Goal: Answer question/provide support: Share knowledge or assist other users

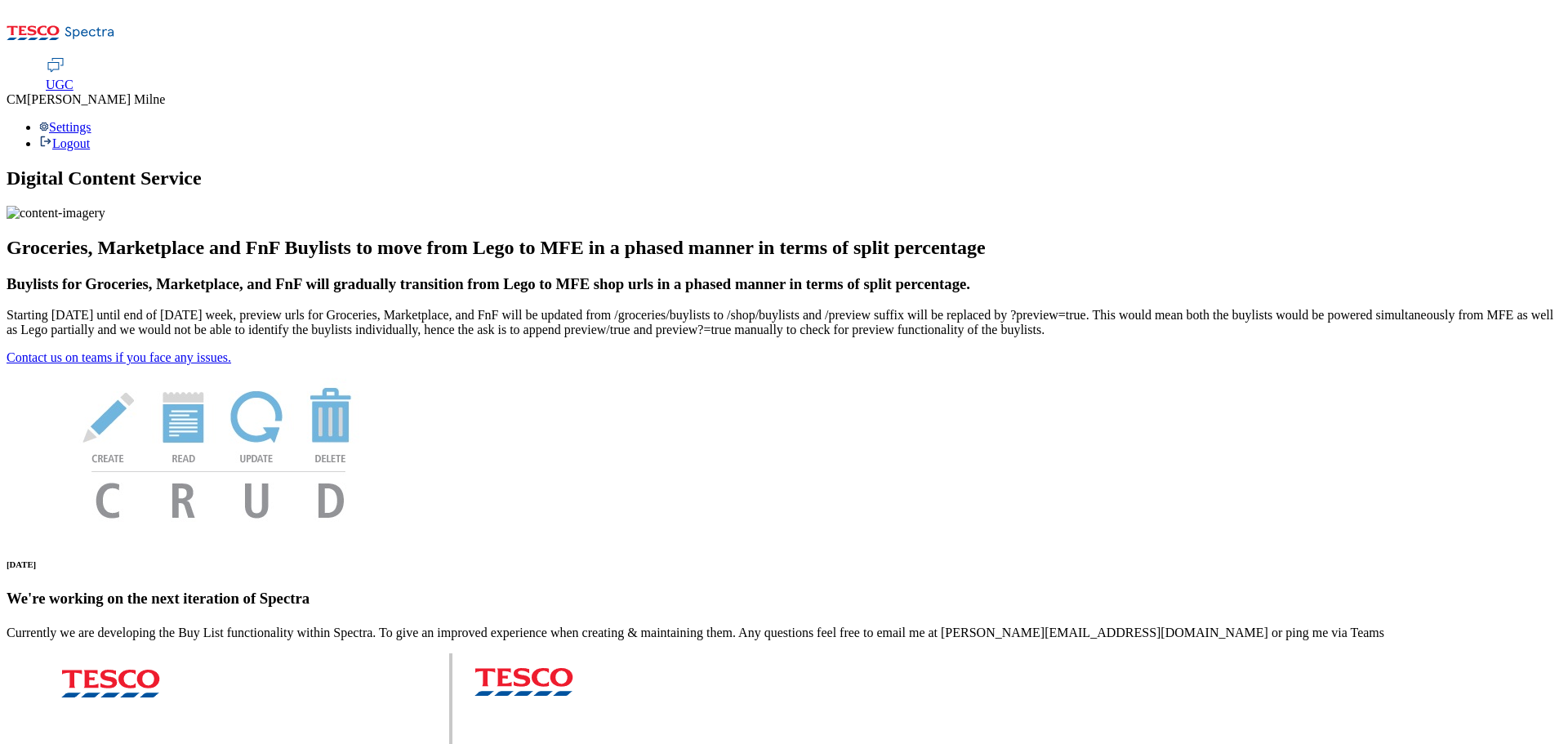
click at [74, 78] on span "UGC" at bounding box center [60, 84] width 28 height 14
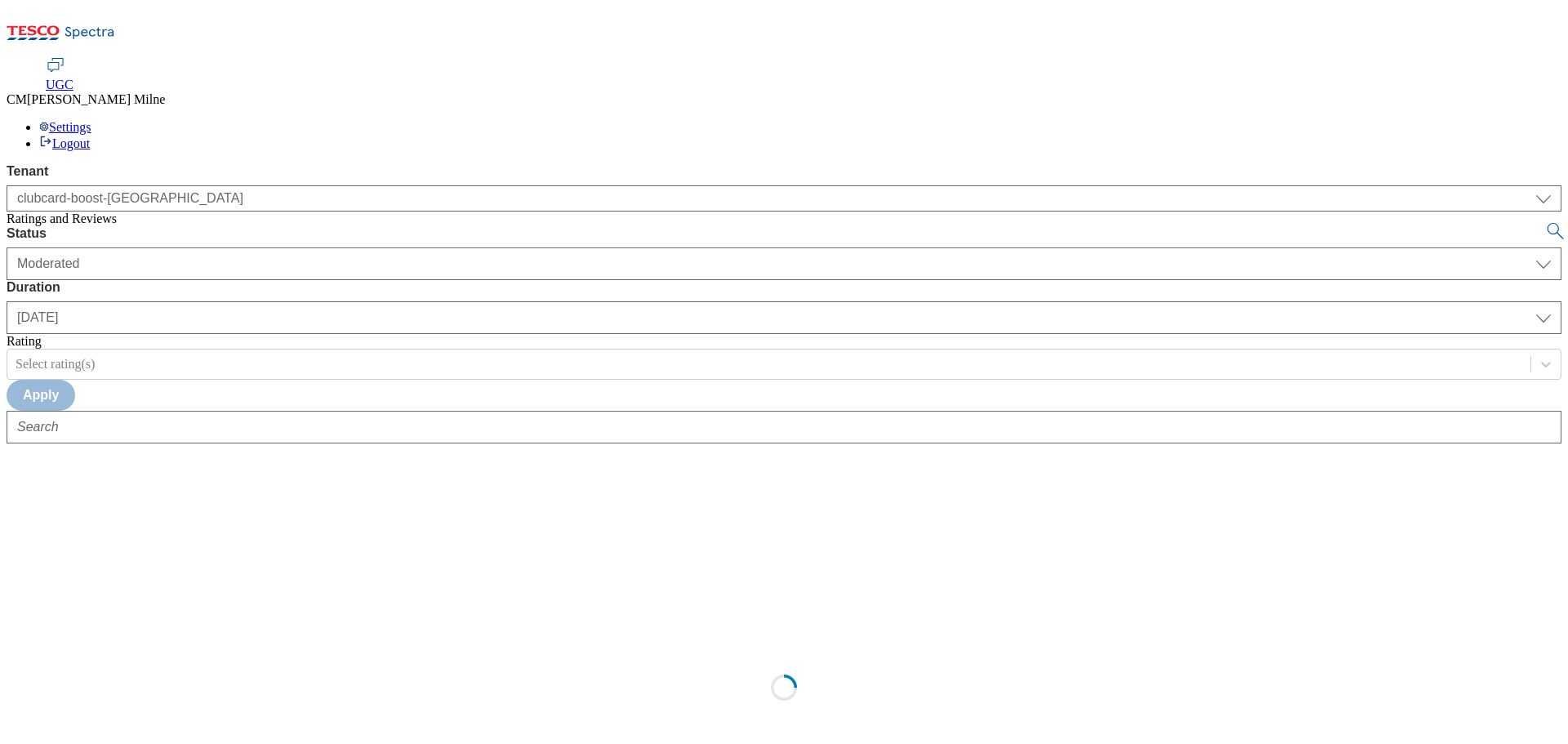
select select "clubcard-boost-[GEOGRAPHIC_DATA]"
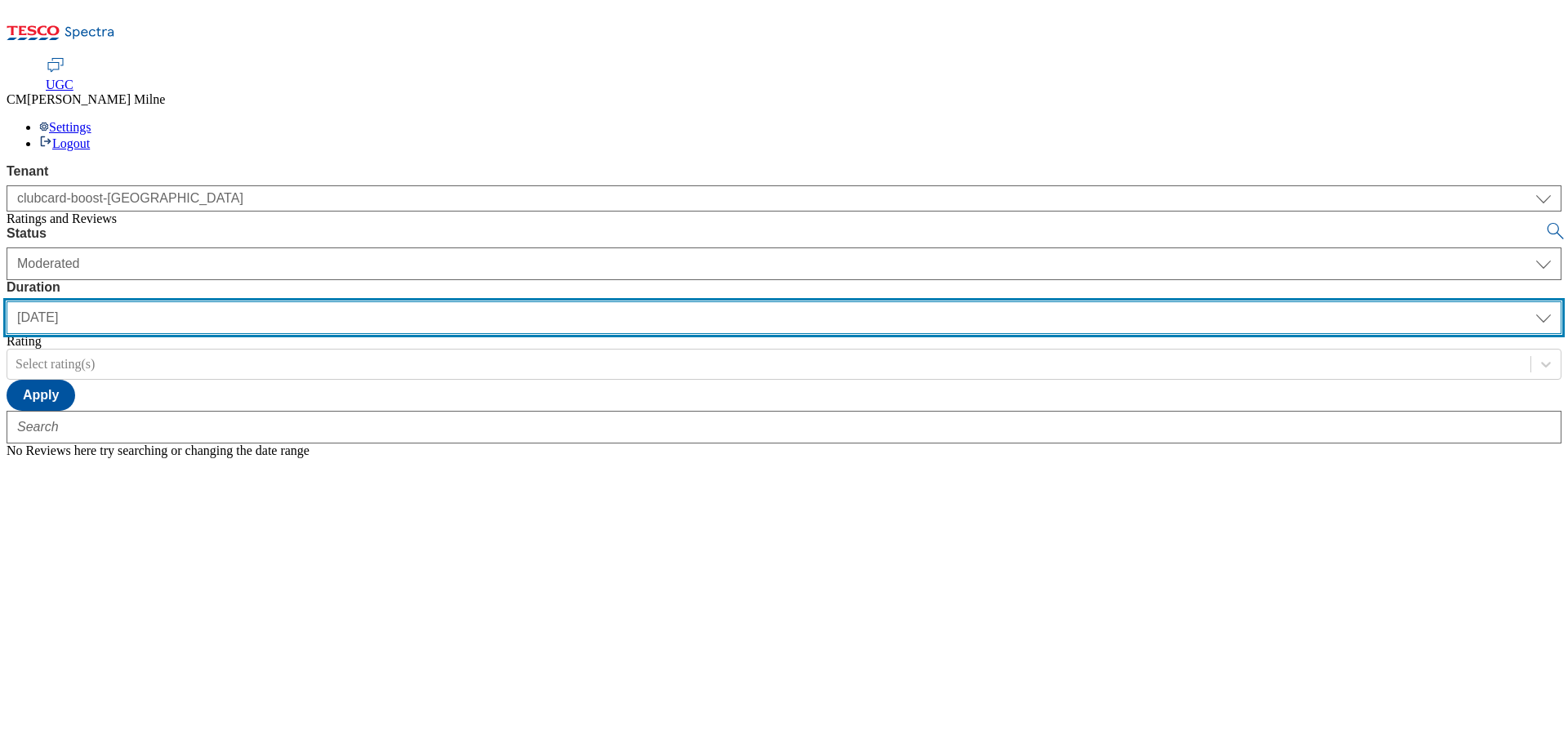
click at [528, 301] on select "[DATE] last7days last30days All custom" at bounding box center [784, 318] width 1555 height 33
select select "last30days"
click at [386, 301] on select "[DATE] last7days last30days All custom" at bounding box center [784, 318] width 1555 height 33
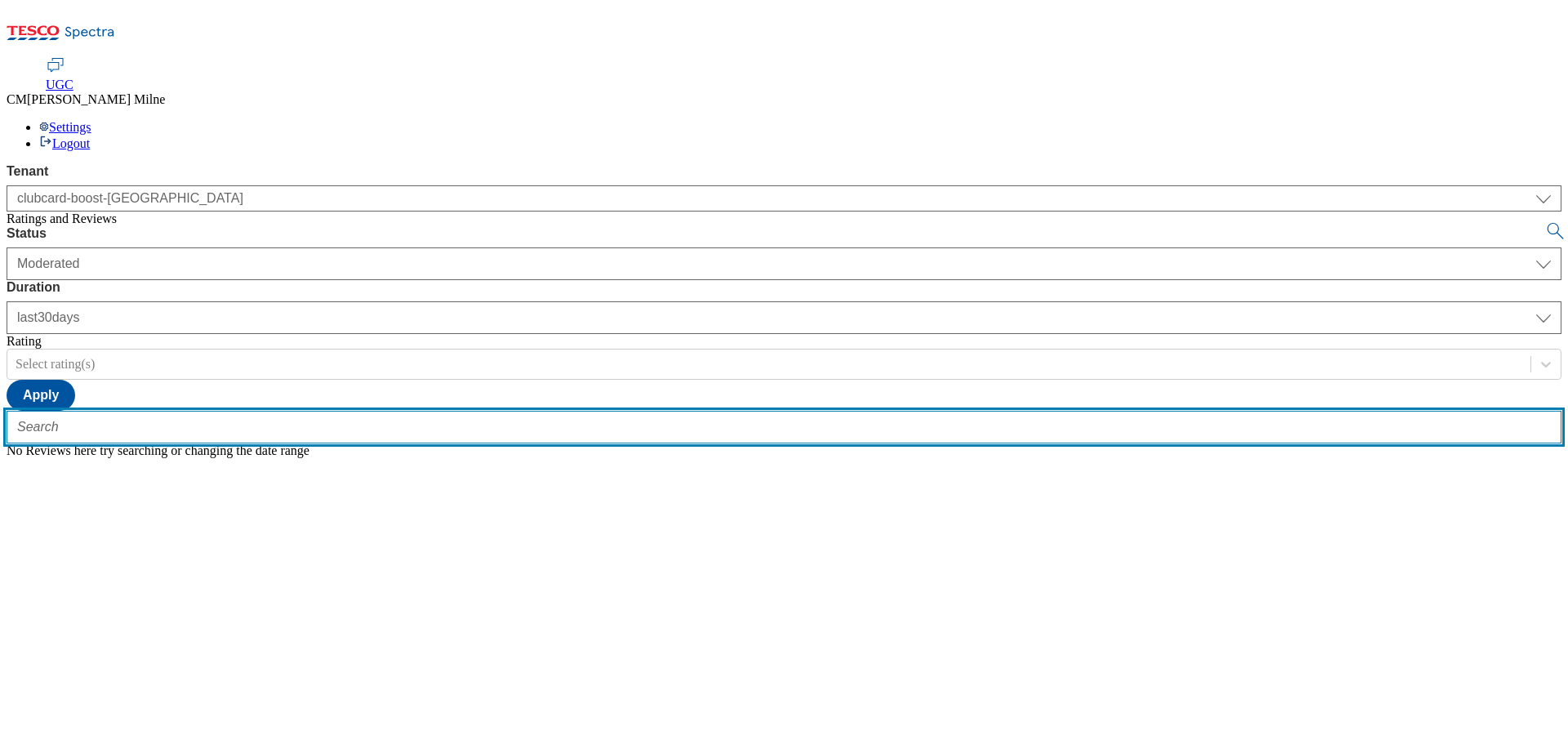
paste input "trn:tesco:ugc:rnr:uuid:39449624-e020-4420-8467-f69c76ca3e6f"
type input "trn:tesco:ugc:rnr:uuid:39449624-e020-4420-8467-f69c76ca3e6f"
click at [1545, 223] on button "submit" at bounding box center [1557, 231] width 23 height 16
select select "All"
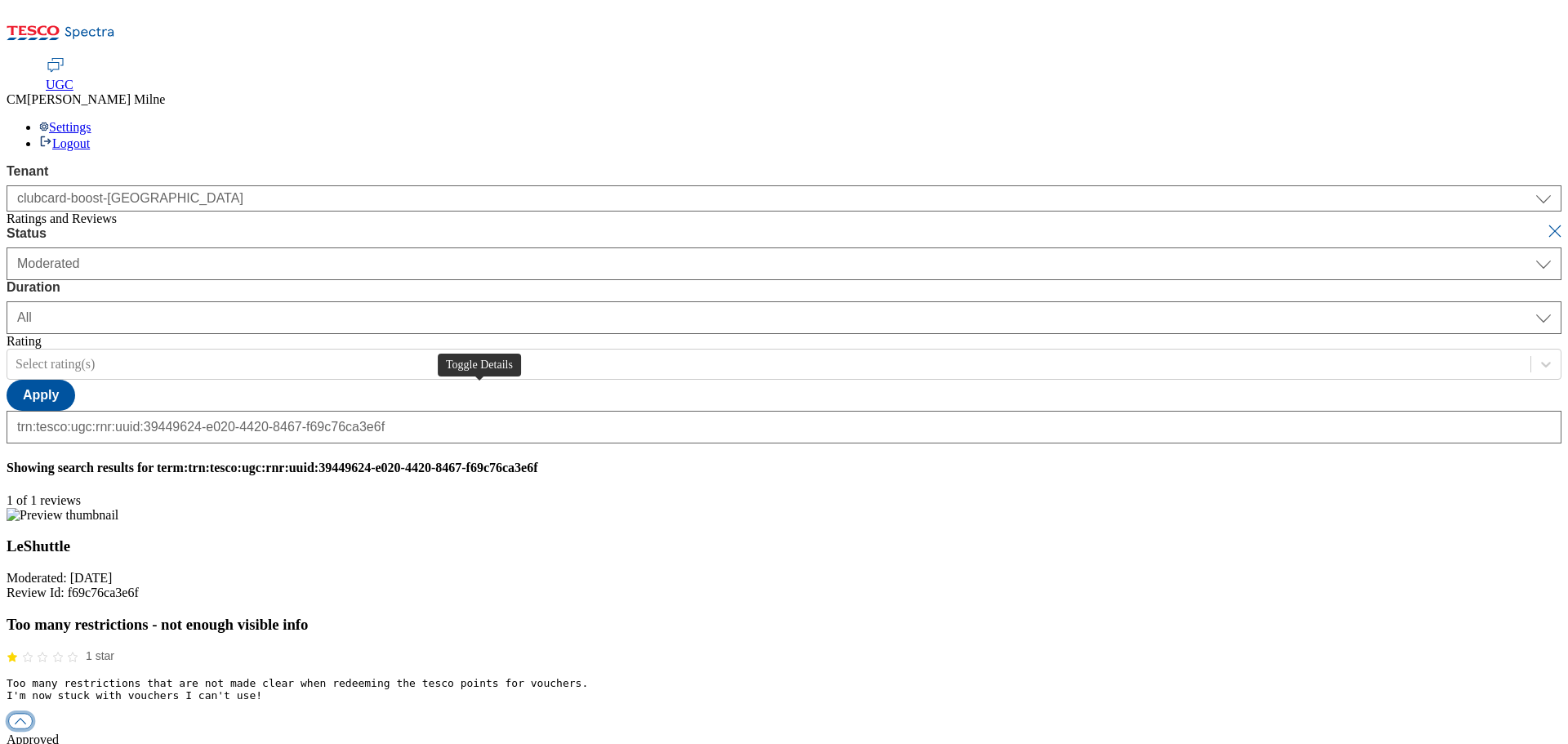
scroll to position [0, 0]
click at [33, 714] on button "button" at bounding box center [20, 721] width 25 height 16
drag, startPoint x: 551, startPoint y: 390, endPoint x: 684, endPoint y: 380, distance: 133.4
click at [576, 733] on div "moderation" at bounding box center [784, 740] width 1555 height 15
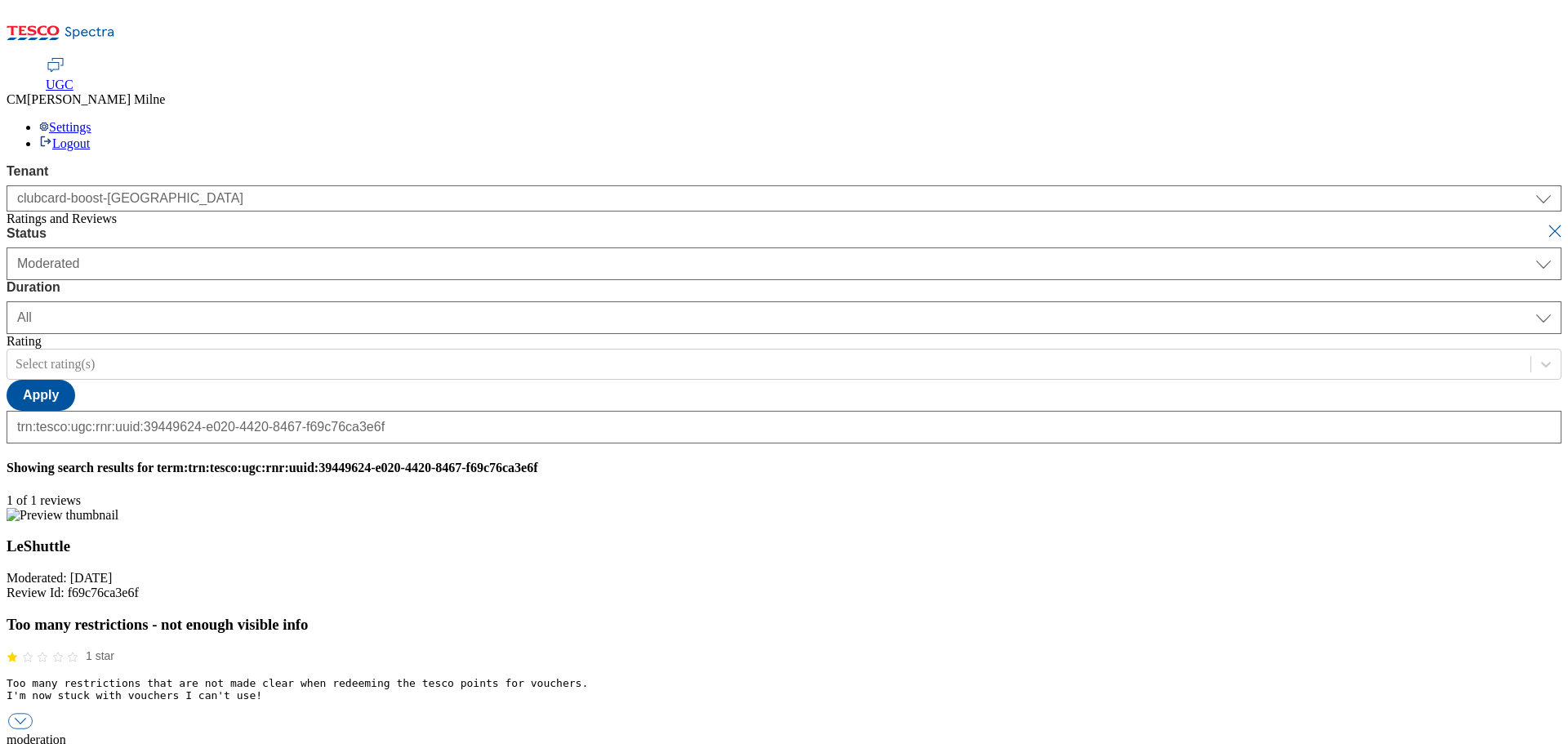
paste input "Hello, thanks for your feedback. We're sorry you are unhappy with with your Rew…"
drag, startPoint x: 1505, startPoint y: 453, endPoint x: 251, endPoint y: 444, distance: 1254.0
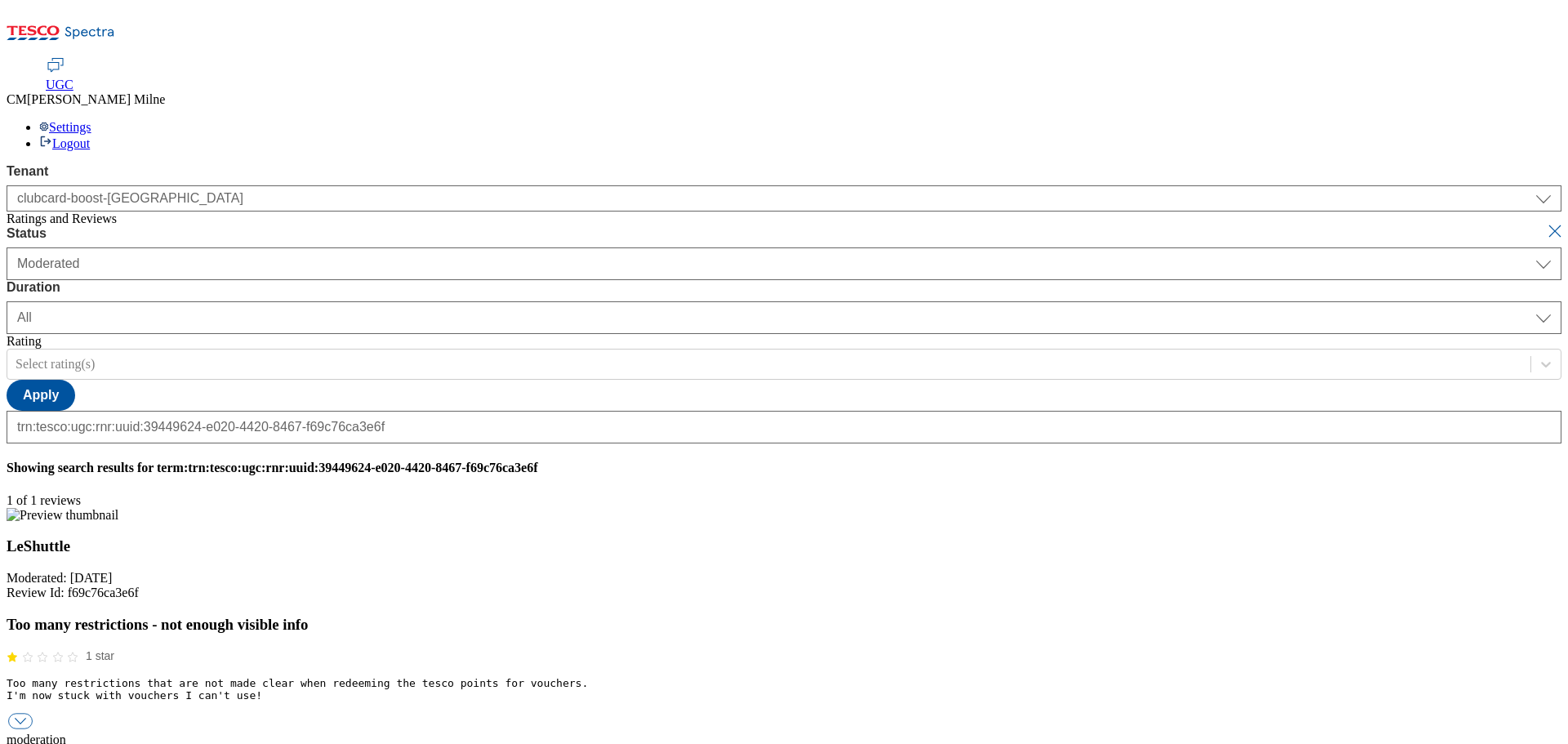
scroll to position [0, 997]
drag, startPoint x: 1200, startPoint y: 441, endPoint x: 1567, endPoint y: 423, distance: 367.4
type input "Hello, thanks for your feedback. We're sorry you are unhappy with with your Rew…"
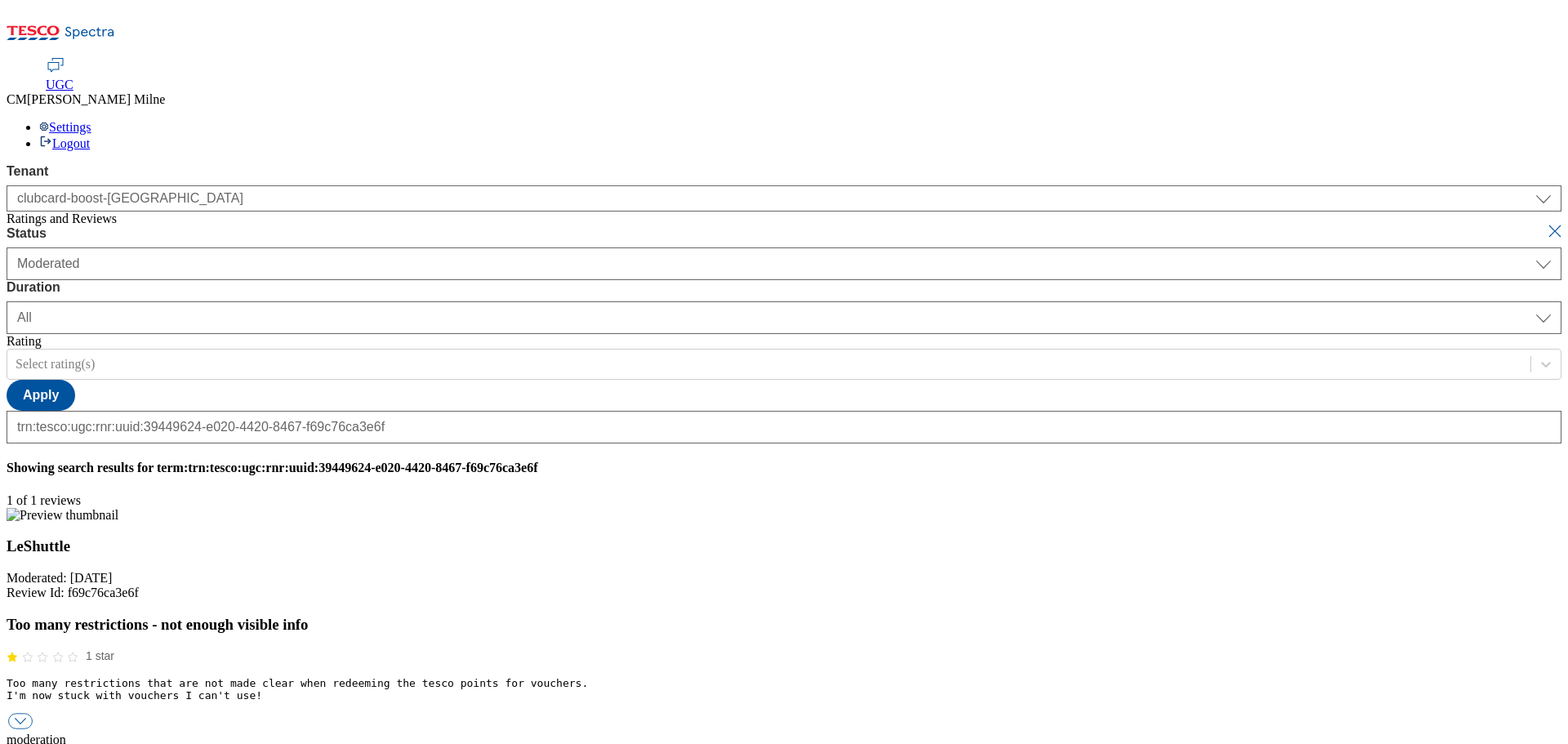
click at [1545, 223] on button "submit" at bounding box center [1557, 231] width 23 height 16
select select "[DATE]"
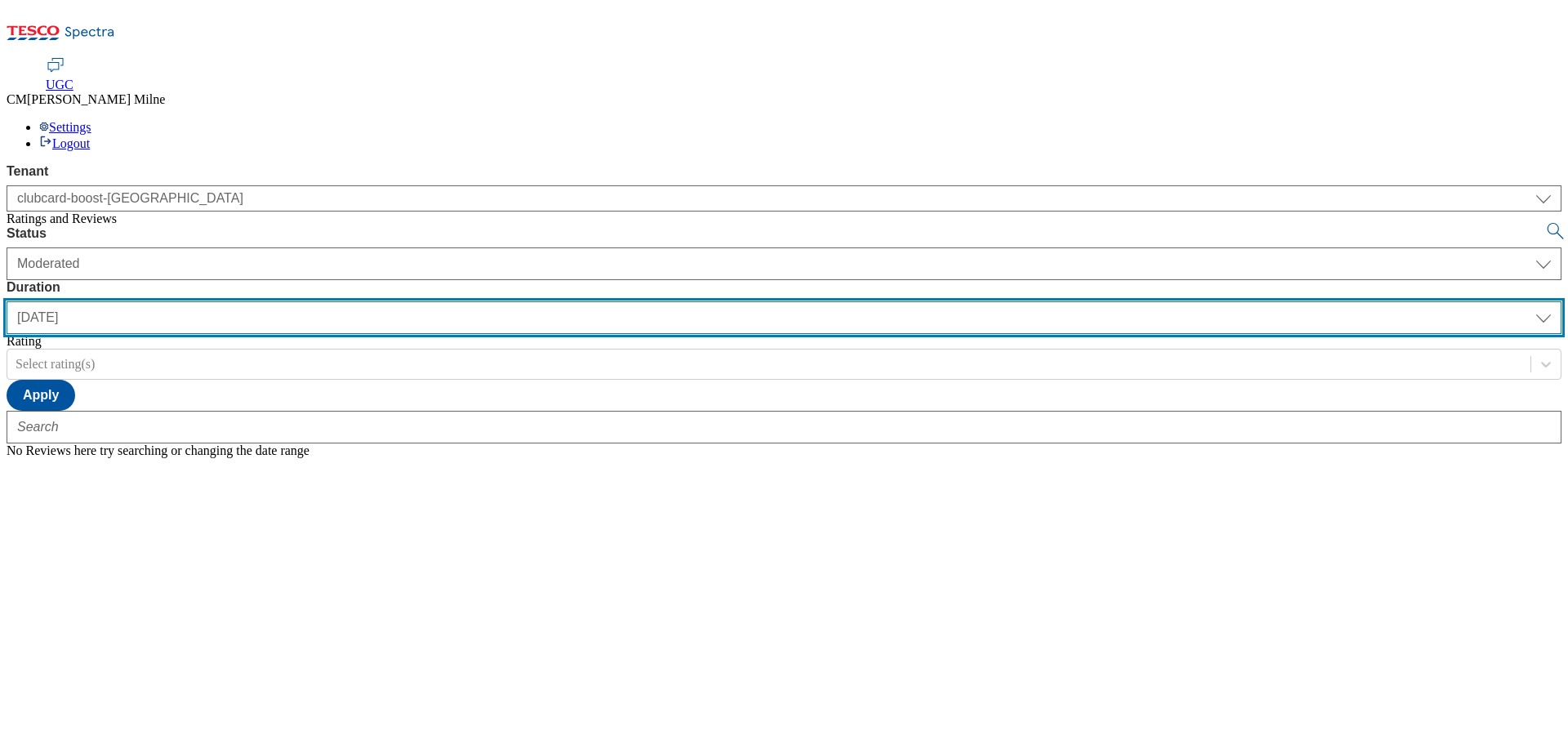
click at [522, 301] on select "[DATE] last7days last30days All custom" at bounding box center [784, 318] width 1555 height 33
select select "All"
click at [386, 301] on select "[DATE] last7days last30days All custom" at bounding box center [784, 318] width 1555 height 33
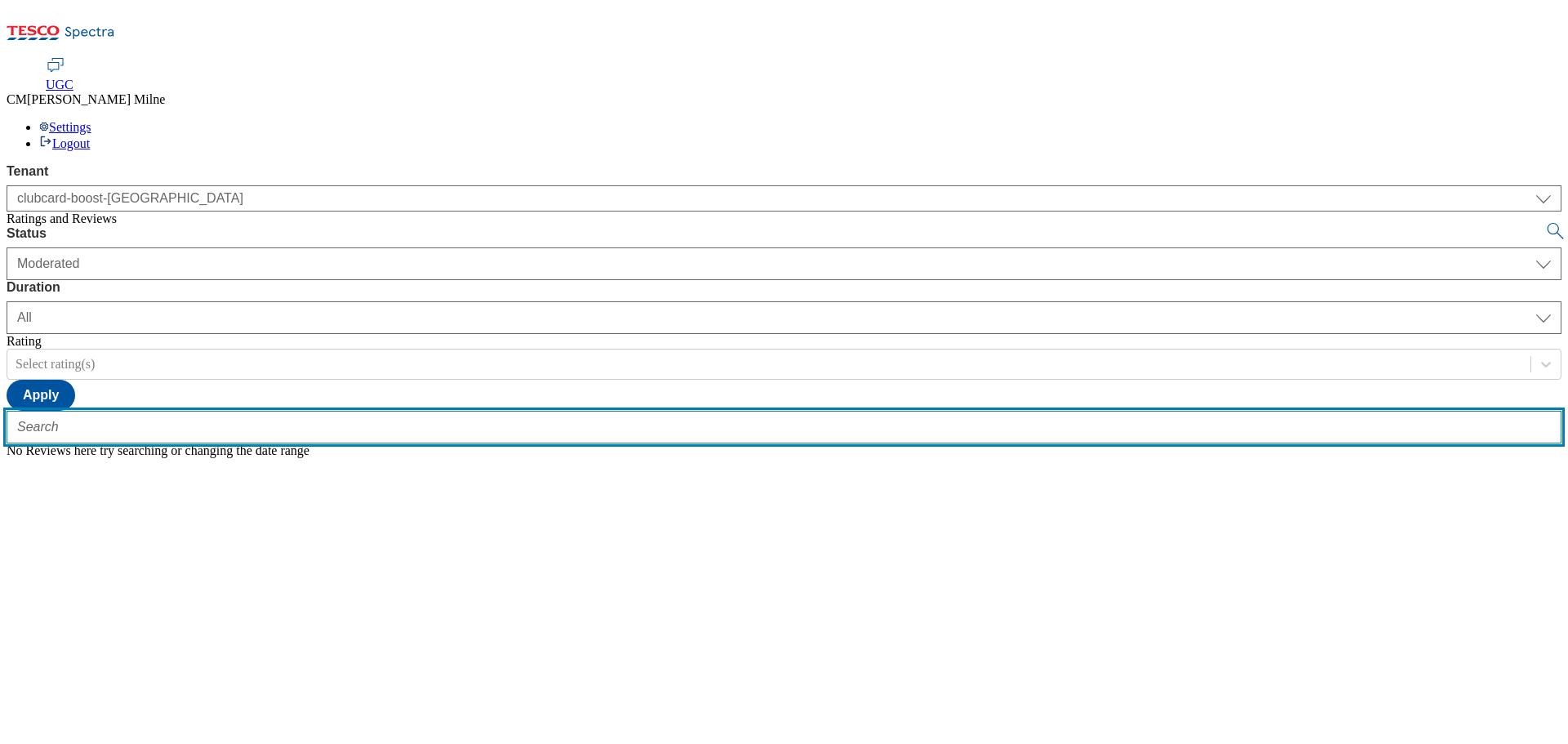
paste input "trn:tesco:ugc:rnr:uuid:3830ba8f-8038-4458-bfa5-116da915d0d5"
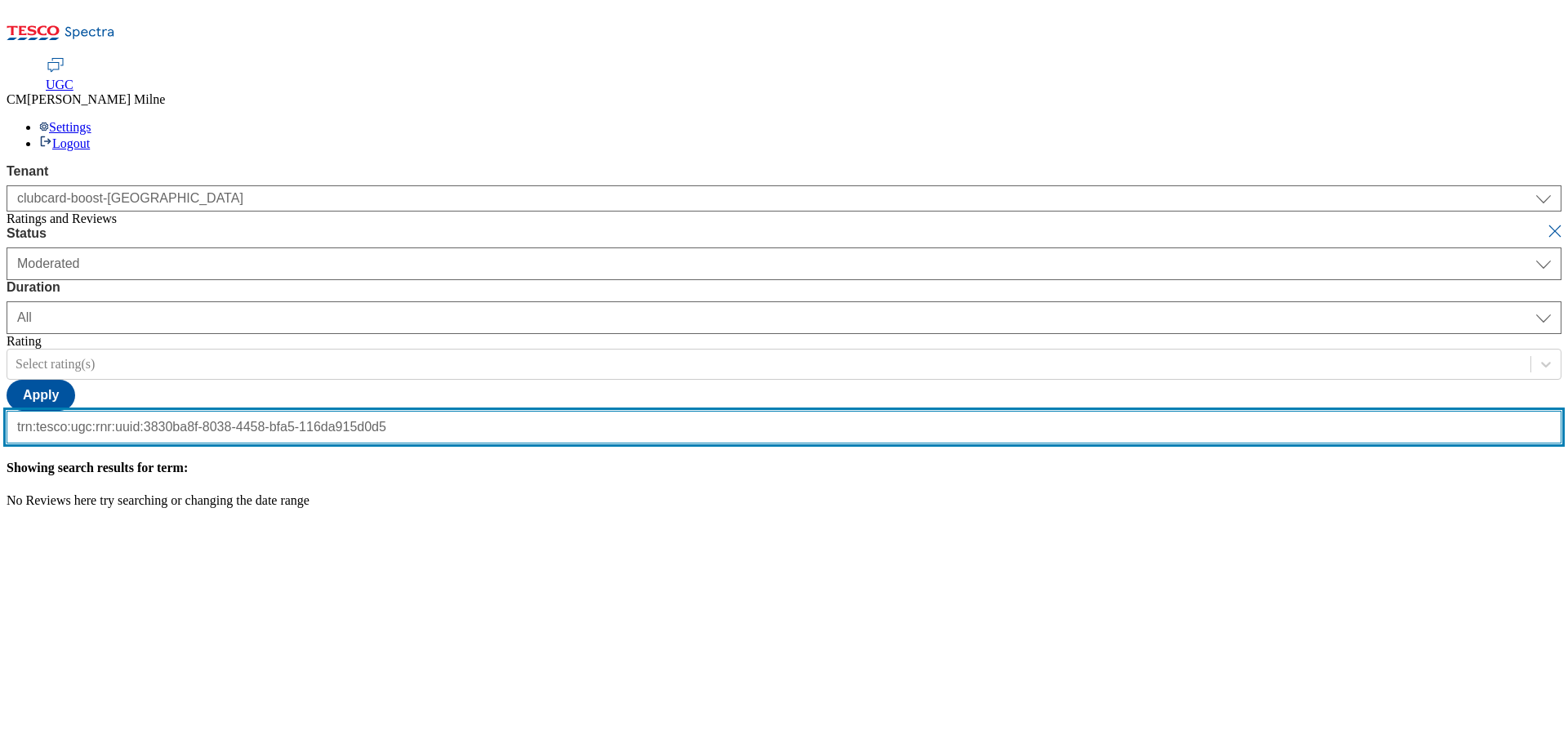
type input "trn:tesco:ugc:rnr:uuid:3830ba8f-8038-4458-bfa5-116da915d0d5"
click at [1545, 223] on button "submit" at bounding box center [1557, 231] width 23 height 16
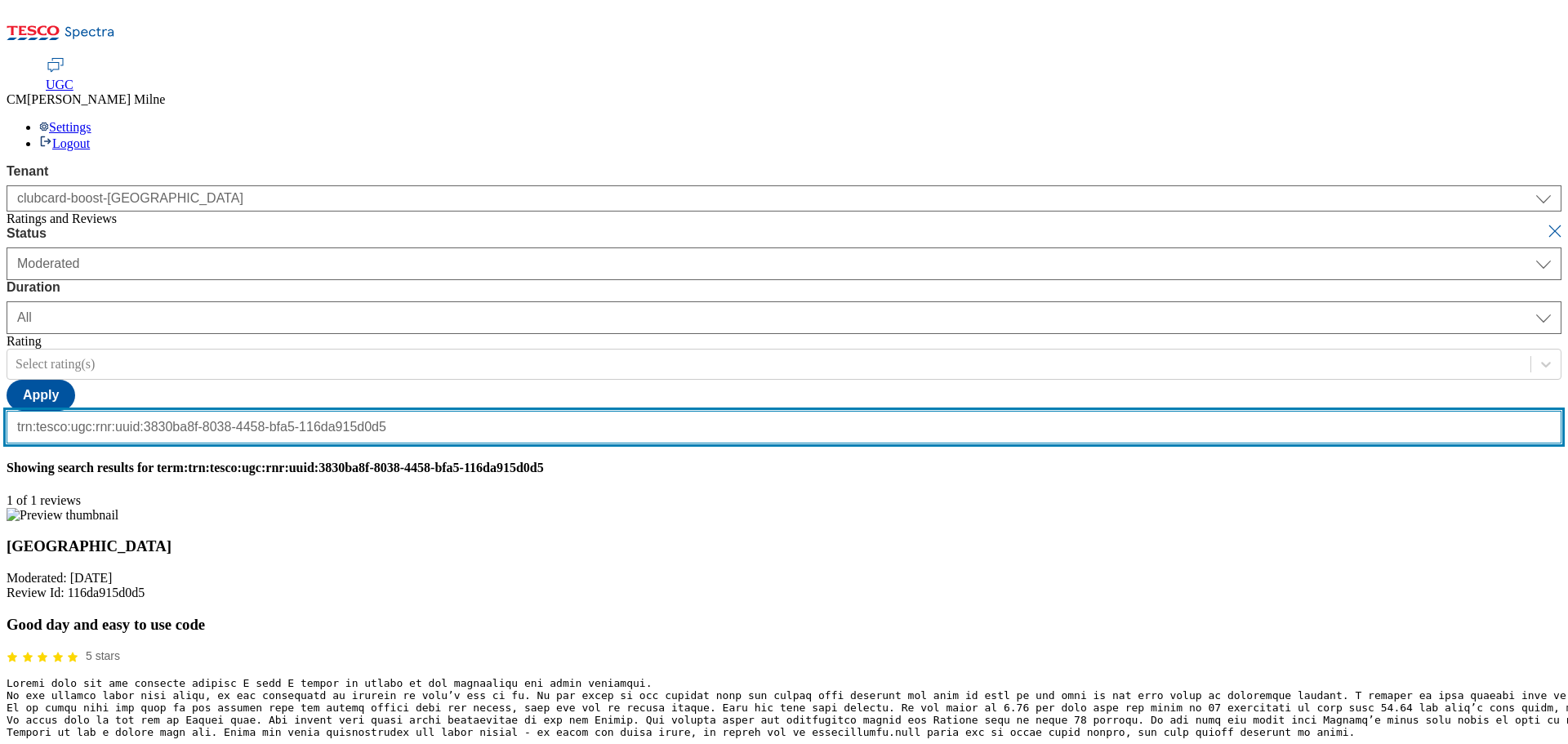
scroll to position [0, 0]
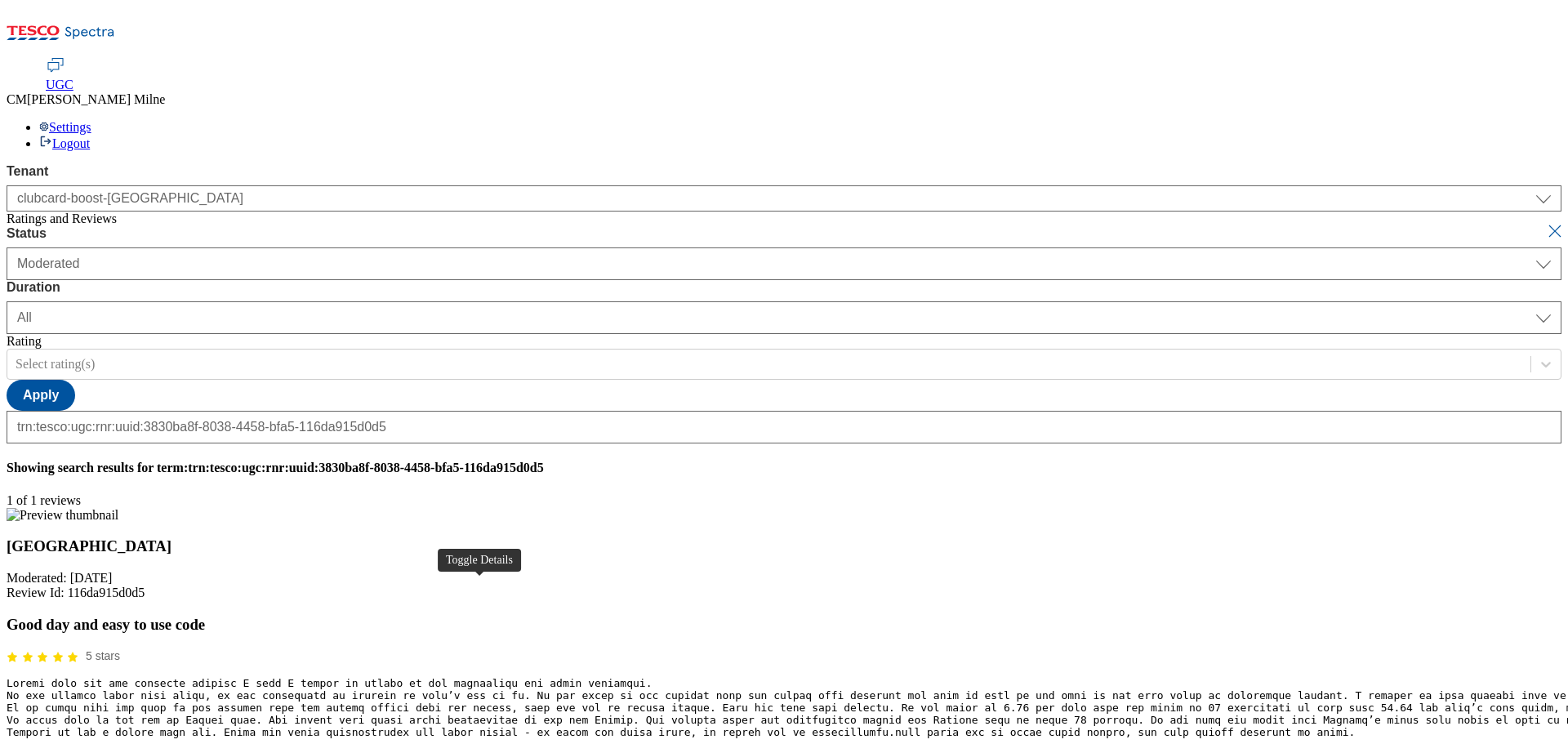
click at [33, 743] on button "button" at bounding box center [20, 758] width 25 height 16
paste input "Hello, thanks for your feedback. We're really happy you're pleased with how muc…"
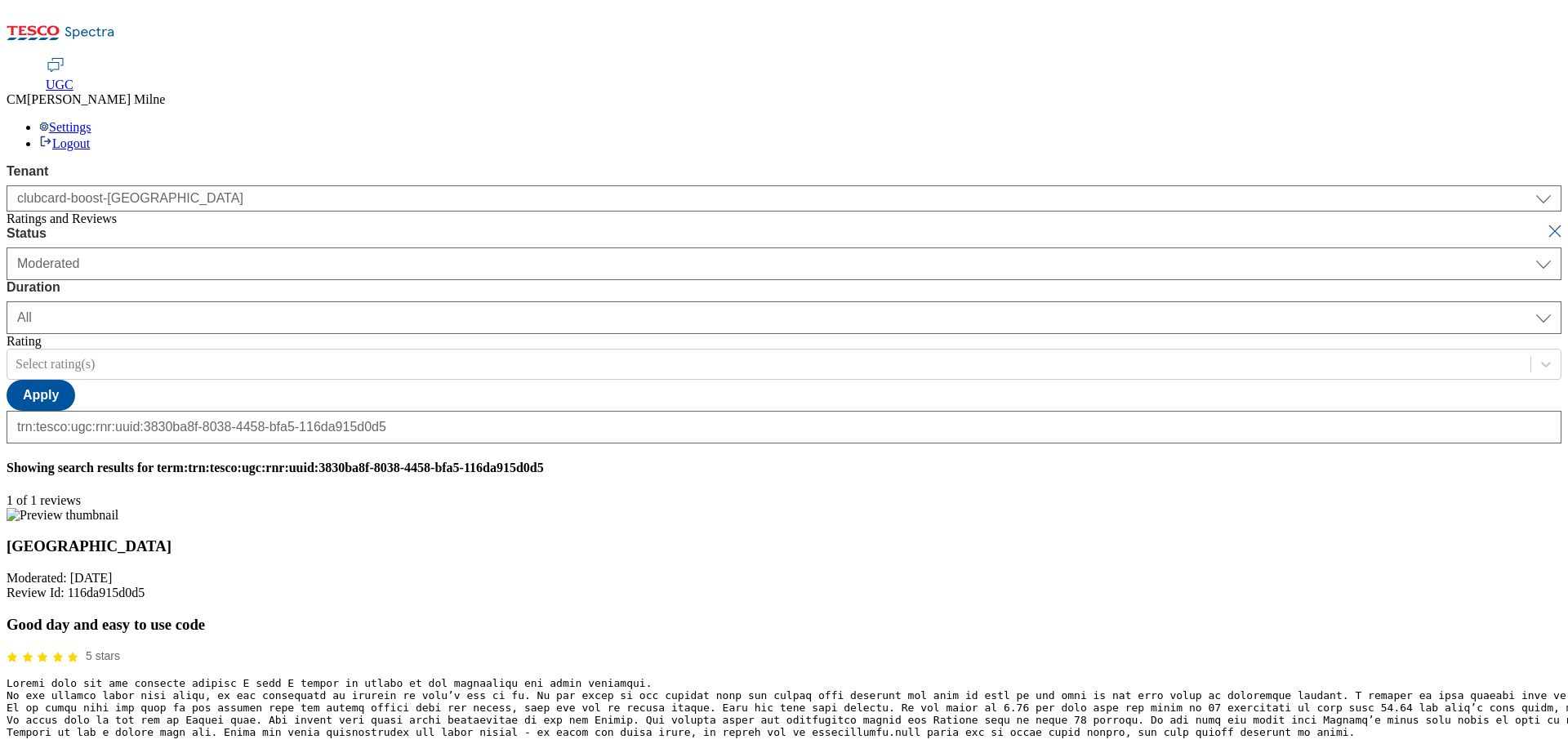
scroll to position [0, 205]
drag, startPoint x: 506, startPoint y: 600, endPoint x: 575, endPoint y: 606, distance: 69.3
drag, startPoint x: 682, startPoint y: 594, endPoint x: 289, endPoint y: 602, distance: 393.1
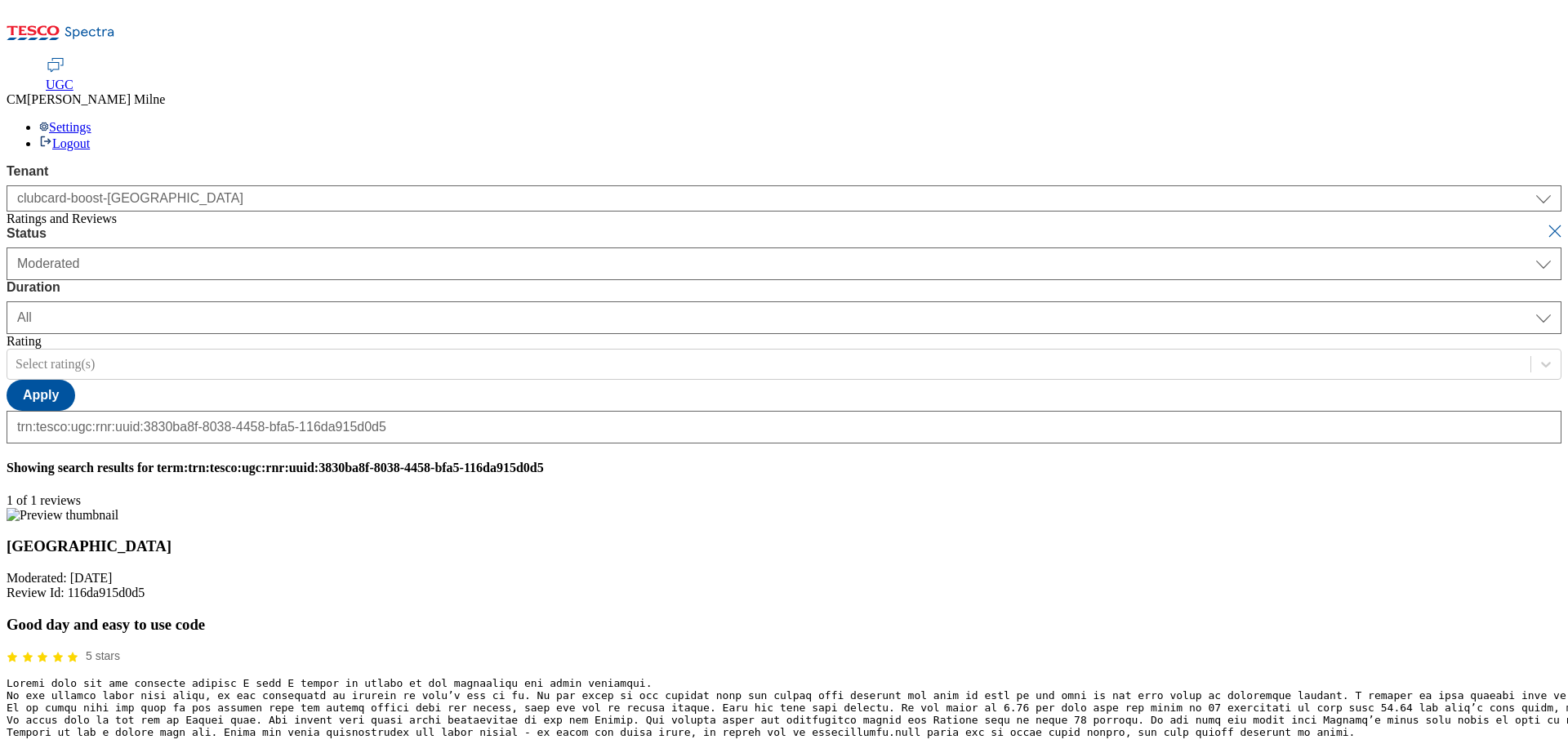
type input "Hello, thanks for your feedback. We're really happy you're pleased with how muc…"
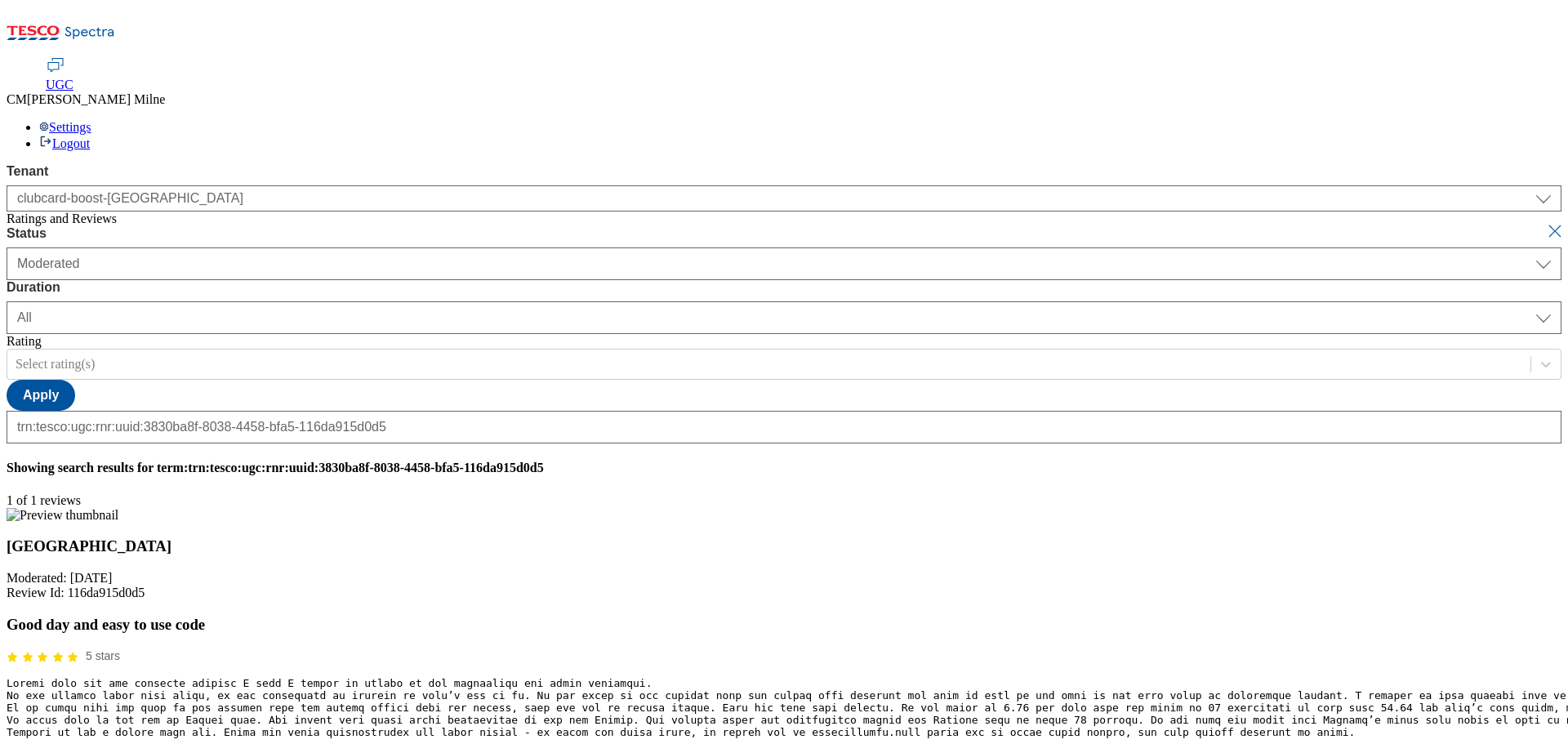
drag, startPoint x: 843, startPoint y: 602, endPoint x: 1521, endPoint y: 574, distance: 678.6
click at [1545, 223] on button "submit" at bounding box center [1557, 231] width 23 height 16
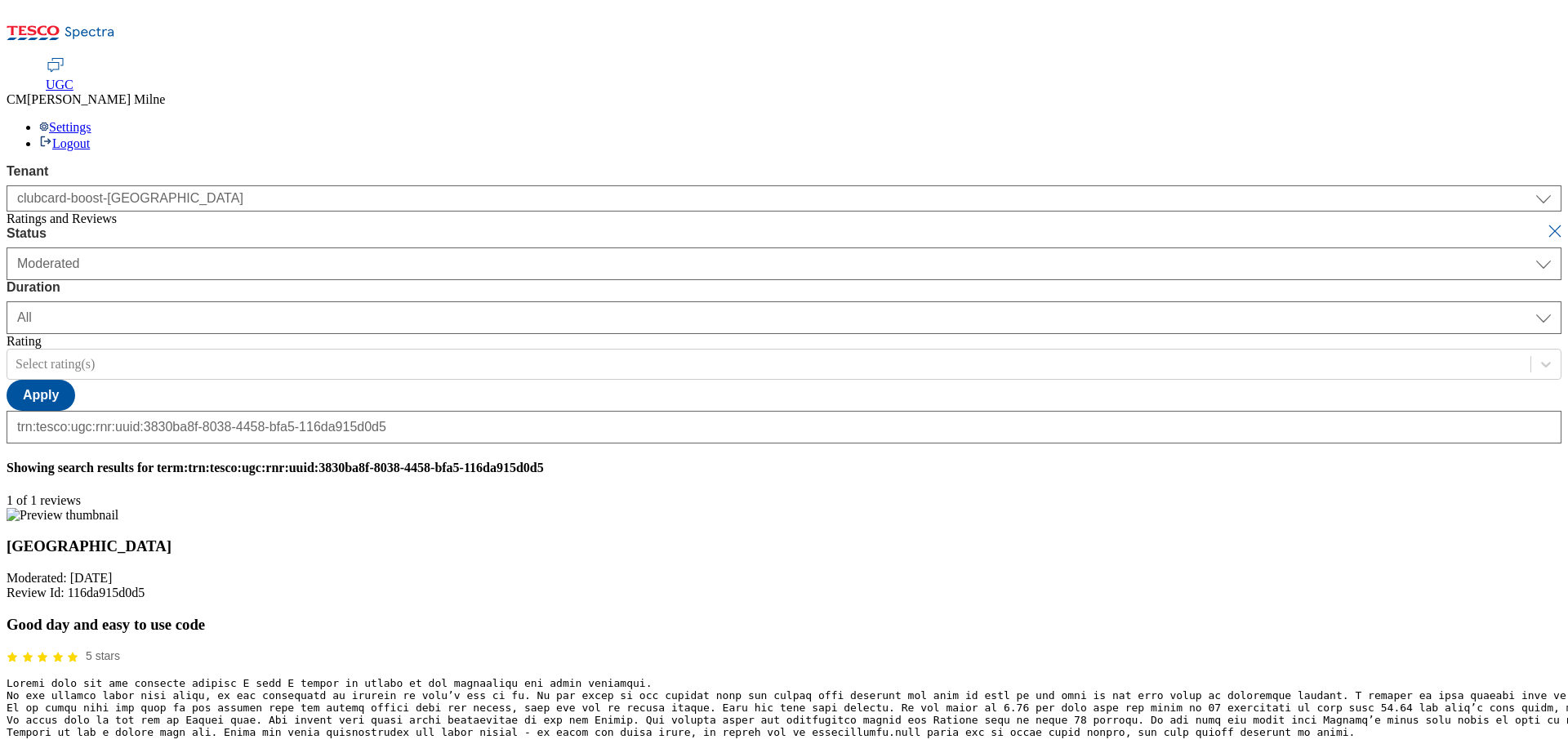
select select "[DATE]"
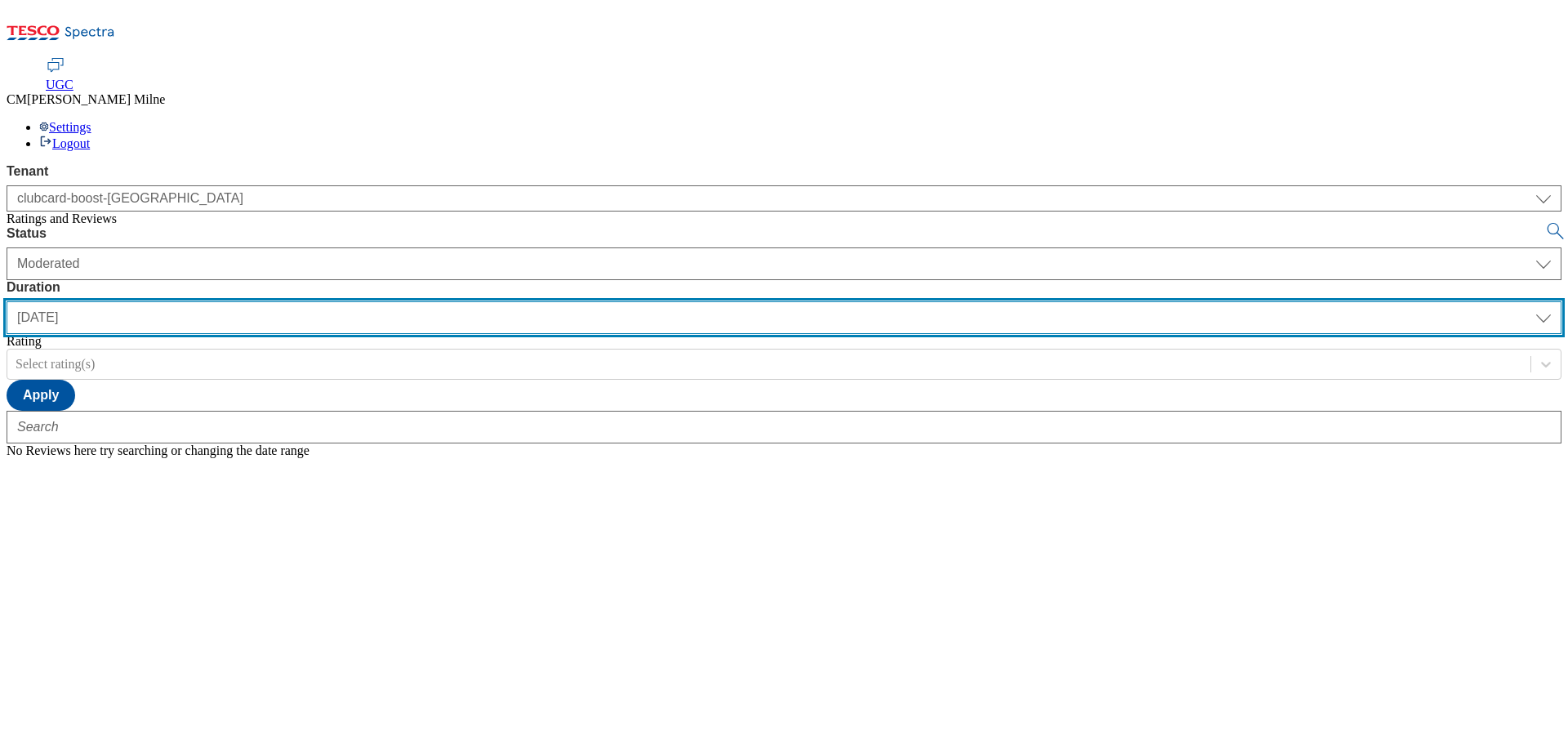
click at [524, 301] on select "[DATE] last7days last30days All custom" at bounding box center [784, 318] width 1555 height 33
select select "All"
click at [386, 301] on select "[DATE] last7days last30days All custom" at bounding box center [784, 318] width 1555 height 33
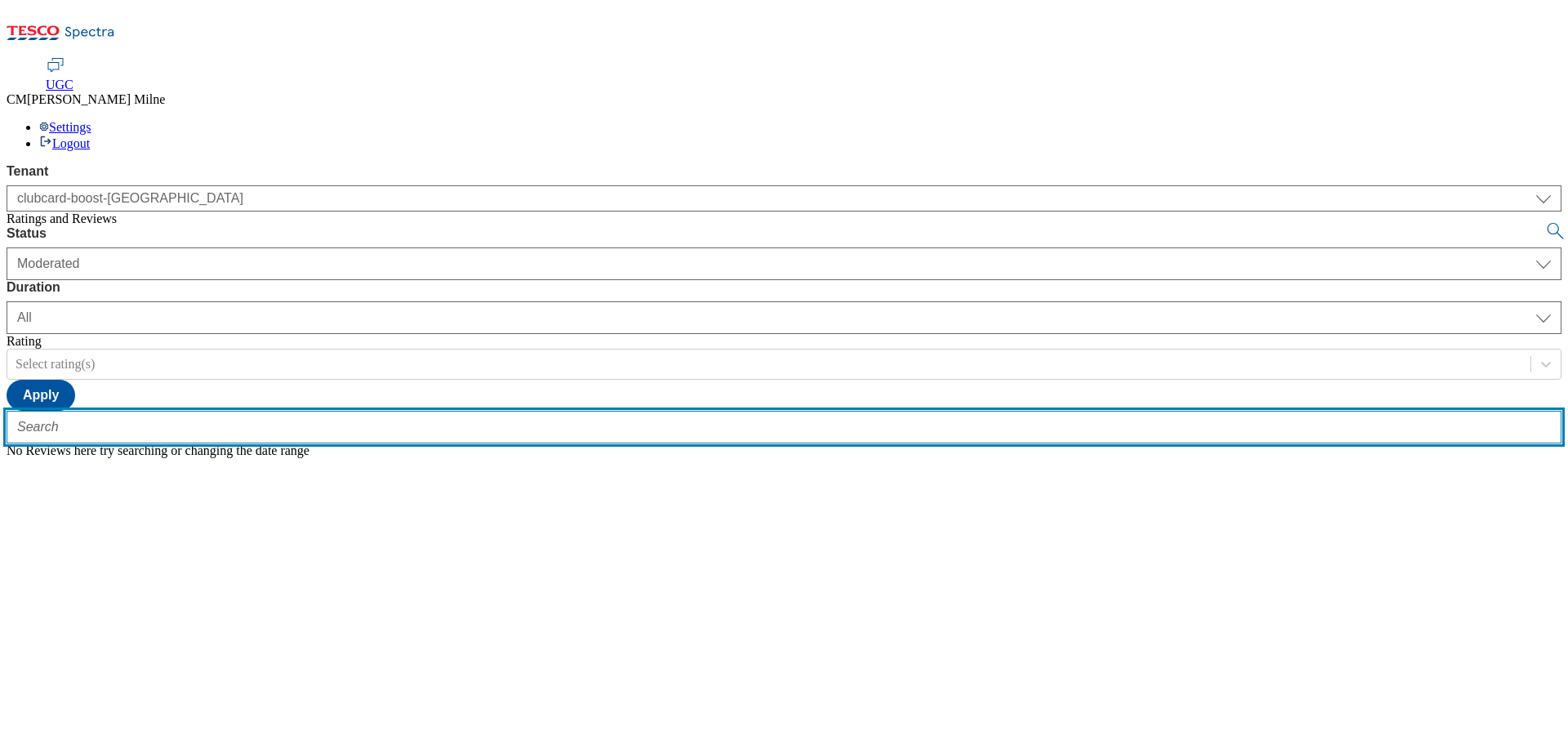
paste input "trn:tesco:ugc:rnr:uuid:4407d237-6bba-4405-8b5f-a6b460f7a670"
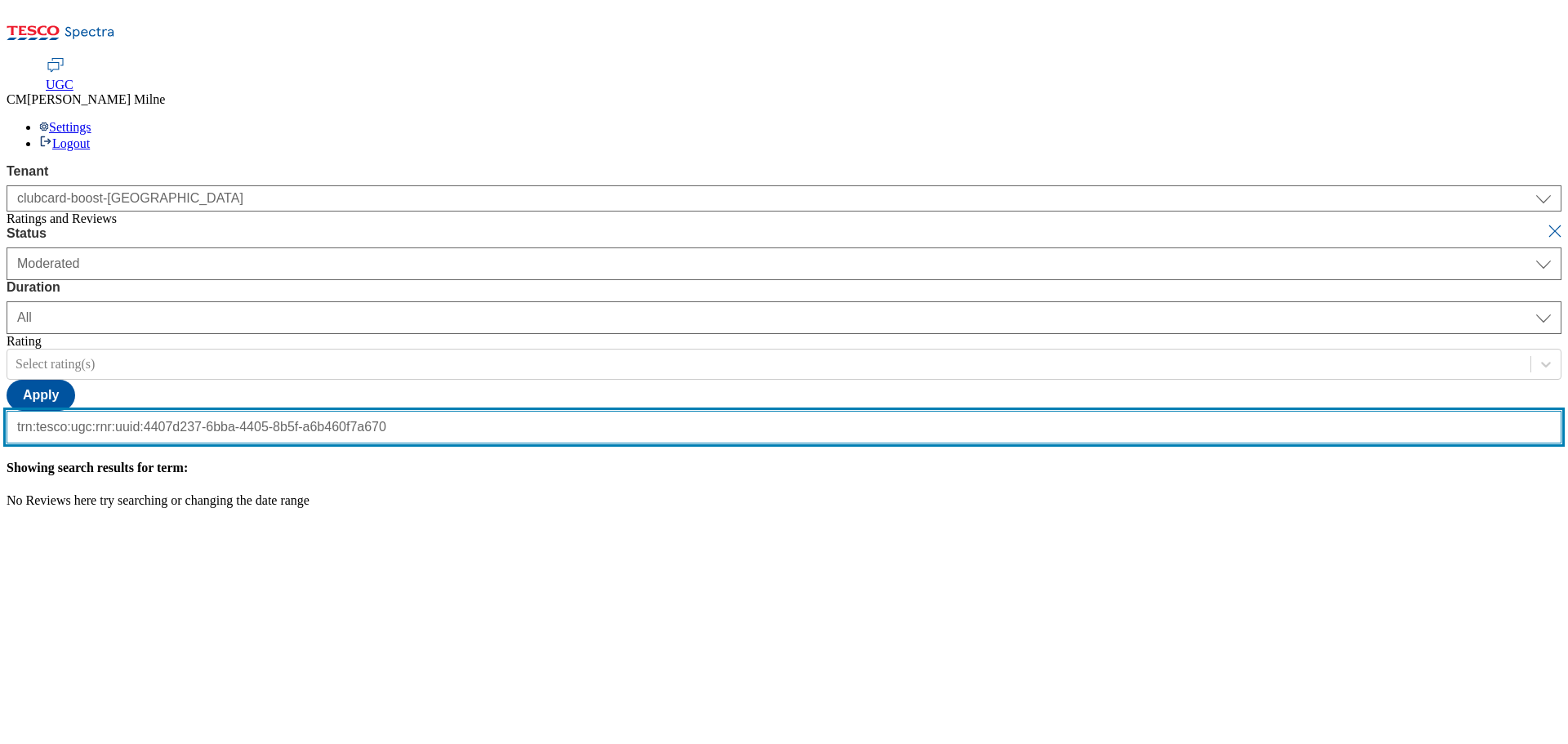
type input "trn:tesco:ugc:rnr:uuid:4407d237-6bba-4405-8b5f-a6b460f7a670"
click at [1545, 223] on button "submit" at bounding box center [1557, 231] width 23 height 16
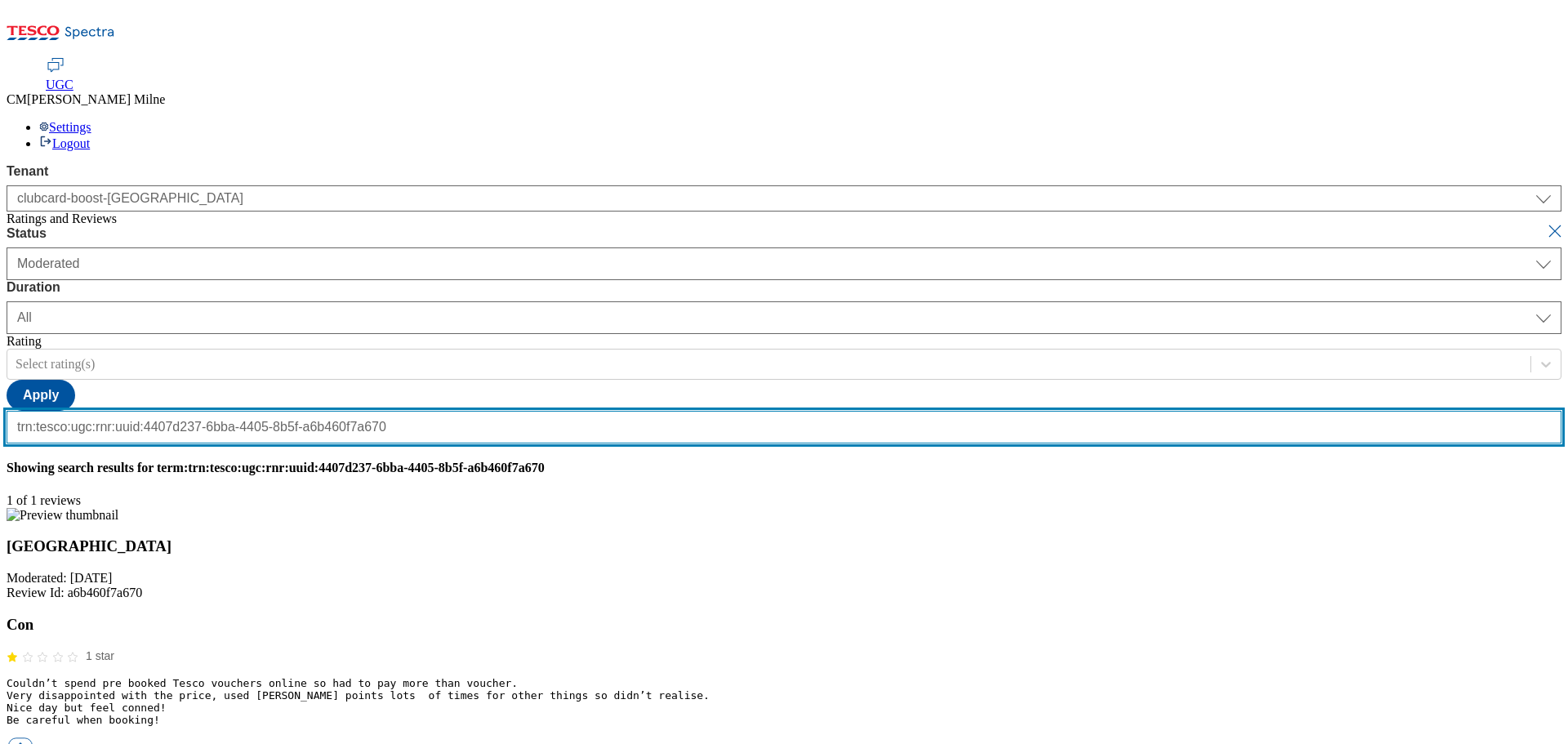
scroll to position [0, 0]
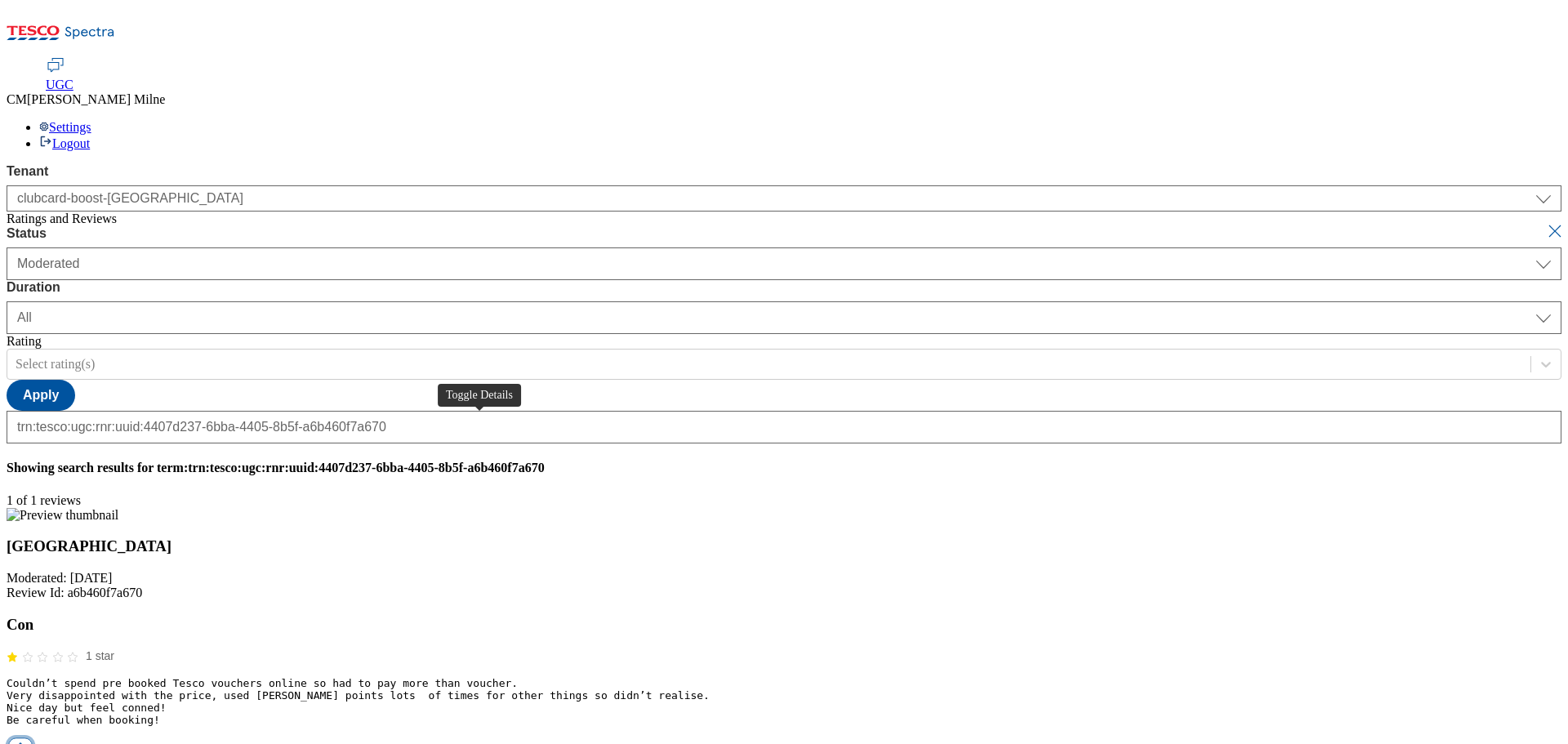
click at [33, 738] on button "button" at bounding box center [20, 746] width 25 height 16
paste input "Hello, thanks for your feedback. We're sorry you're not happy with how much you…"
drag, startPoint x: 1498, startPoint y: 486, endPoint x: 124, endPoint y: 526, distance: 1374.6
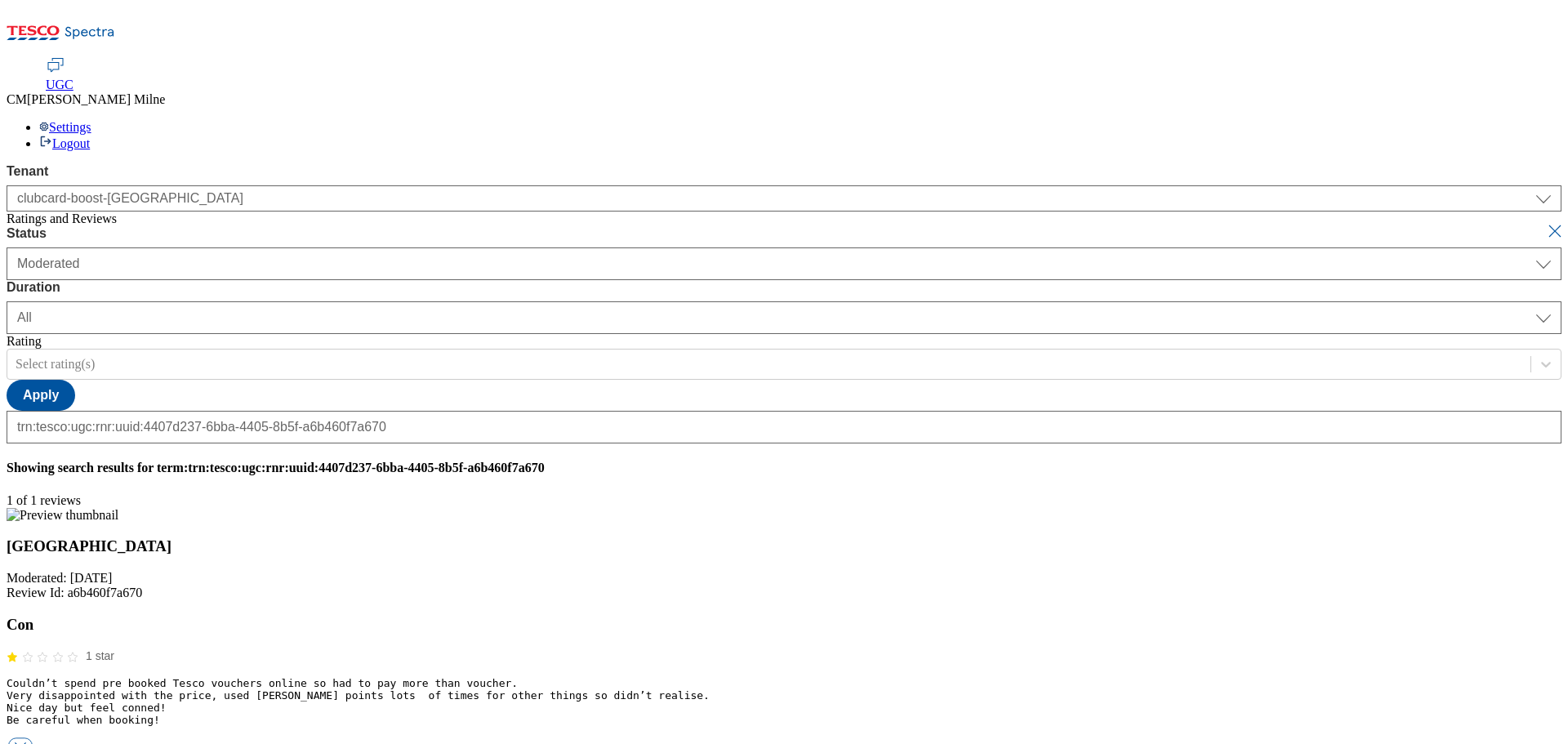
type input "Hello, thanks for your feedback. We're sorry you're not happy with how much you…"
click at [1147, 677] on pre "Couldn’t spend pre booked Tesco vouchers online so had to pay more than voucher…" at bounding box center [784, 701] width 1555 height 49
click at [1545, 223] on button "submit" at bounding box center [1557, 231] width 23 height 16
select select "[DATE]"
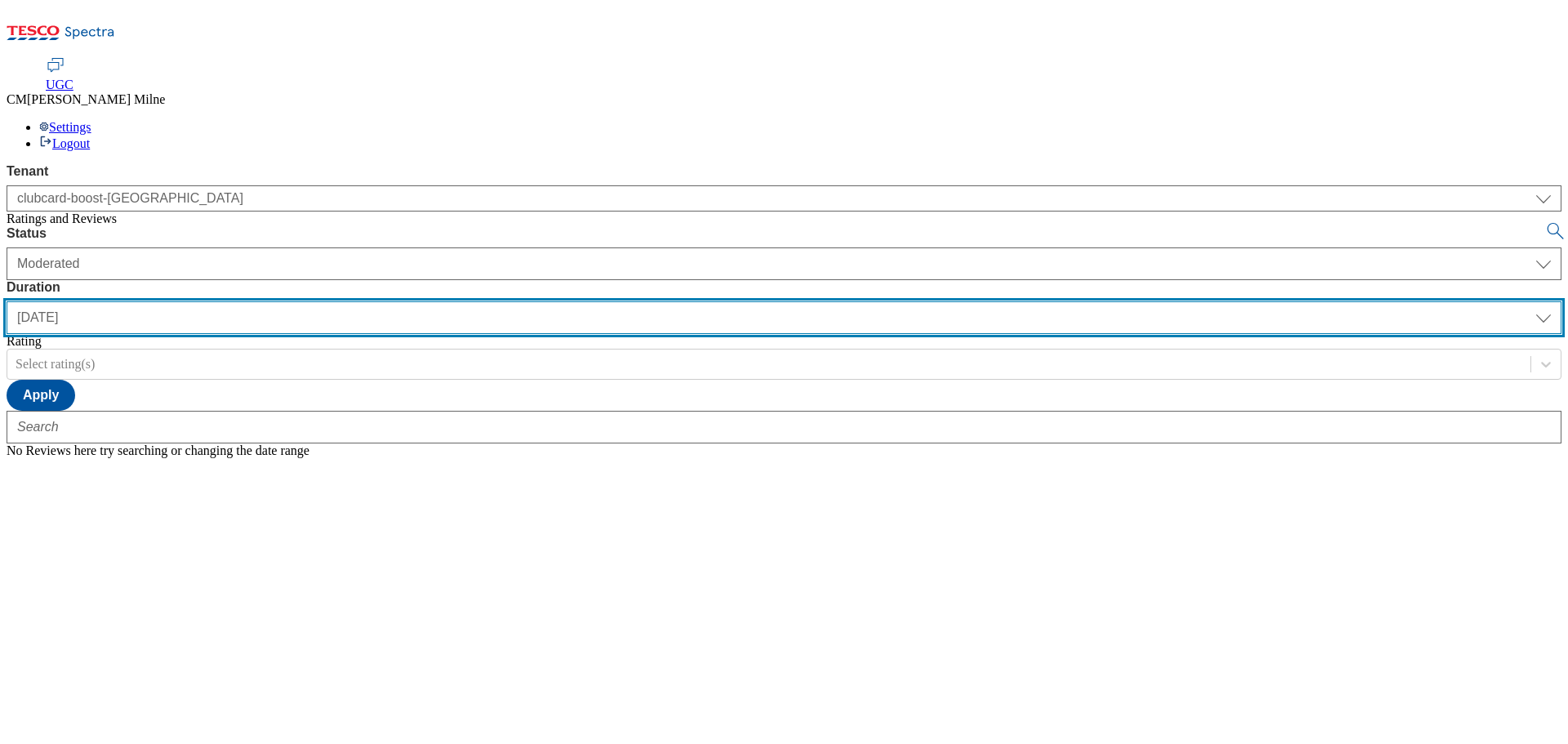
click at [527, 301] on select "[DATE] last7days last30days All custom" at bounding box center [784, 318] width 1555 height 33
select select "All"
click at [386, 301] on select "[DATE] last7days last30days All custom" at bounding box center [784, 318] width 1555 height 33
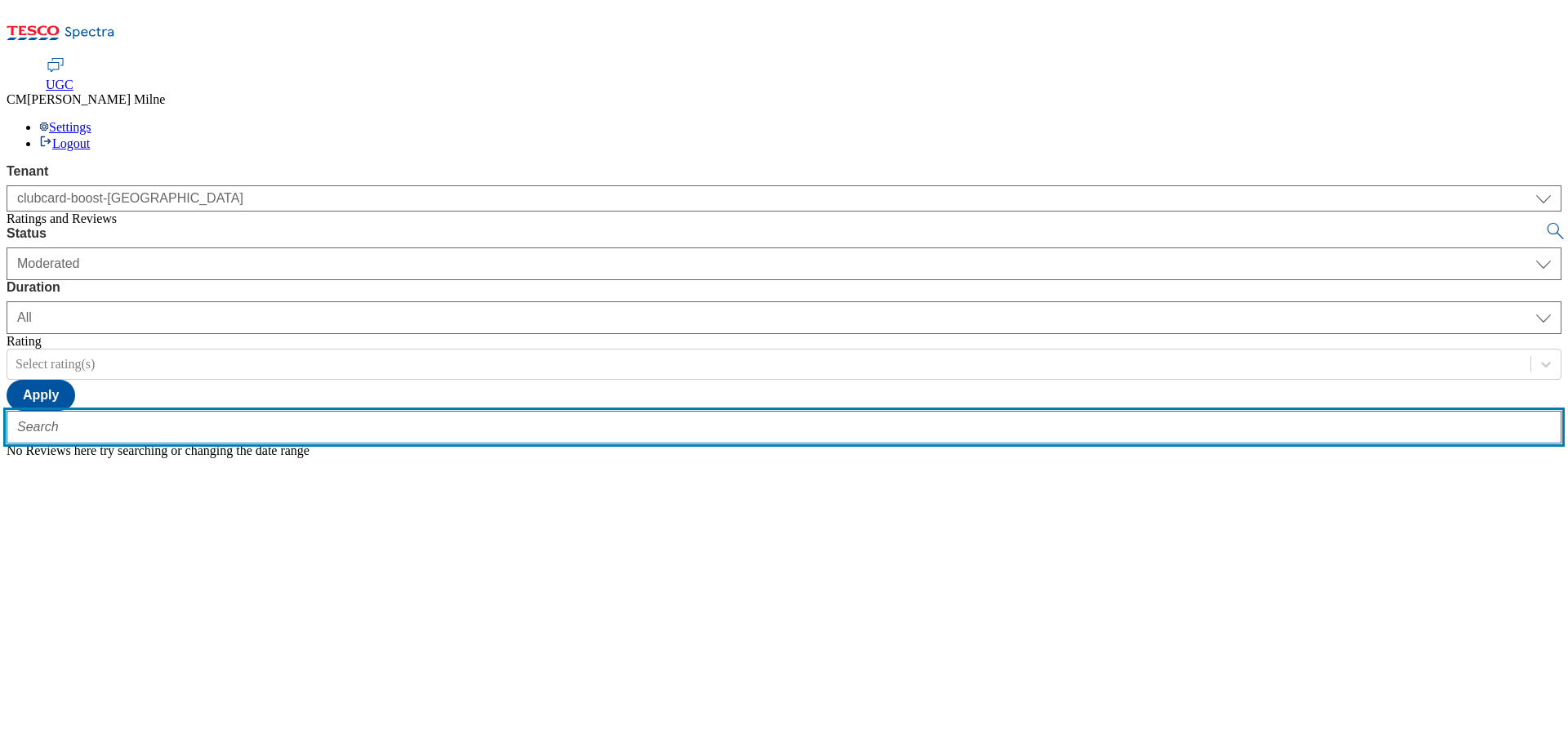
paste input "trn:tesco:ugc:rnr:uuid:9784885c-9653-4c64-84b5-450872338e60"
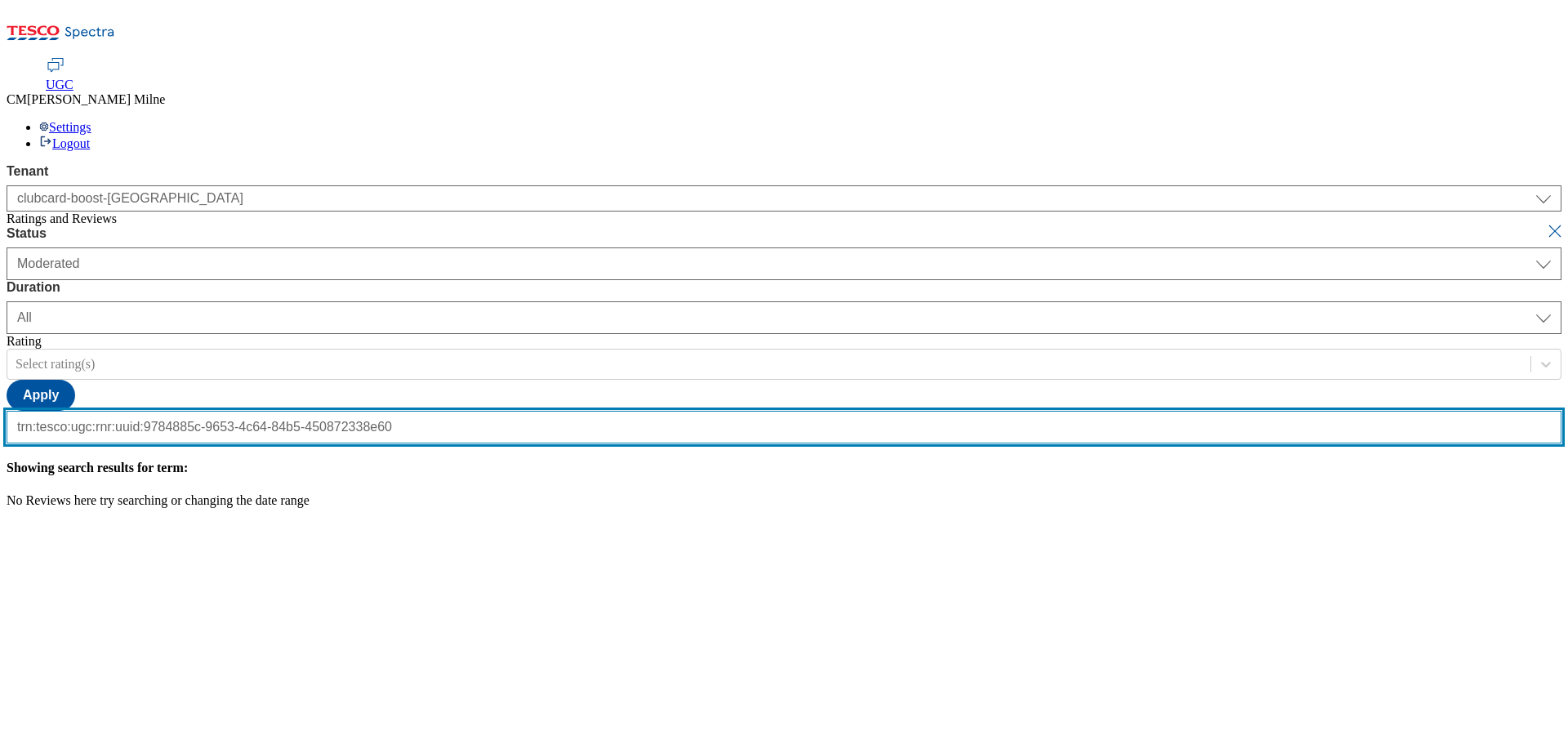
type input "trn:tesco:ugc:rnr:uuid:9784885c-9653-4c64-84b5-450872338e60"
click at [1545, 223] on button "submit" at bounding box center [1557, 231] width 23 height 16
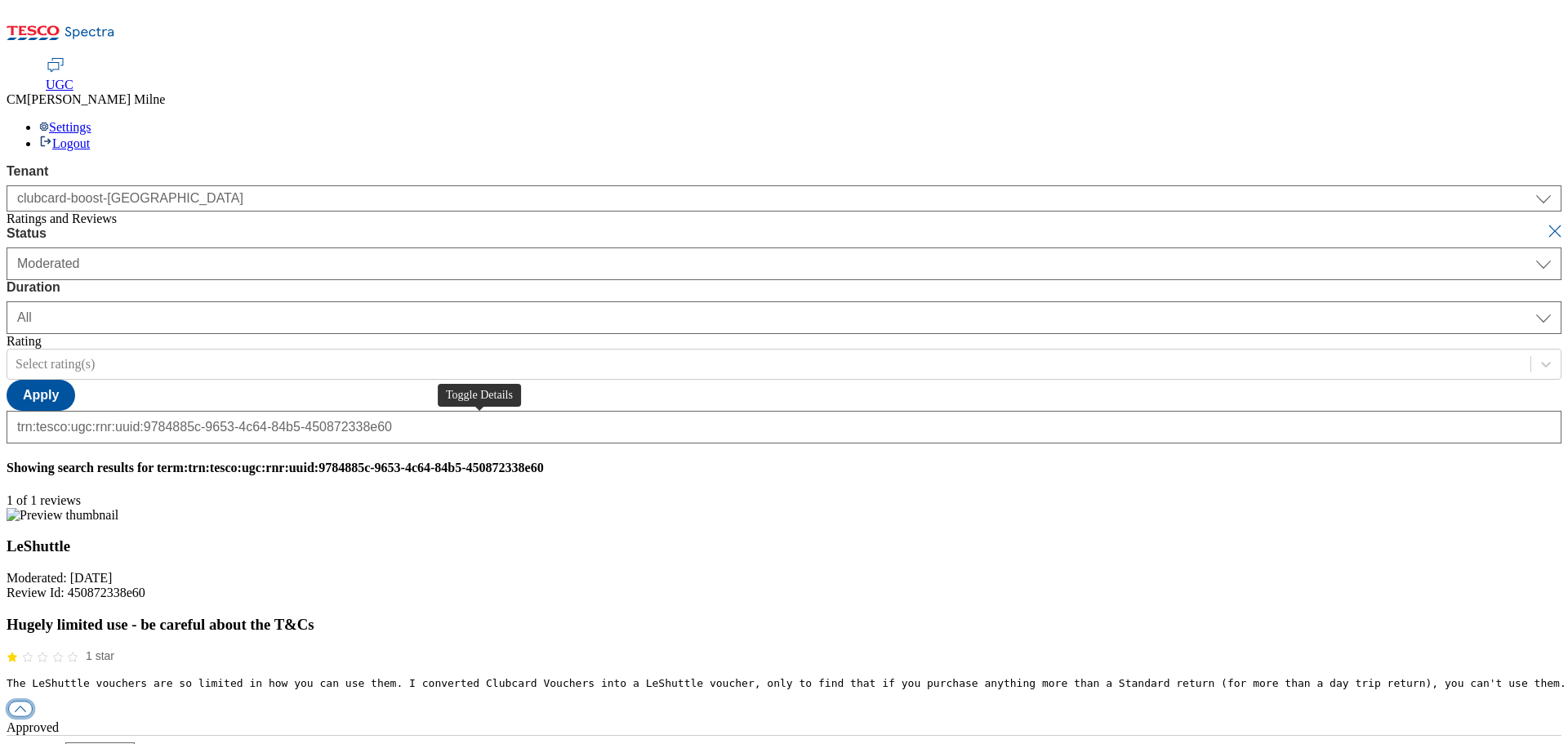
scroll to position [0, 0]
click at [33, 701] on button "button" at bounding box center [20, 709] width 25 height 16
click at [737, 743] on div "reply" at bounding box center [784, 757] width 1555 height 15
paste input "Hello, thanks for your feedback. We're sorry you are unhappy with with your Rew…"
drag, startPoint x: 1502, startPoint y: 487, endPoint x: 0, endPoint y: 499, distance: 1502.0
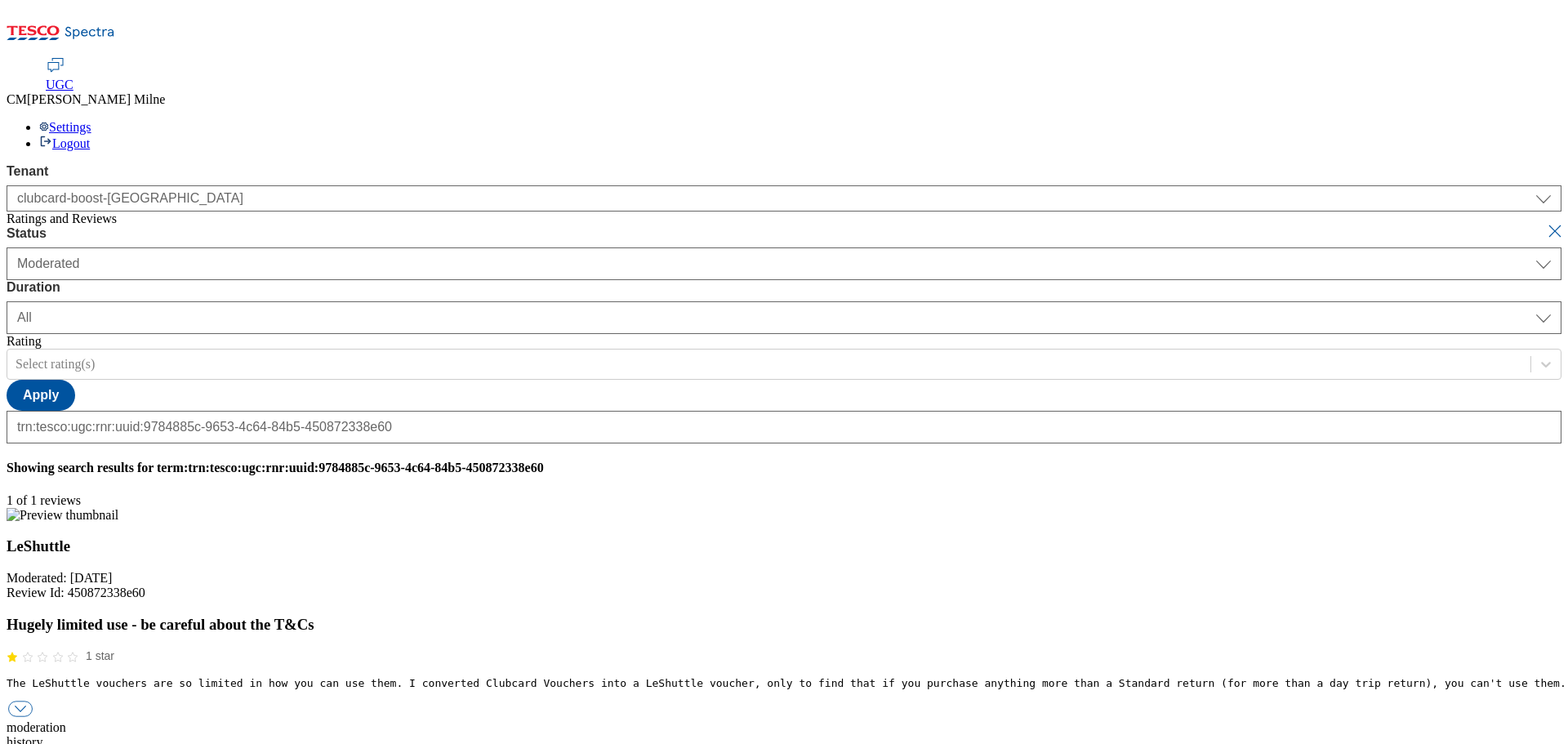
type input "Hello, thanks for your feedback. We're sorry you are unhappy with with your Rew…"
click at [1545, 223] on button "submit" at bounding box center [1557, 231] width 23 height 16
select select "[DATE]"
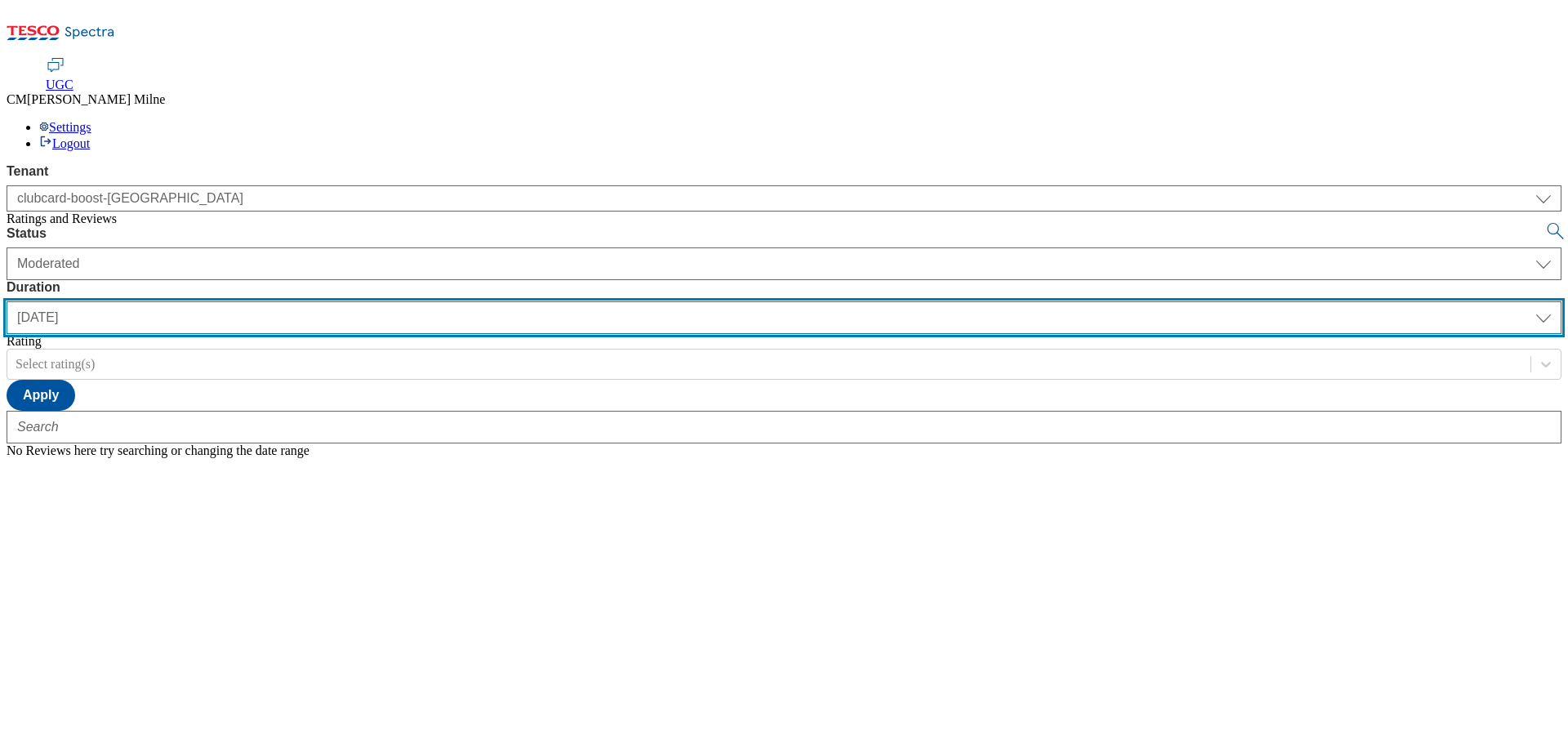
click at [446, 301] on select "[DATE] last7days last30days All custom" at bounding box center [784, 318] width 1555 height 33
select select "All"
click at [386, 301] on select "[DATE] last7days last30days All custom" at bounding box center [784, 318] width 1555 height 33
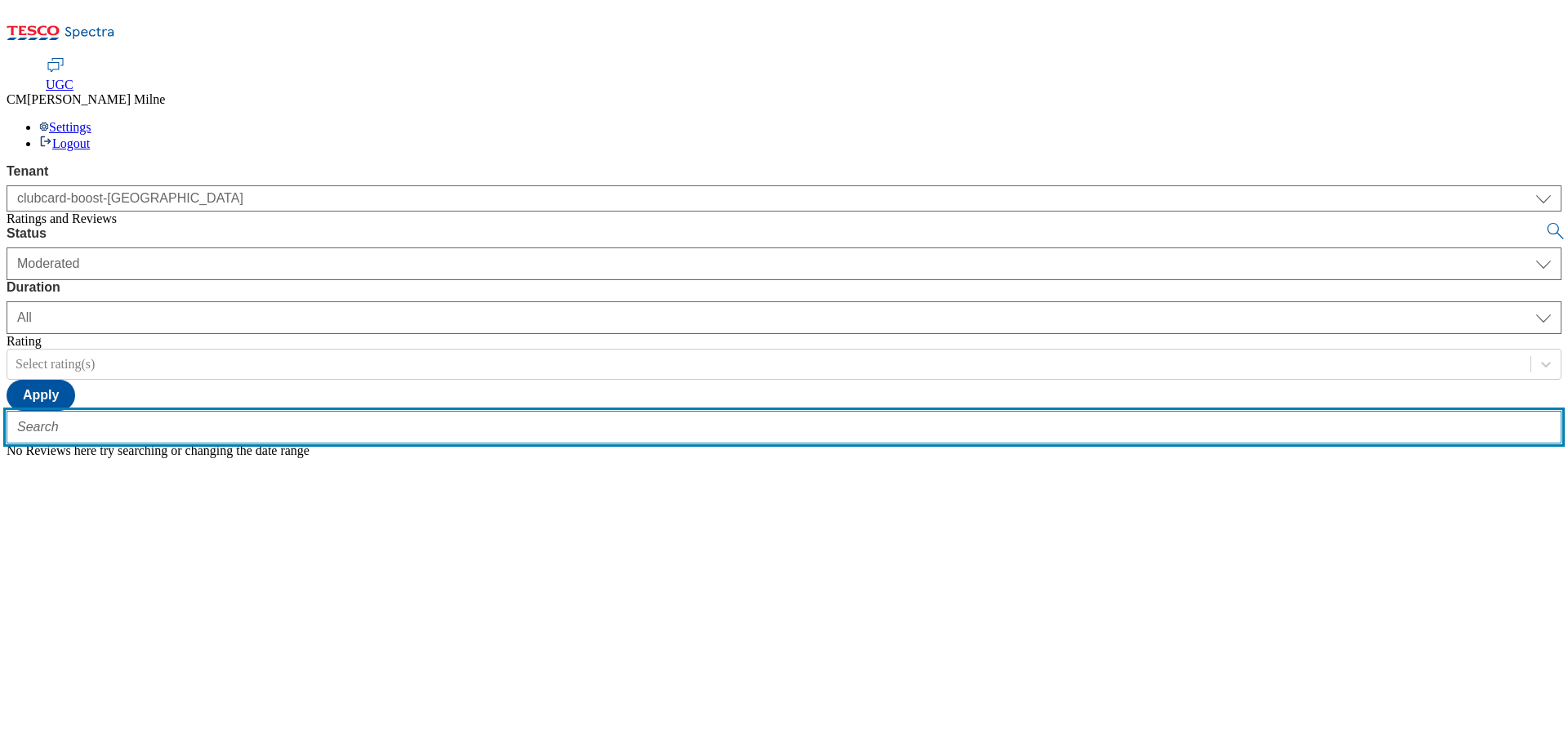
click at [300, 411] on input "text" at bounding box center [784, 427] width 1555 height 33
paste input "trn:tesco:ugc:rnr:uuid:f11b623b-3002-4c99-b75a-d61d71405735"
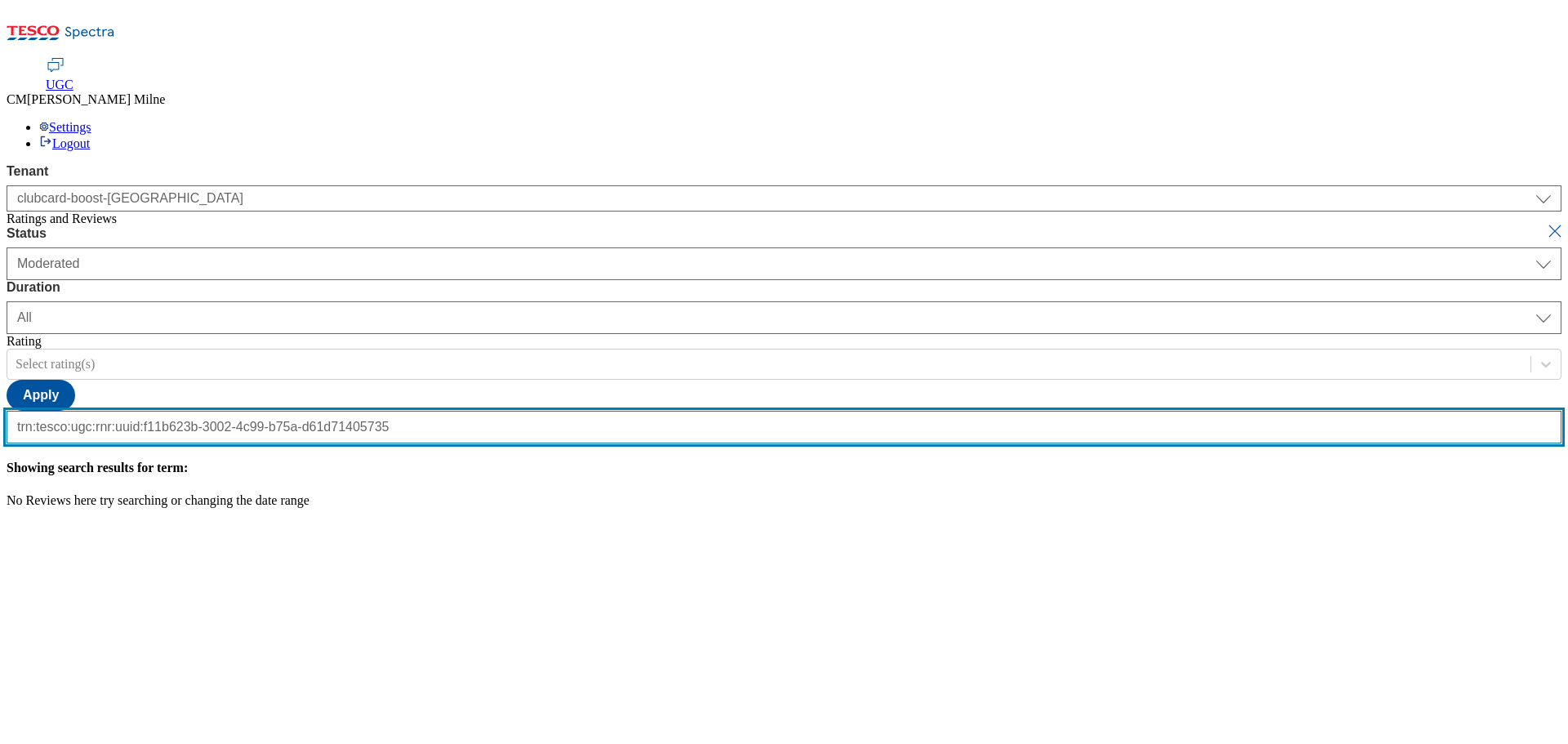
scroll to position [0, 160]
type input "trn:tesco:ugc:rnr:uuid:f11b623b-3002-4c99-b75a-d61d71405735"
click at [1545, 223] on button "submit" at bounding box center [1557, 231] width 23 height 16
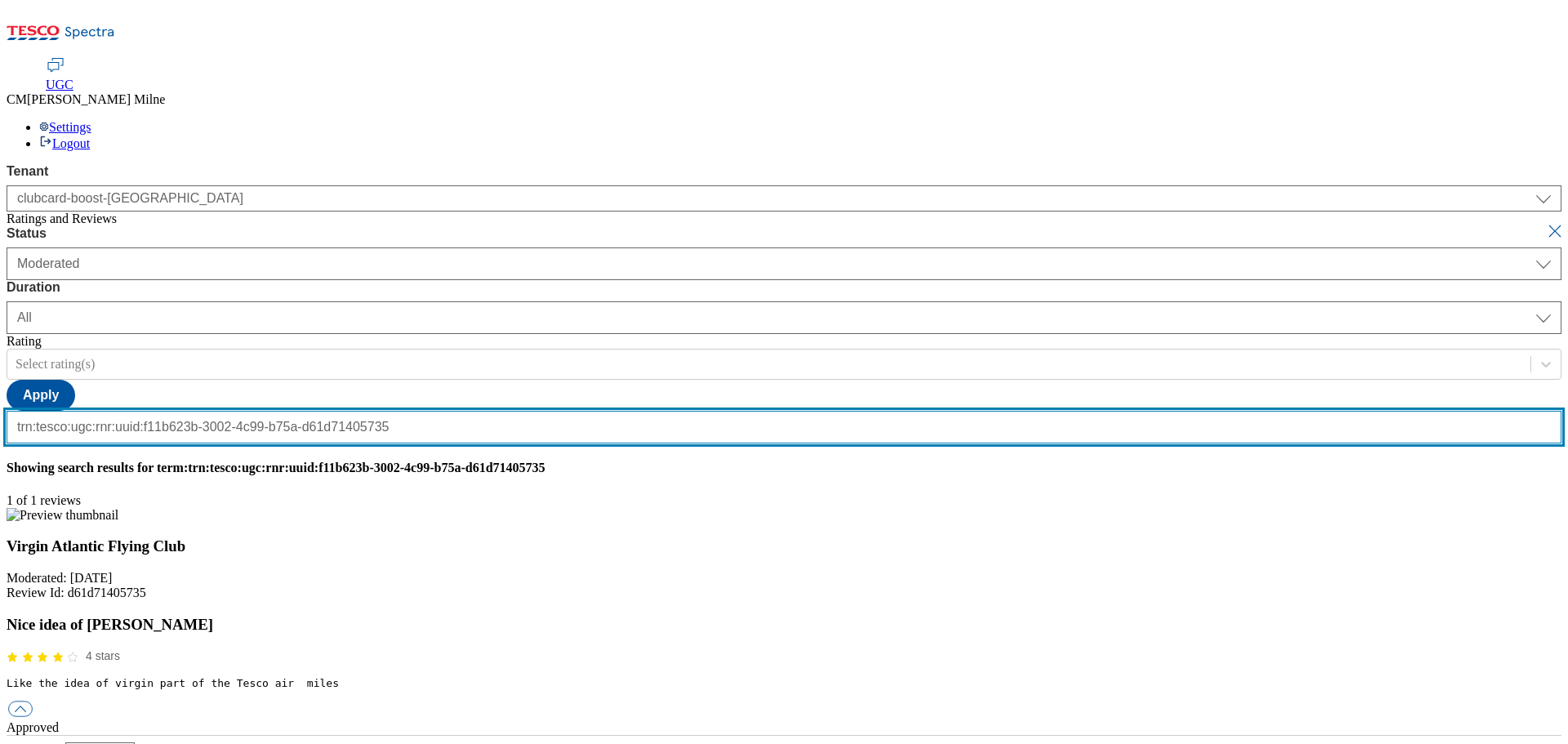
scroll to position [0, 0]
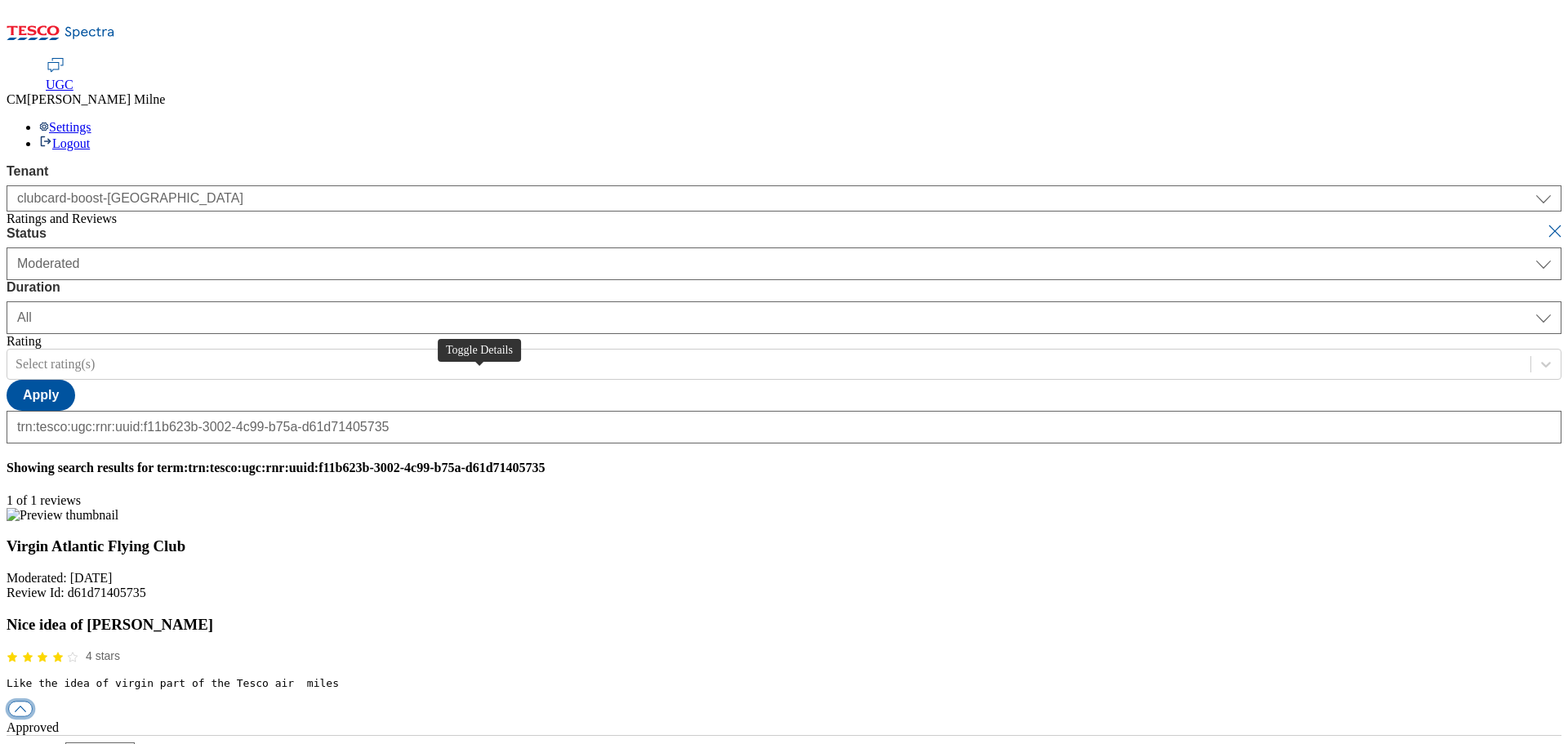
click at [33, 701] on button "button" at bounding box center [20, 709] width 25 height 16
drag, startPoint x: 737, startPoint y: 377, endPoint x: 728, endPoint y: 380, distance: 9.5
click at [736, 743] on div "reply" at bounding box center [784, 757] width 1555 height 15
paste input "Hello, thanks for your feedback. We're really happy you're enjoying exchanging …"
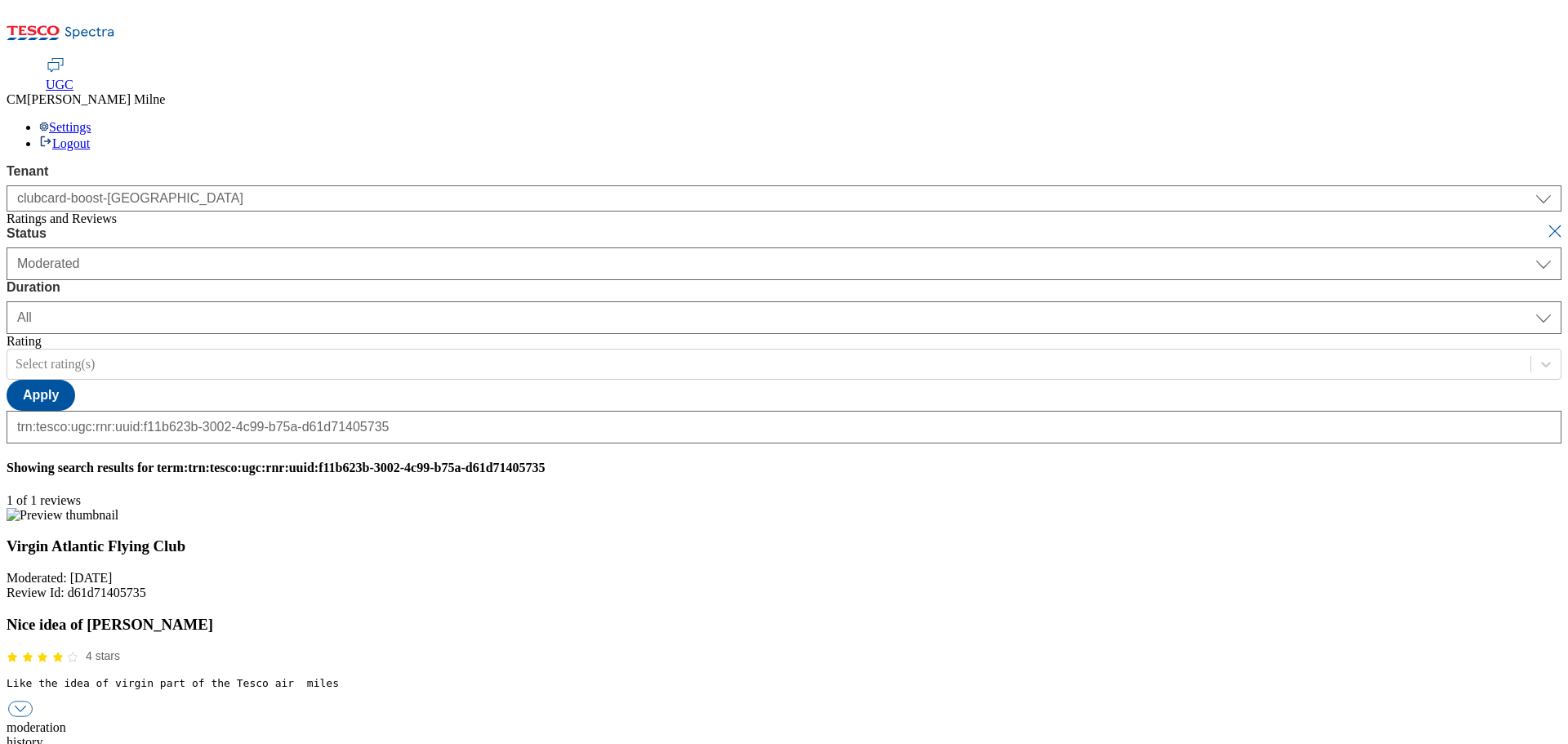
type input "Hello, thanks for your feedback. We're really happy you're enjoying exchanging …"
click at [1545, 223] on button "submit" at bounding box center [1557, 231] width 23 height 16
select select "[DATE]"
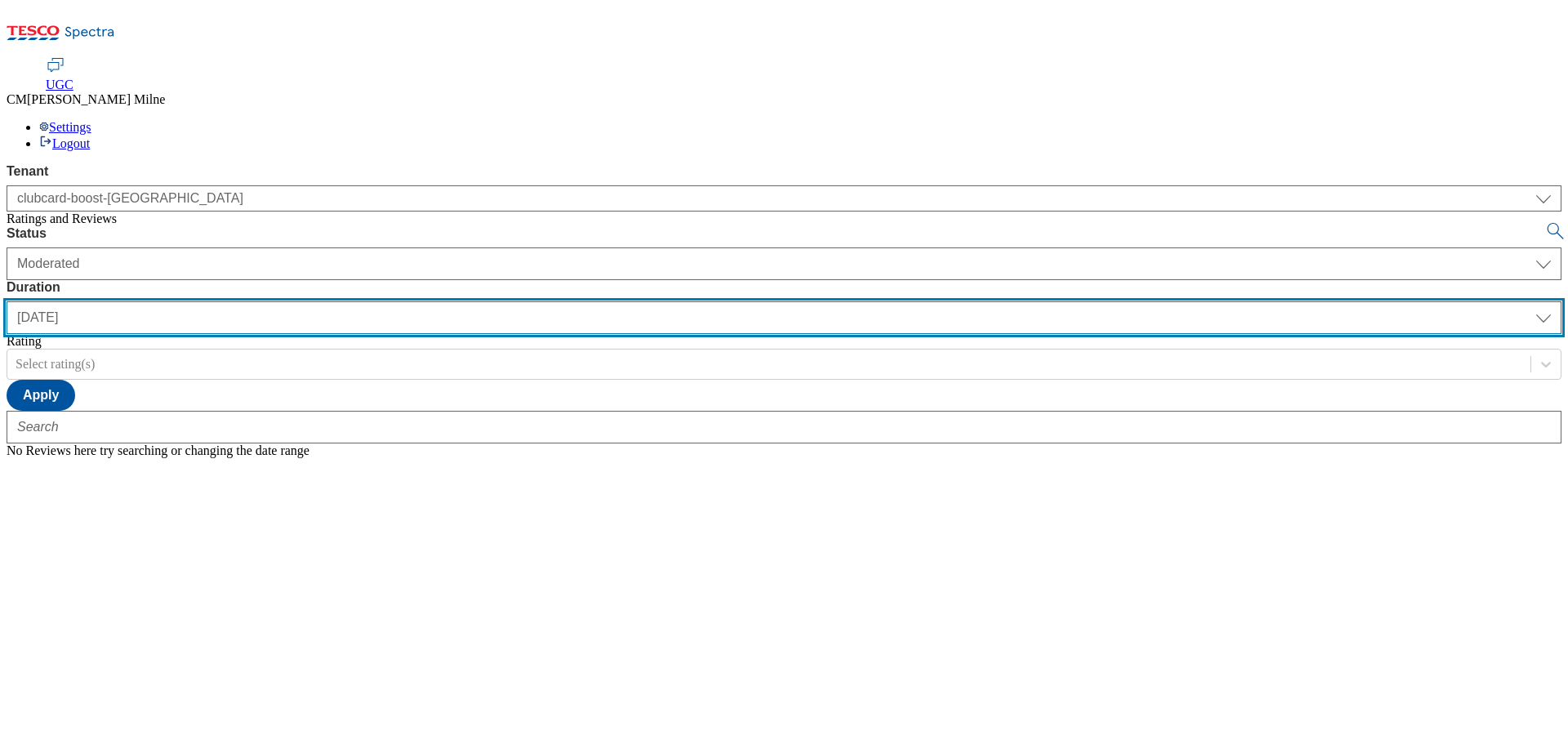
click at [519, 301] on select "[DATE] last7days last30days All custom" at bounding box center [784, 318] width 1555 height 33
select select "All"
click at [386, 301] on select "[DATE] last7days last30days All custom" at bounding box center [784, 318] width 1555 height 33
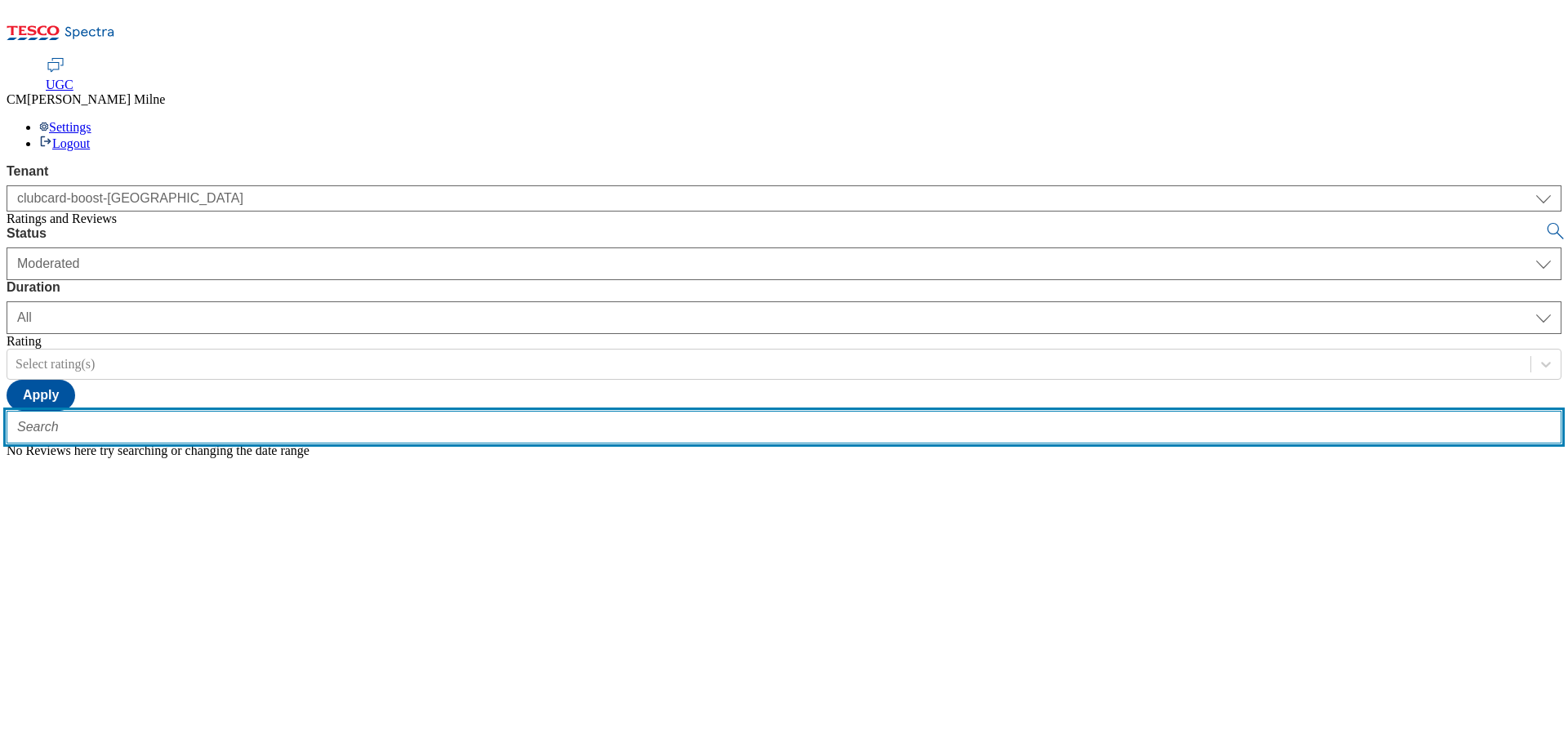
click at [278, 411] on input "text" at bounding box center [784, 427] width 1555 height 33
paste input "trn:tesco:ugc:rnr:uuid:7931b803-8153-4743-ac4c-0dc74805559e"
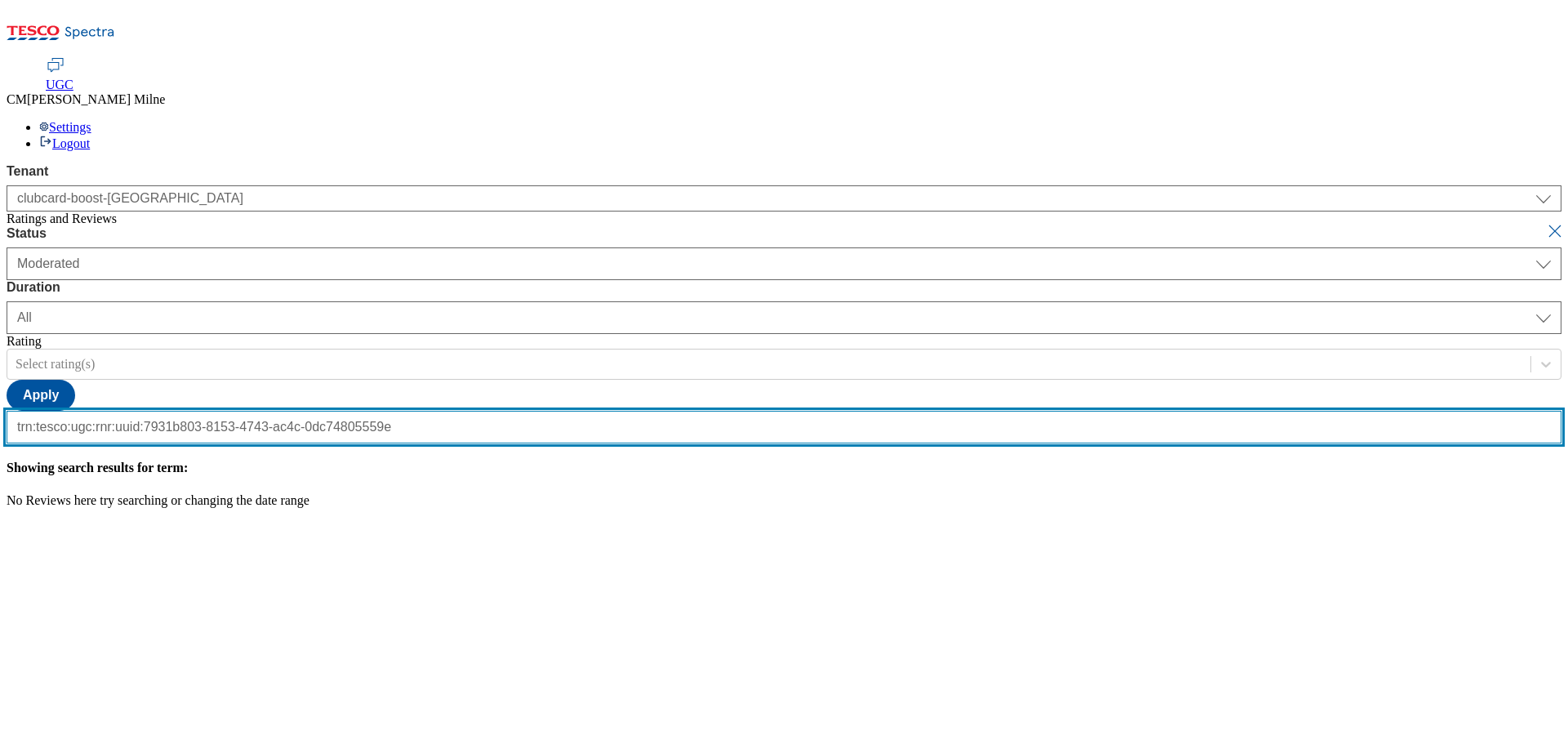
scroll to position [0, 166]
type input "trn:tesco:ugc:rnr:uuid:7931b803-8153-4743-ac4c-0dc74805559e"
click at [1545, 223] on button "submit" at bounding box center [1557, 231] width 23 height 16
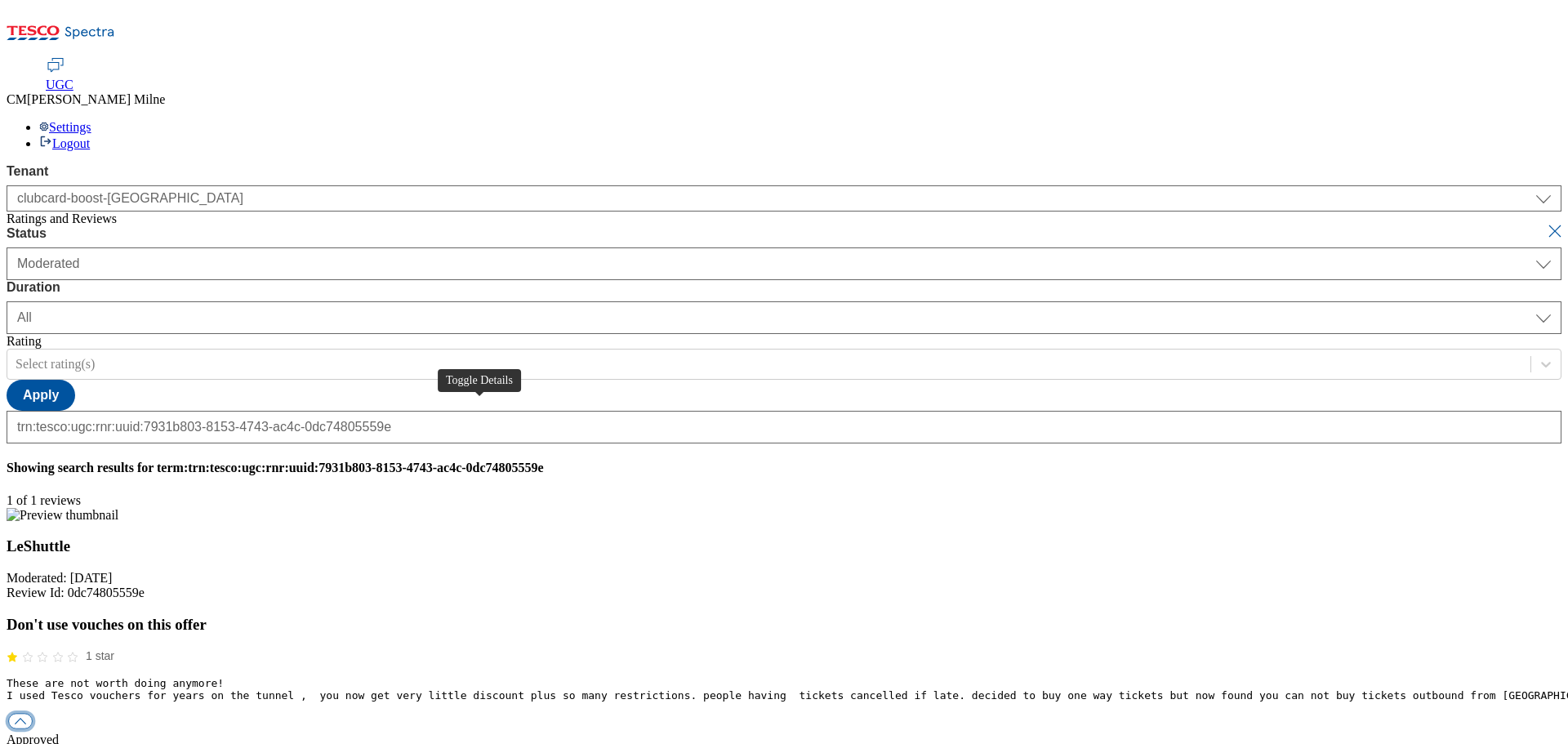
scroll to position [0, 0]
click at [33, 714] on button "button" at bounding box center [20, 721] width 25 height 16
paste input "Hello, thanks for your feedback. We're sorry you are unhappy with with your Rew…"
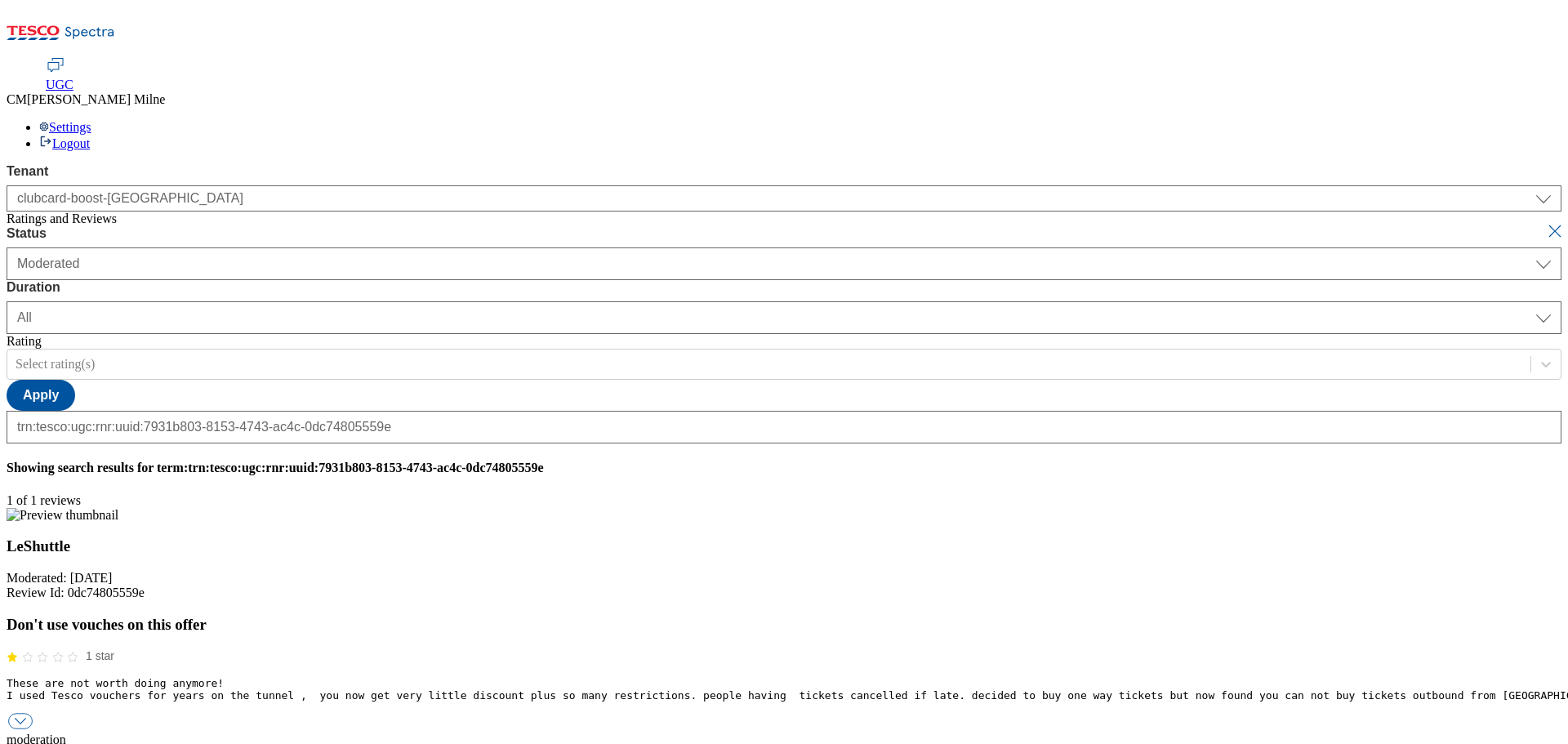
drag, startPoint x: 1466, startPoint y: 471, endPoint x: 126, endPoint y: 488, distance: 1340.1
type input "Hello, thanks for your feedback. We're sorry you are unhappy with with your Rew…"
drag, startPoint x: 437, startPoint y: 156, endPoint x: 463, endPoint y: 152, distance: 26.3
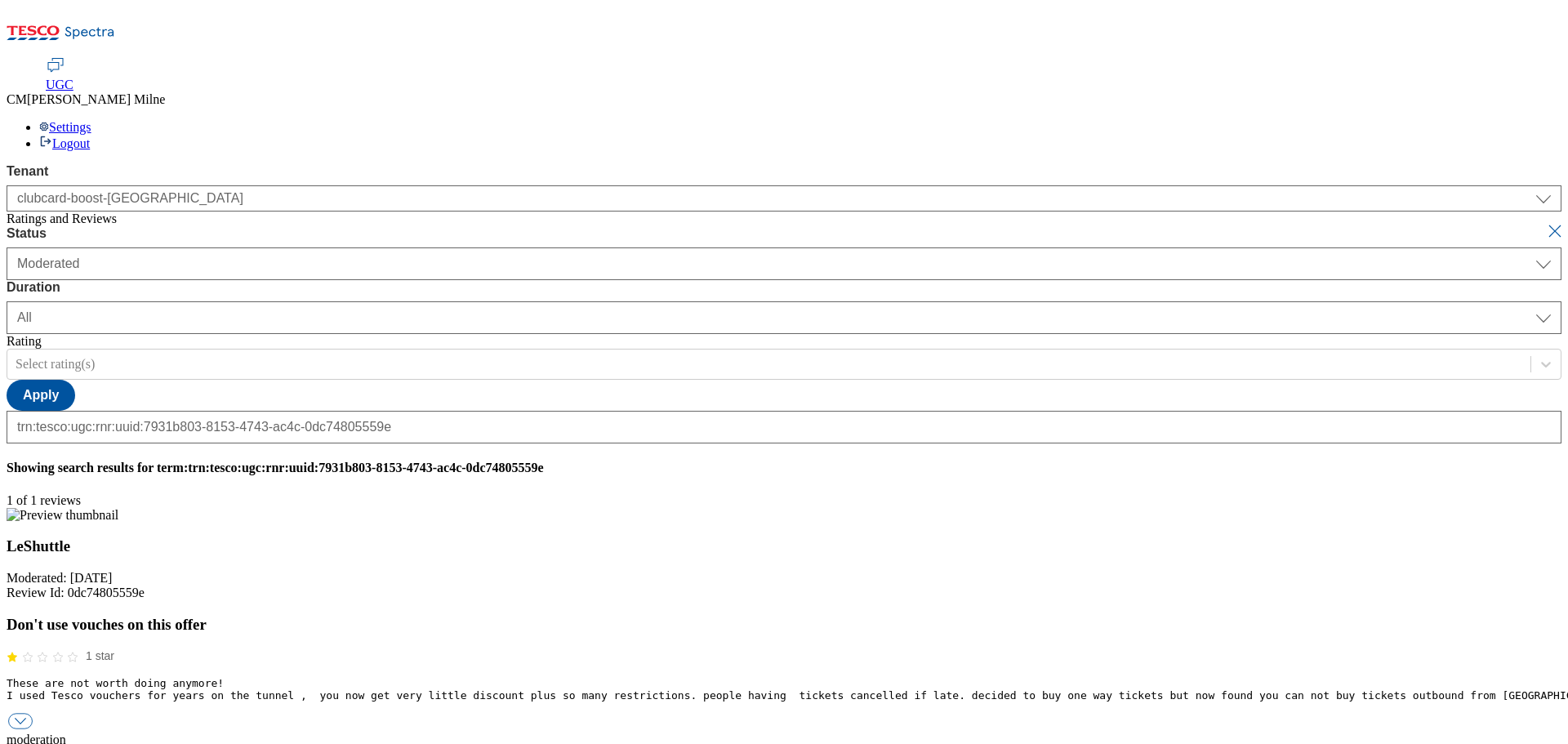
click at [1545, 223] on button "submit" at bounding box center [1557, 231] width 23 height 16
select select "[DATE]"
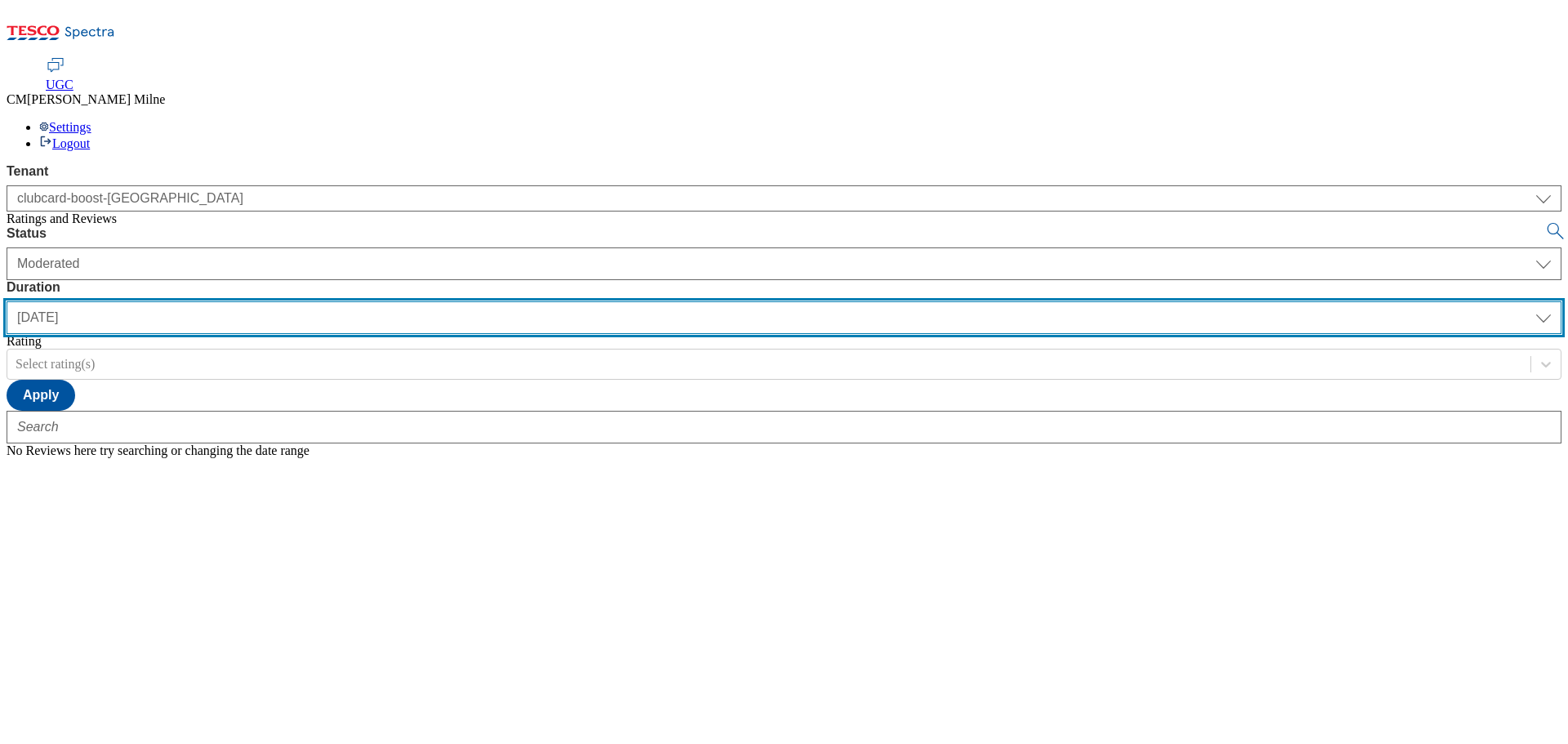
drag, startPoint x: 528, startPoint y: 113, endPoint x: 523, endPoint y: 120, distance: 8.6
click at [527, 301] on select "[DATE] last7days last30days All custom" at bounding box center [784, 318] width 1555 height 33
select select "All"
click at [386, 301] on select "[DATE] last7days last30days All custom" at bounding box center [784, 318] width 1555 height 33
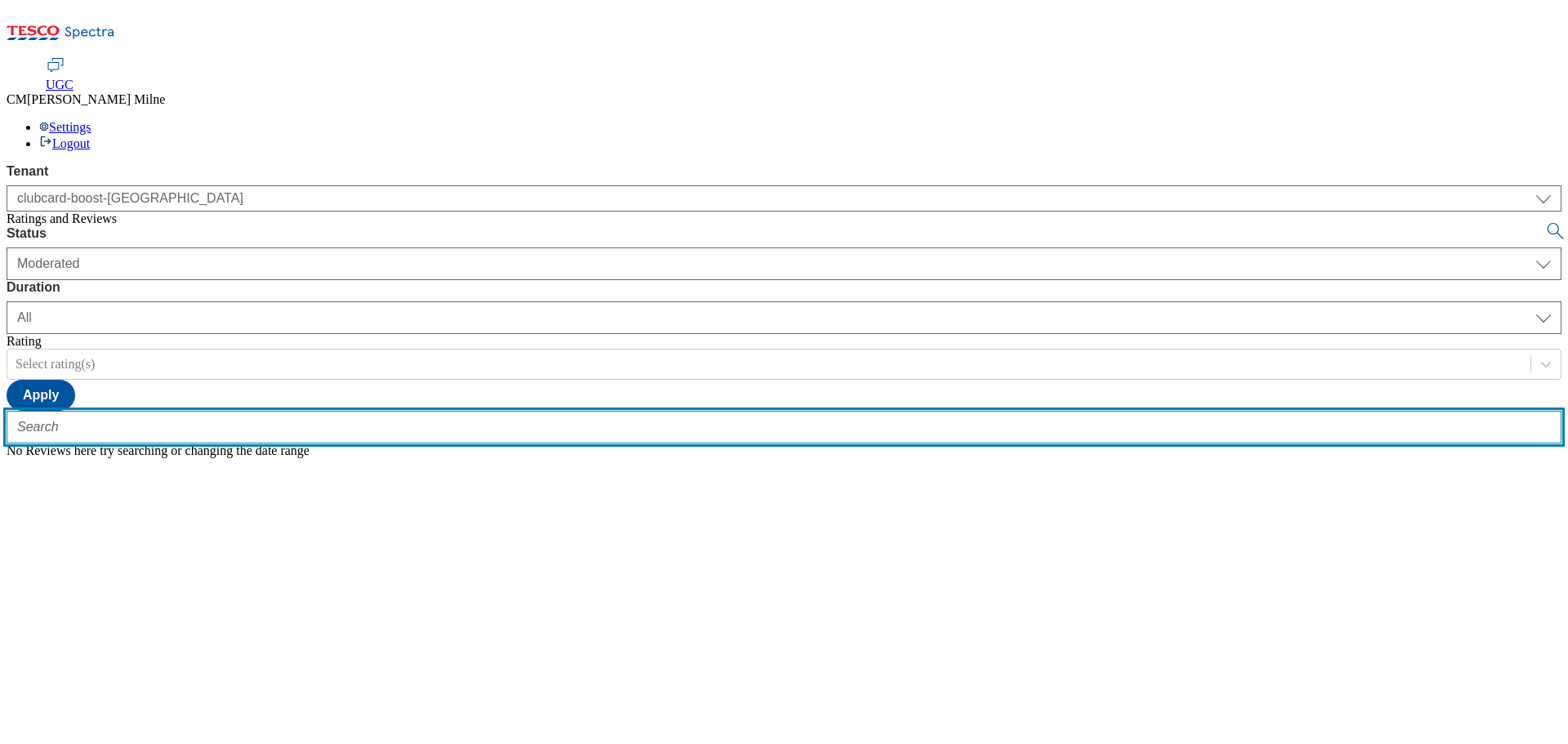
click at [270, 411] on input "text" at bounding box center [784, 427] width 1555 height 33
paste input "trn:tesco:ugc:rnr:uuid:814ecd43-7356-40ca-918d-9ea135a942bd"
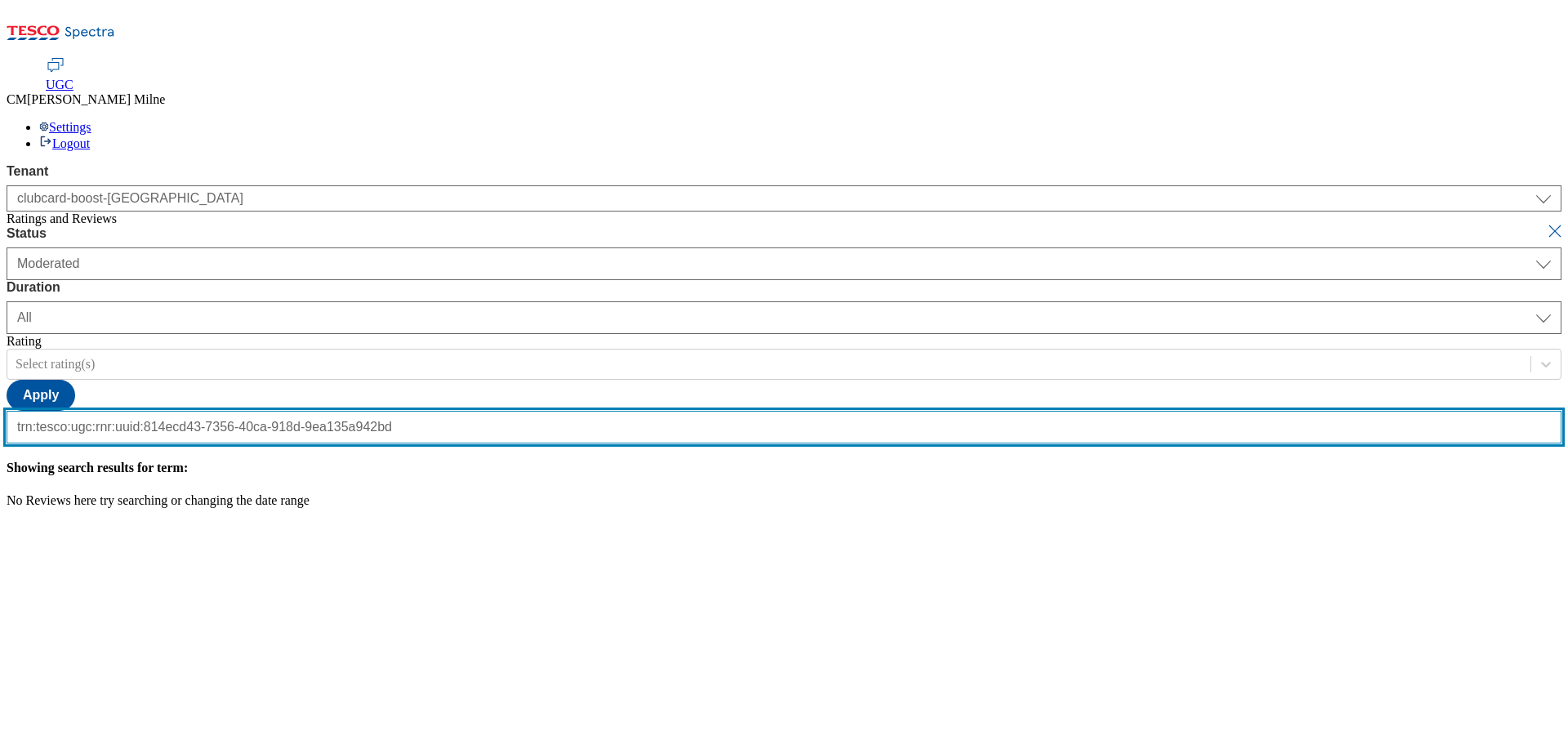
scroll to position [0, 167]
type input "trn:tesco:ugc:rnr:uuid:814ecd43-7356-40ca-918d-9ea135a942bd"
click at [1545, 223] on button "submit" at bounding box center [1557, 231] width 23 height 16
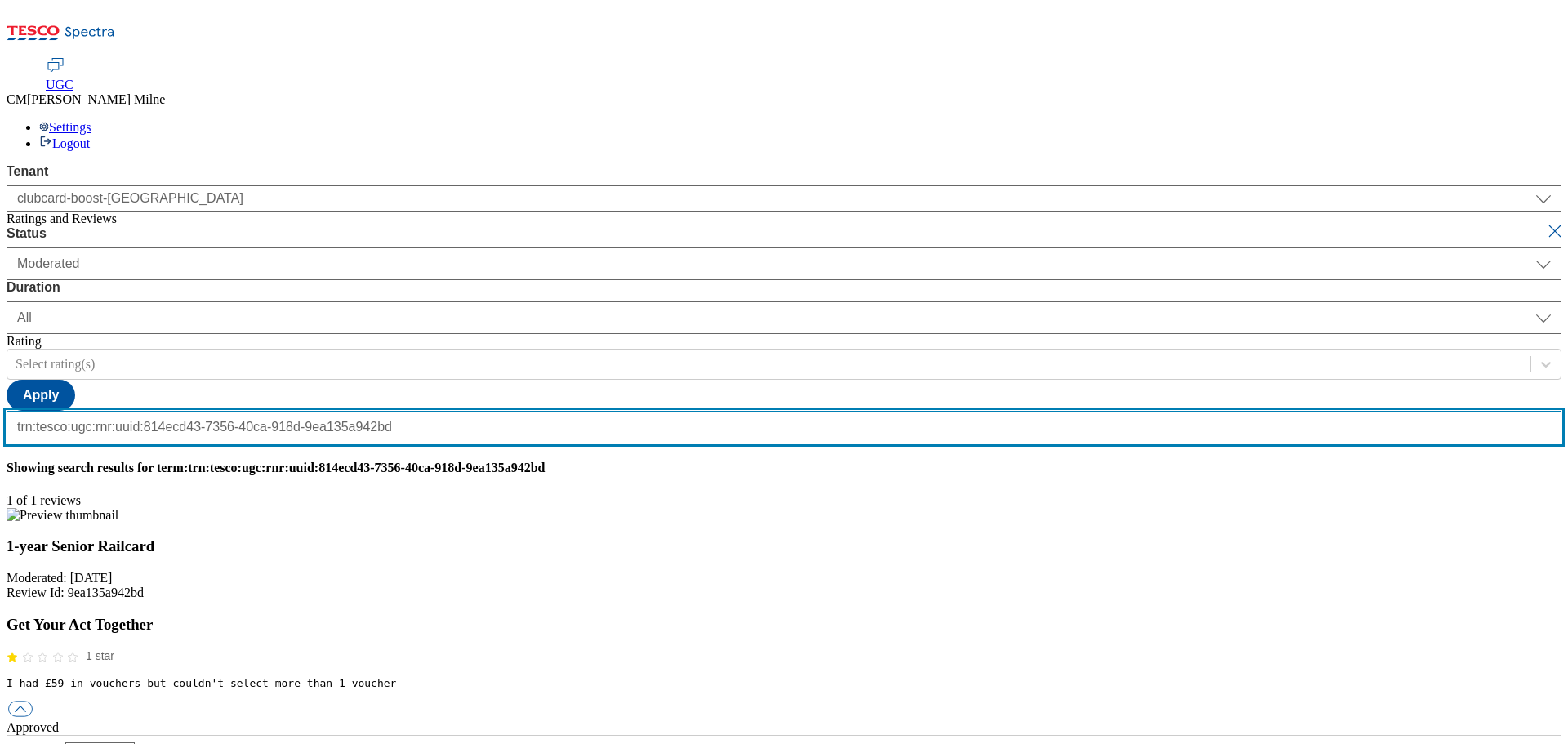
scroll to position [0, 0]
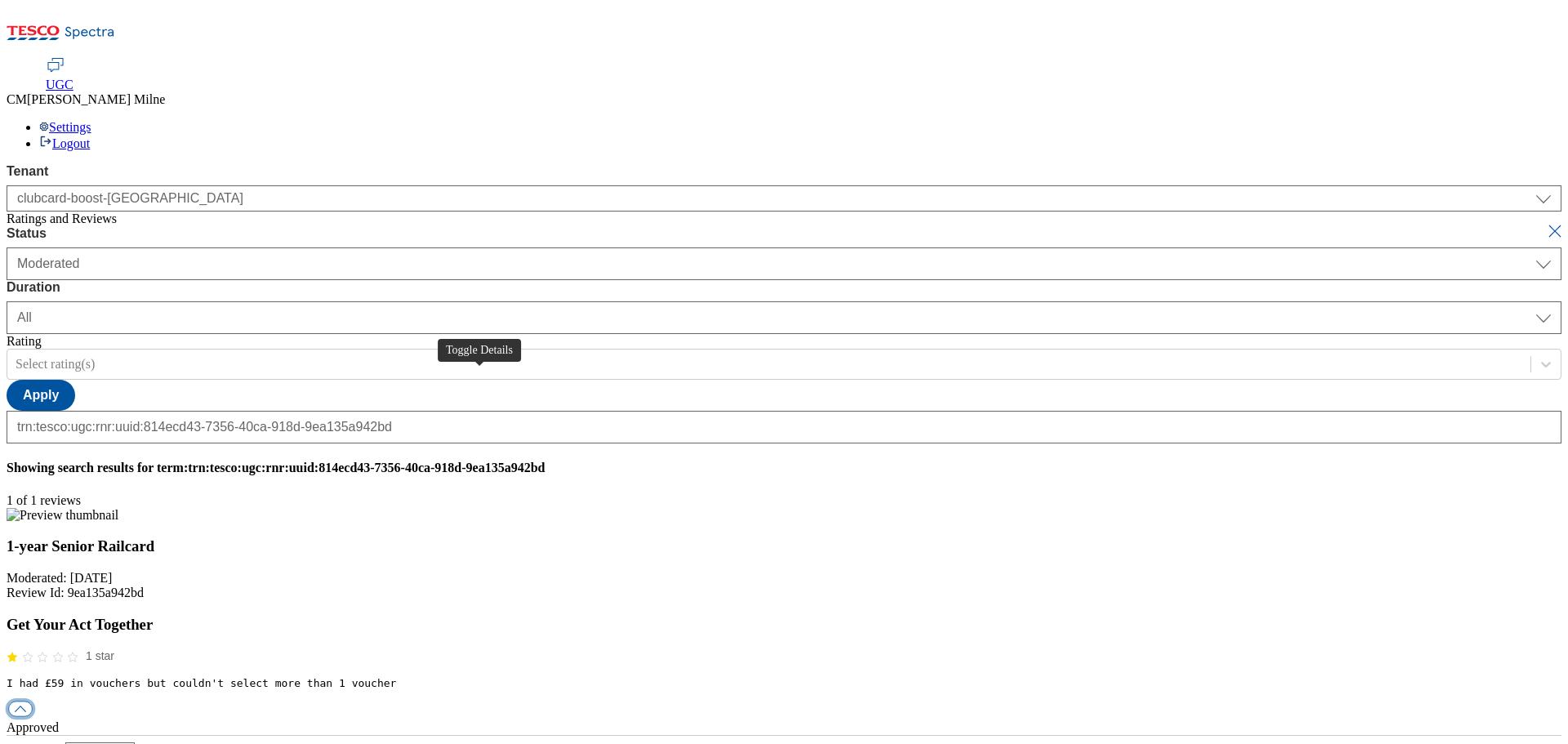
click at [33, 701] on button "button" at bounding box center [20, 709] width 25 height 16
click at [727, 743] on div "reply" at bounding box center [784, 757] width 1555 height 15
paste input "Hello, thanks for your feedback. We're sorry you've had problems with your Club…"
type input "Hello, thanks for your feedback. We're sorry you've had problems with your Club…"
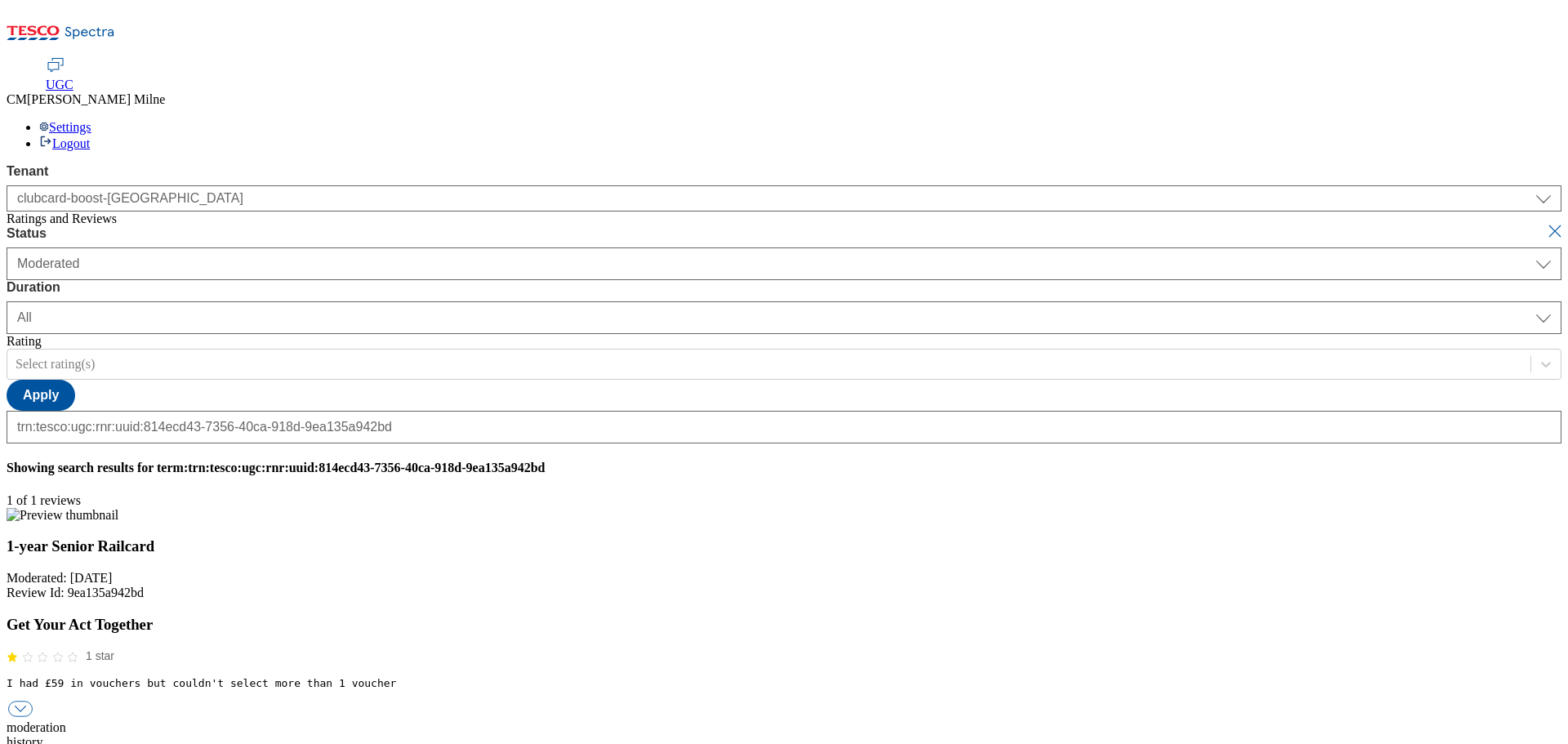
click at [1545, 223] on button "submit" at bounding box center [1557, 231] width 23 height 16
select select "[DATE]"
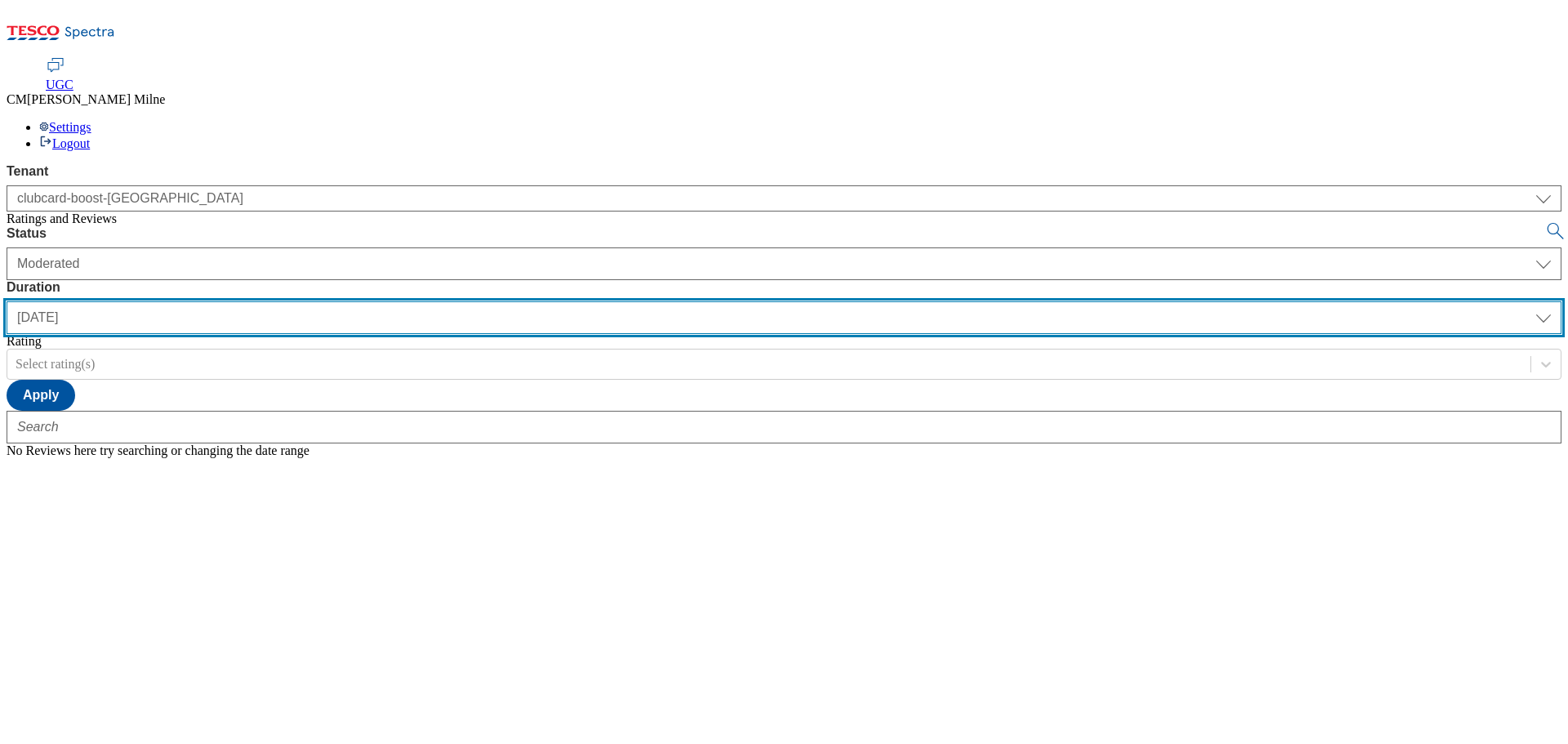
click at [524, 301] on select "[DATE] last7days last30days All custom" at bounding box center [784, 318] width 1555 height 33
select select "last30days"
click at [386, 301] on select "[DATE] last7days last30days All custom" at bounding box center [784, 318] width 1555 height 33
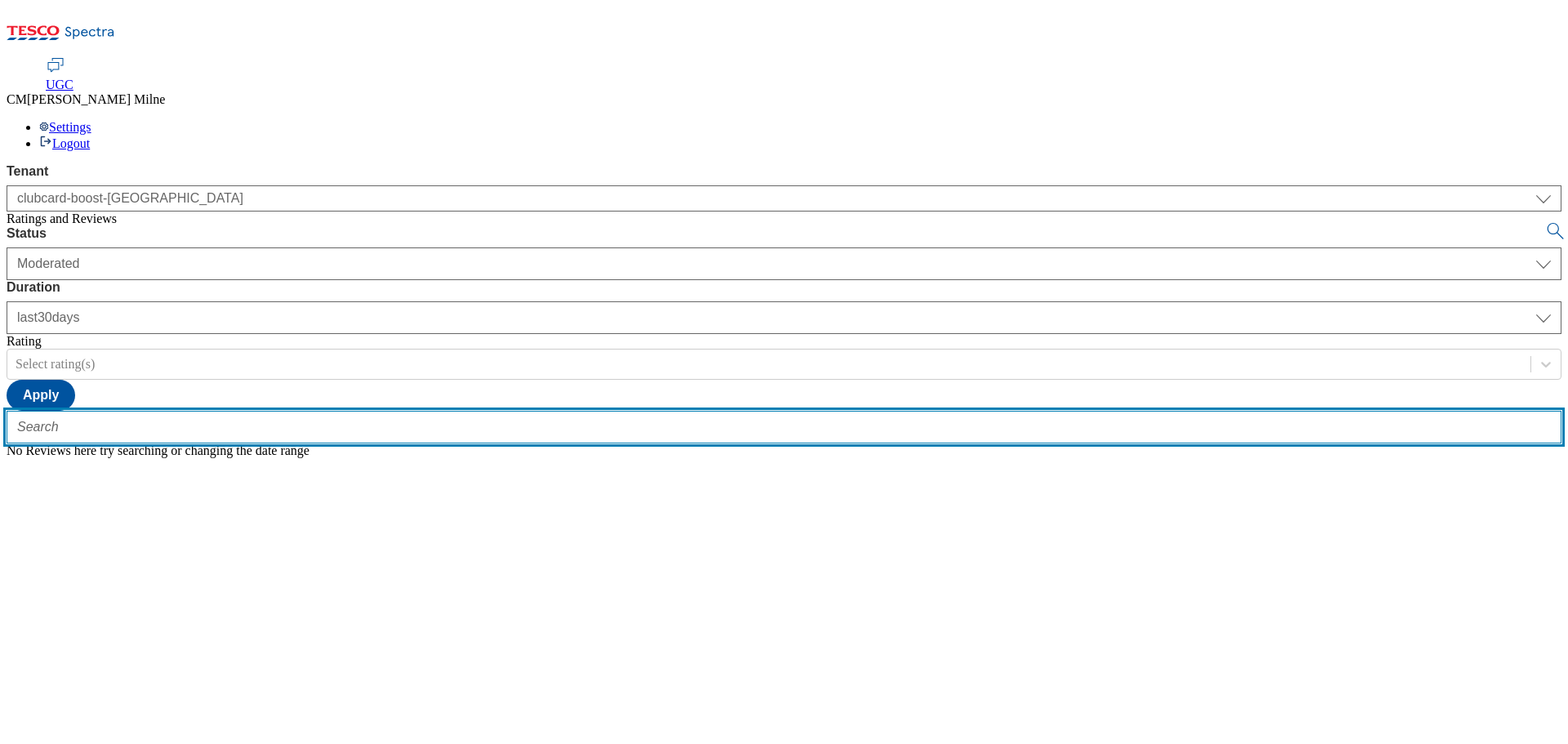
paste input "trn:tesco:ugc:rnr:uuid:d5eca012-c010-46f6-8f7a-ac13c5b4978e"
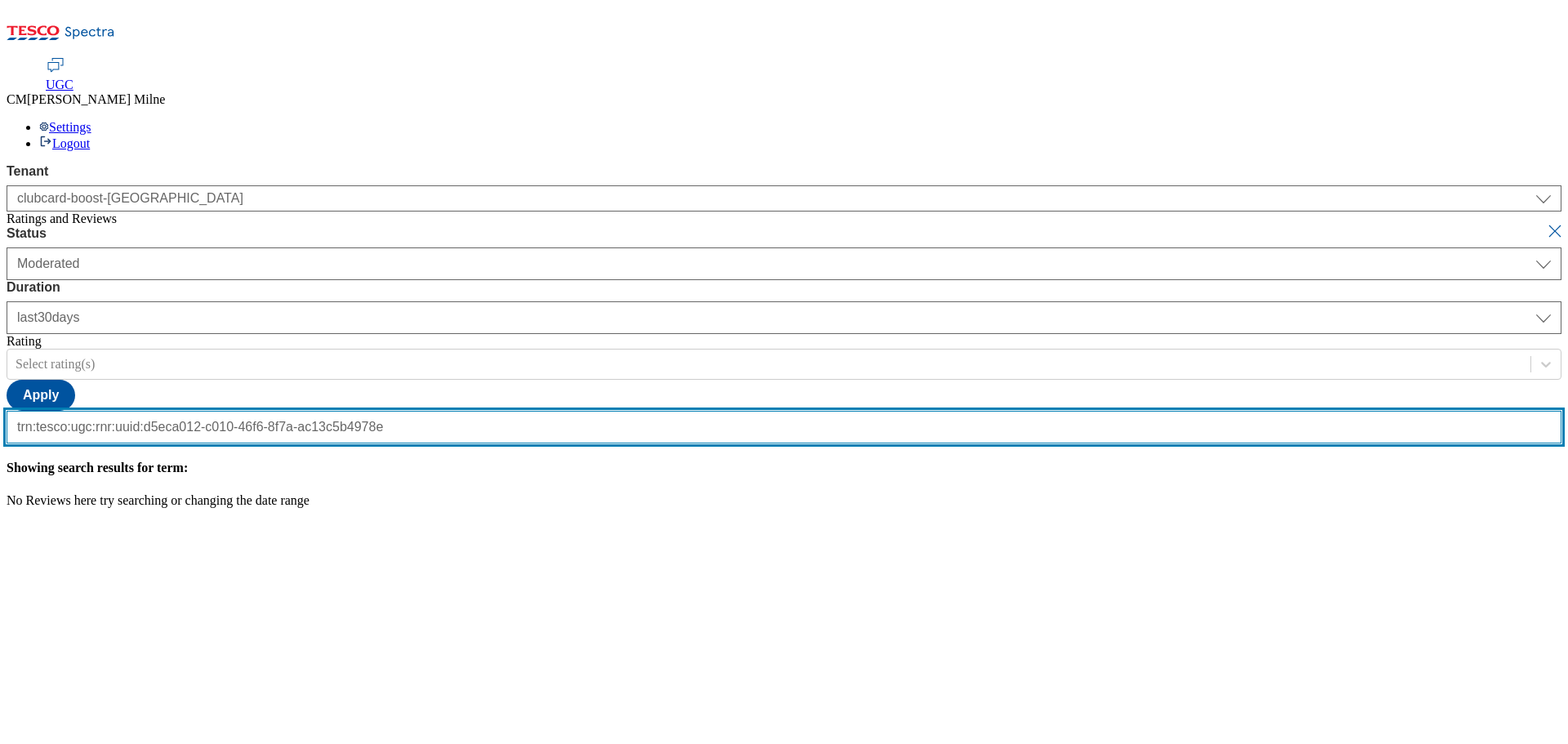
type input "trn:tesco:ugc:rnr:uuid:d5eca012-c010-46f6-8f7a-ac13c5b4978e"
click at [1545, 223] on button "submit" at bounding box center [1557, 231] width 23 height 16
select select "All"
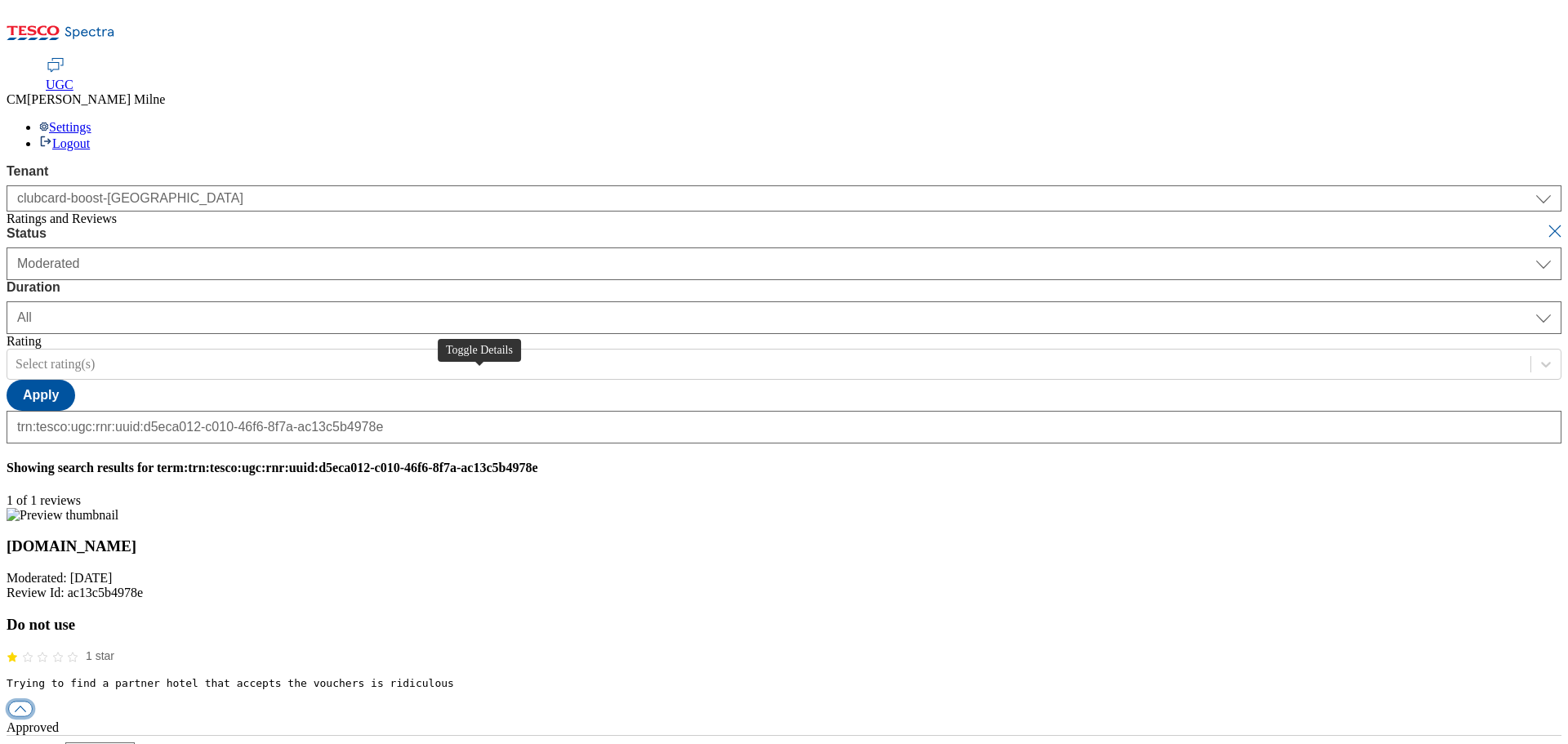
click at [33, 701] on button "button" at bounding box center [20, 709] width 25 height 16
click at [728, 743] on div "reply" at bounding box center [784, 757] width 1555 height 15
paste input "Hello, thanks for your feedback. We're sorry you had trouble with your order. P…"
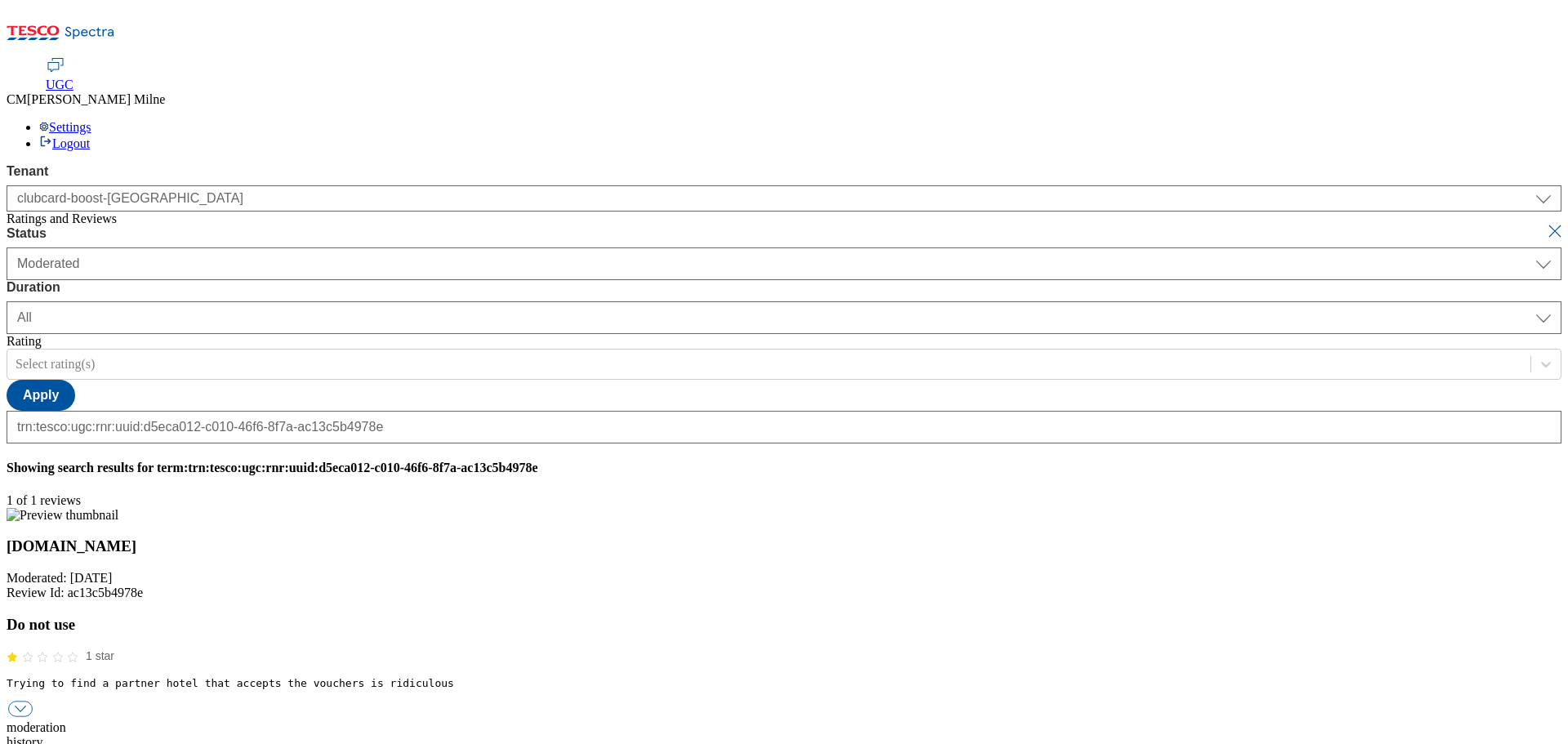
drag, startPoint x: 1431, startPoint y: 432, endPoint x: 1563, endPoint y: 428, distance: 132.1
type input "Hello, thanks for your feedback. We're sorry you had trouble with your order. P…"
drag, startPoint x: 538, startPoint y: 441, endPoint x: 1567, endPoint y: 421, distance: 1029.2
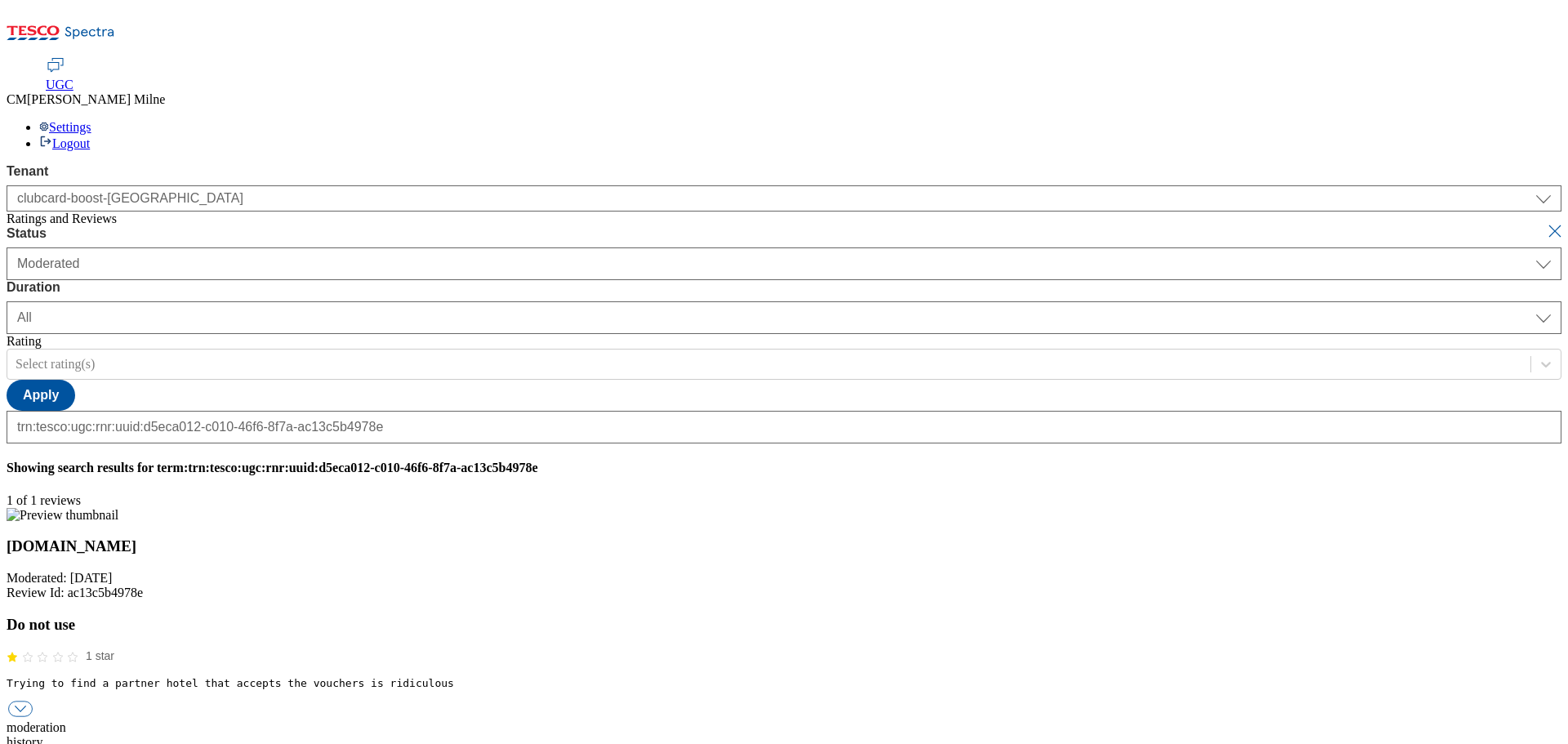
scroll to position [0, 0]
drag, startPoint x: 594, startPoint y: 622, endPoint x: 558, endPoint y: 625, distance: 36.1
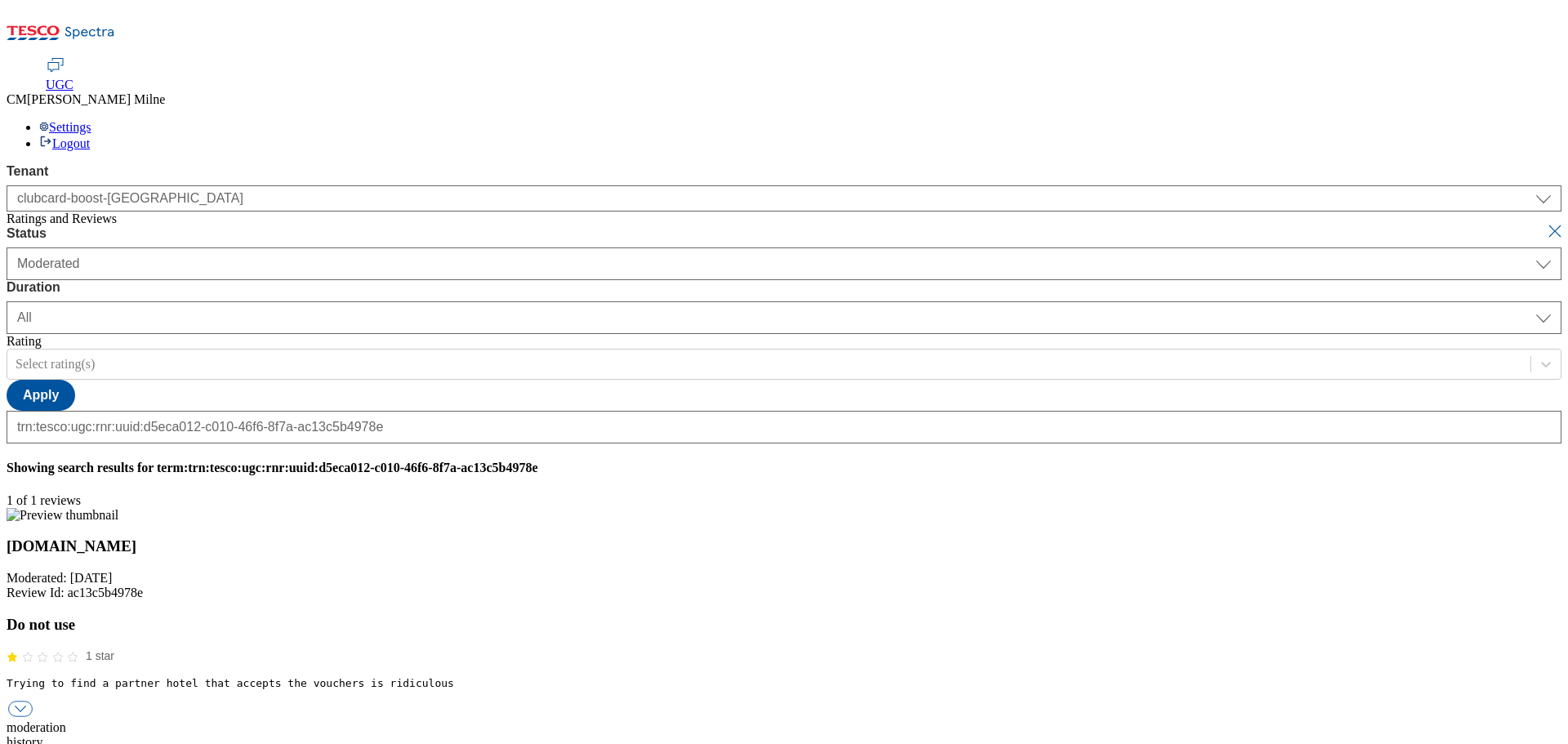
click at [1545, 223] on button "submit" at bounding box center [1557, 231] width 23 height 16
select select "[DATE]"
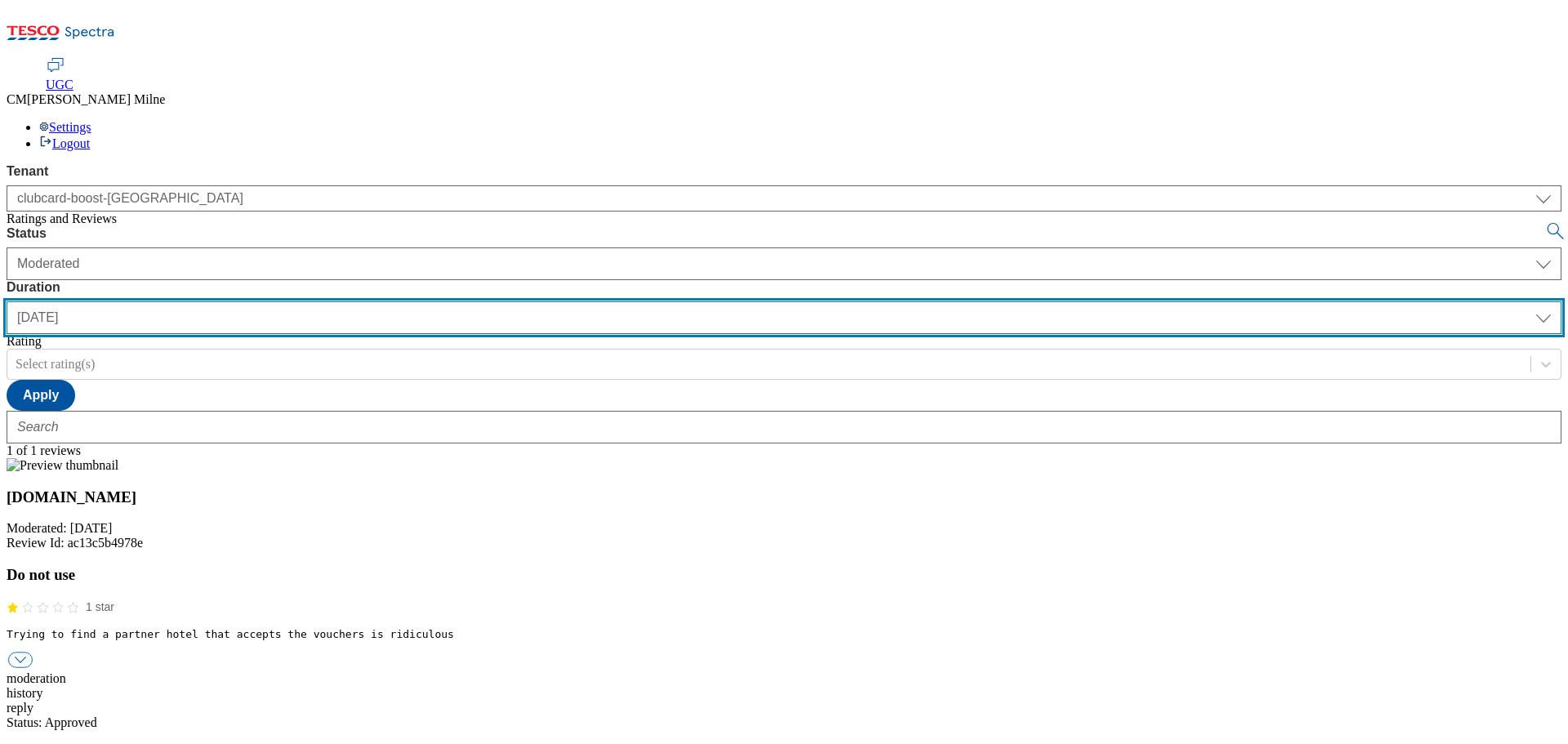
click at [523, 301] on select "[DATE] last7days last30days All custom" at bounding box center [784, 318] width 1555 height 33
select select "last30days"
click at [386, 301] on select "[DATE] last7days last30days All custom" at bounding box center [784, 318] width 1555 height 33
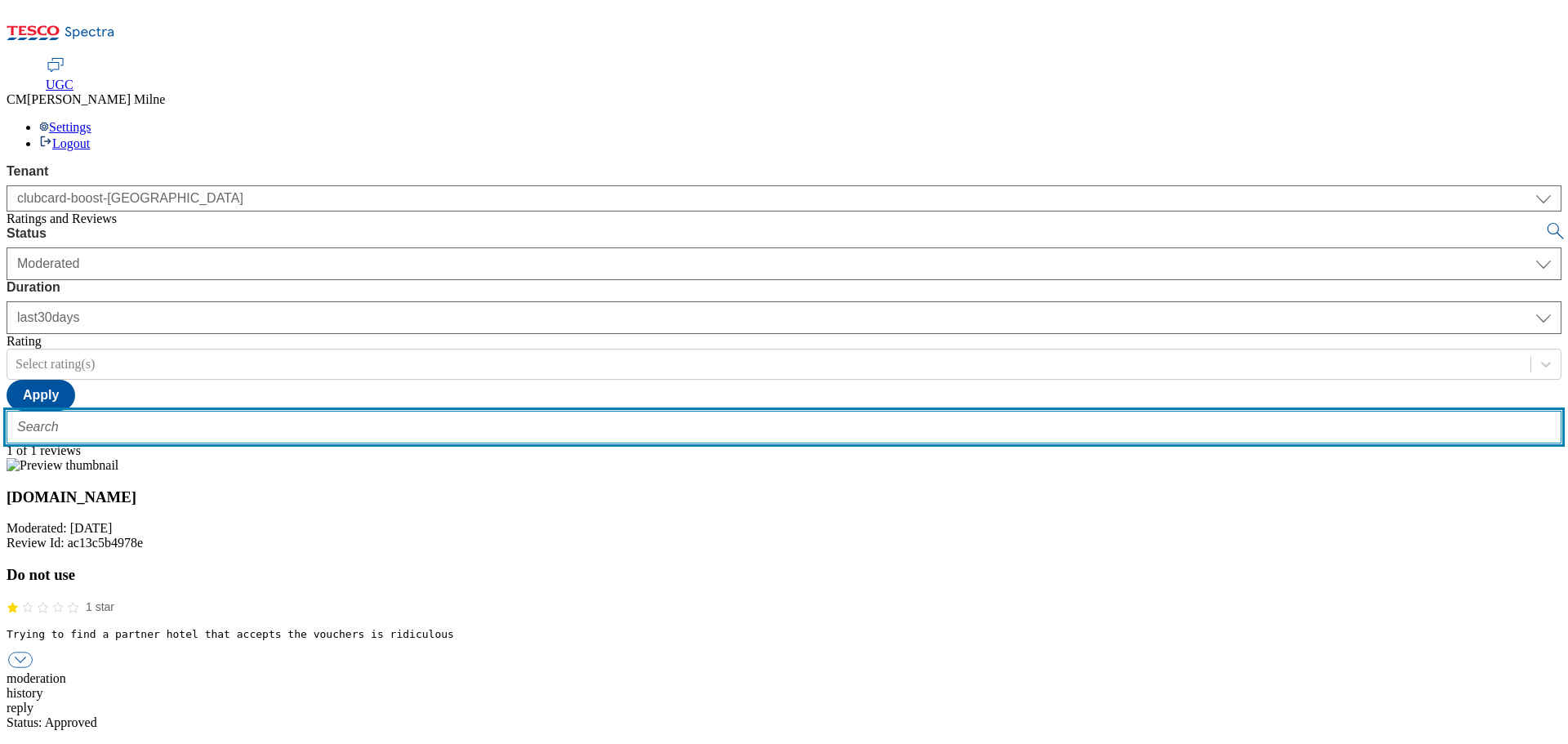
click at [282, 411] on input "text" at bounding box center [784, 427] width 1555 height 33
paste input "trn:tesco:ugc:rnr:uuid:1f092b60-5920-4d78-8102-5d2dd7ae9af6"
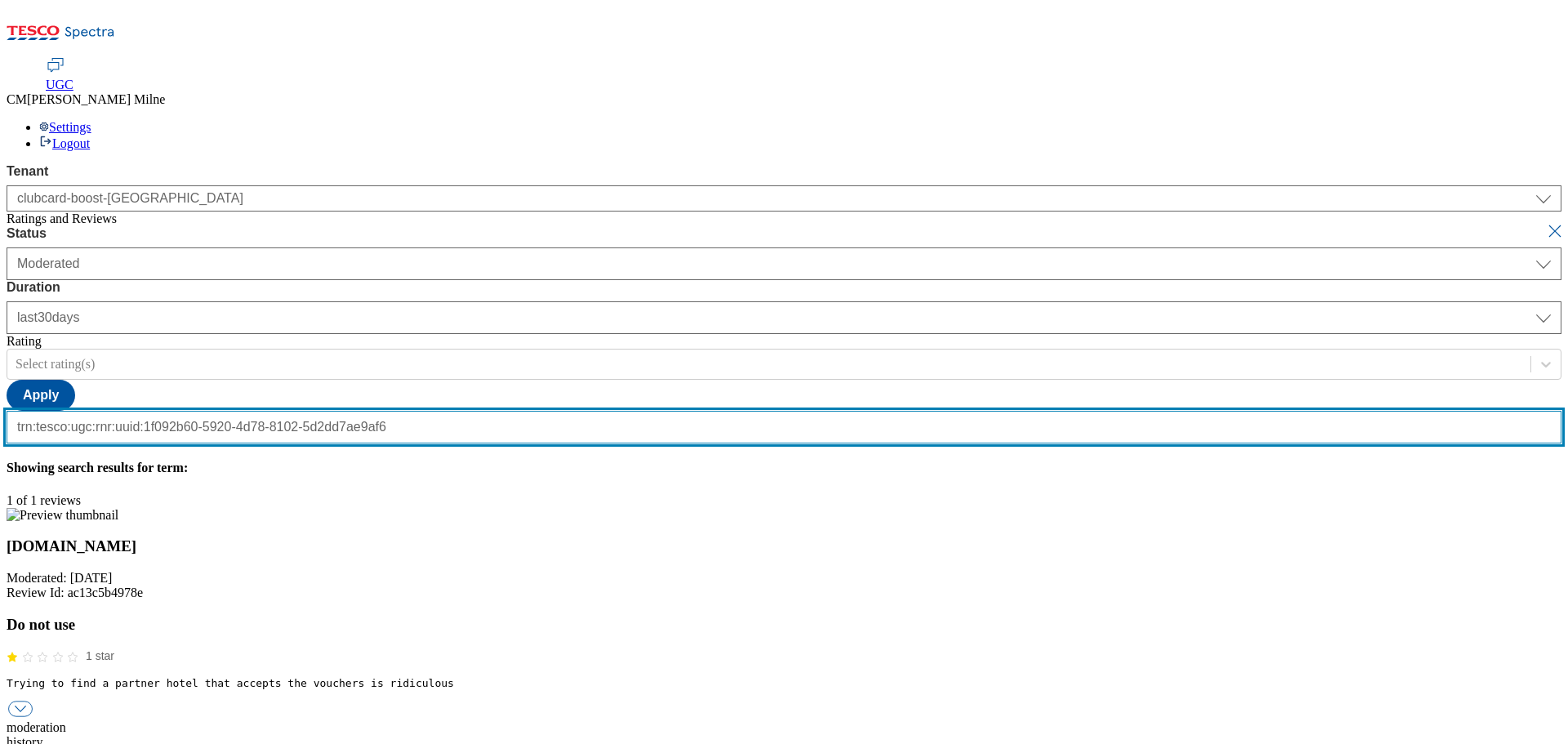
type input "trn:tesco:ugc:rnr:uuid:1f092b60-5920-4d78-8102-5d2dd7ae9af6"
click at [1545, 223] on button "submit" at bounding box center [1557, 231] width 23 height 16
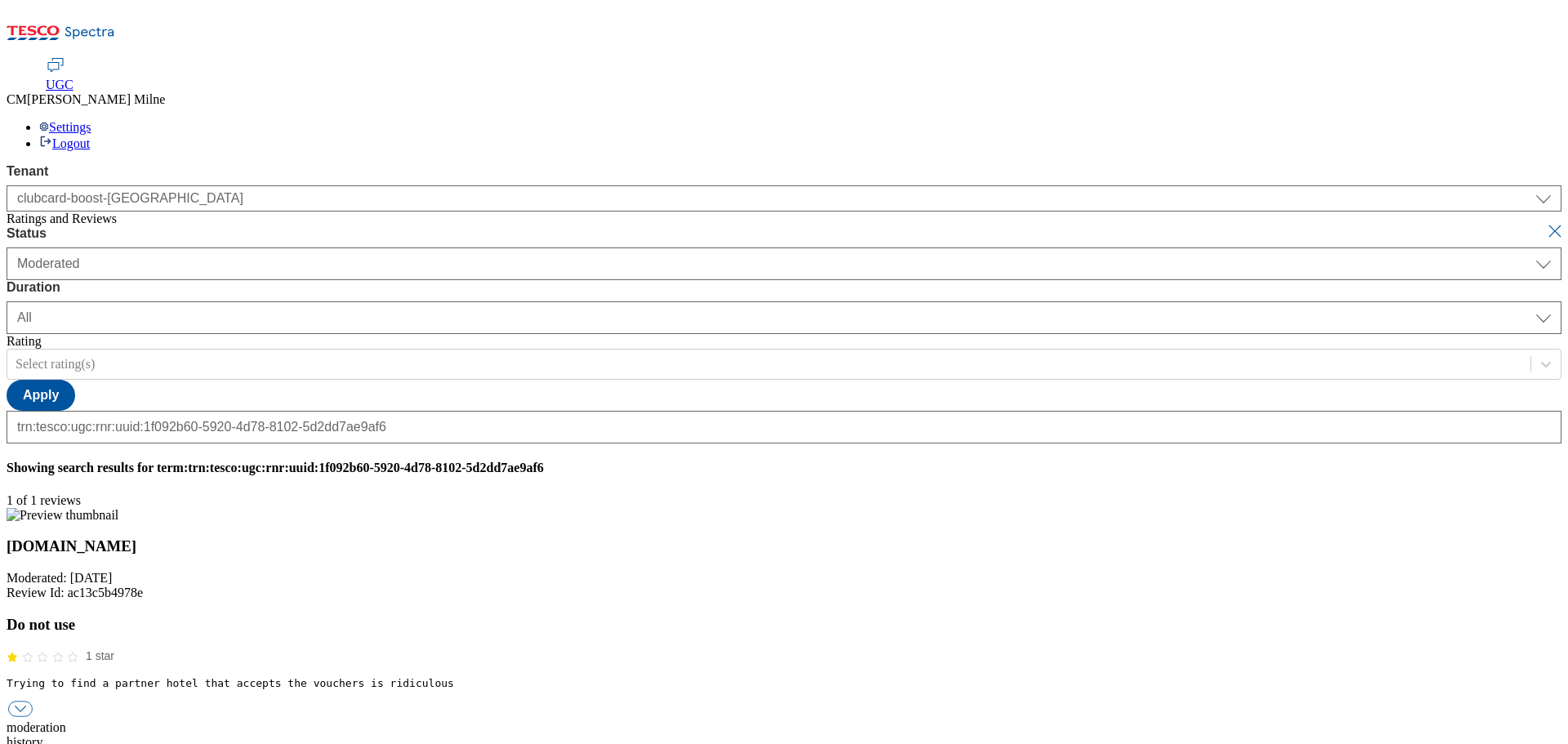
click at [1545, 223] on button "submit" at bounding box center [1557, 231] width 23 height 16
select select "[DATE]"
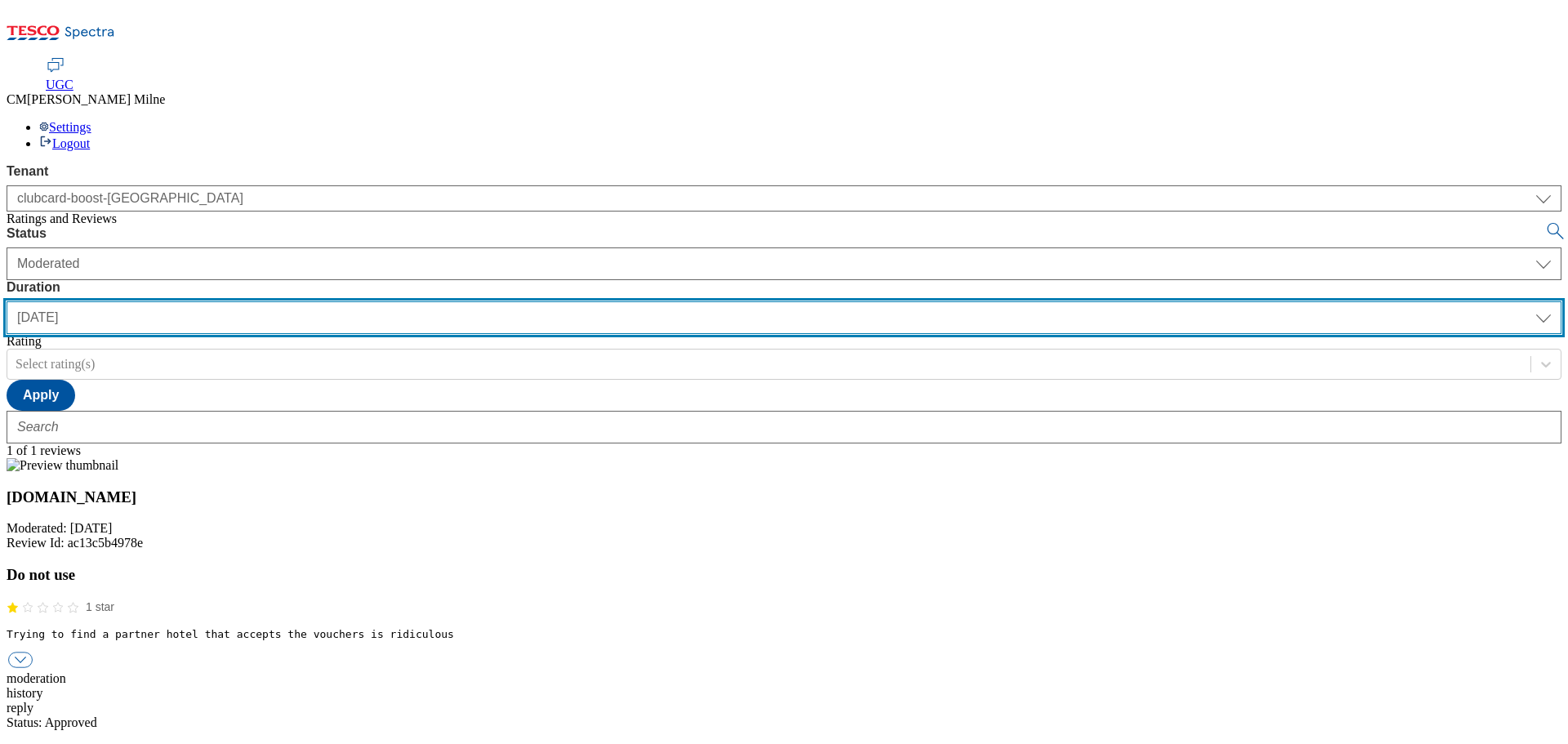
click at [526, 301] on select "[DATE] last7days last30days All custom" at bounding box center [784, 318] width 1555 height 33
select select "All"
click at [386, 301] on select "[DATE] last7days last30days All custom" at bounding box center [784, 318] width 1555 height 33
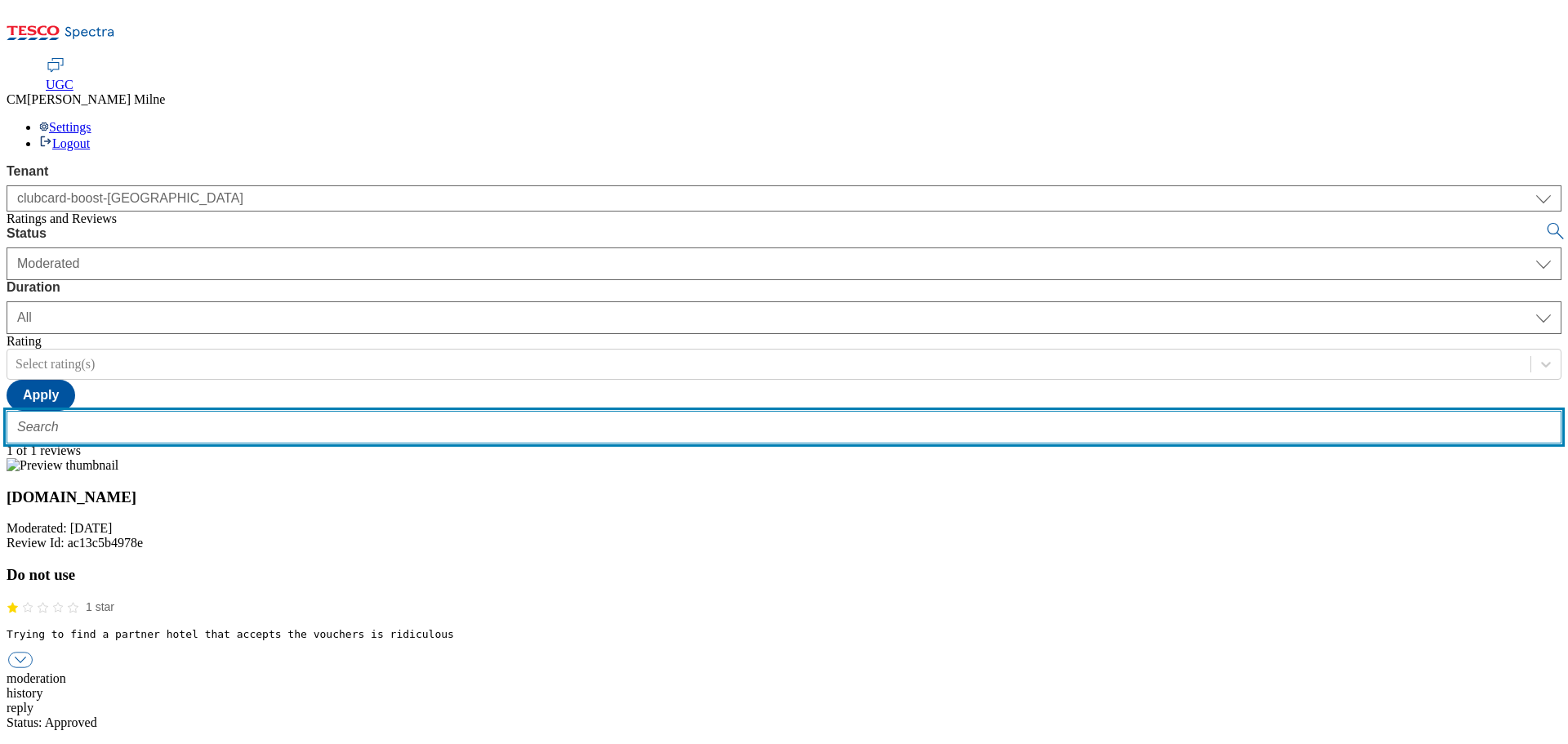
paste input "trn:tesco:ugc:rnr:uuid:1f092b60-5920-4d78-8102-5d2dd7ae9af6"
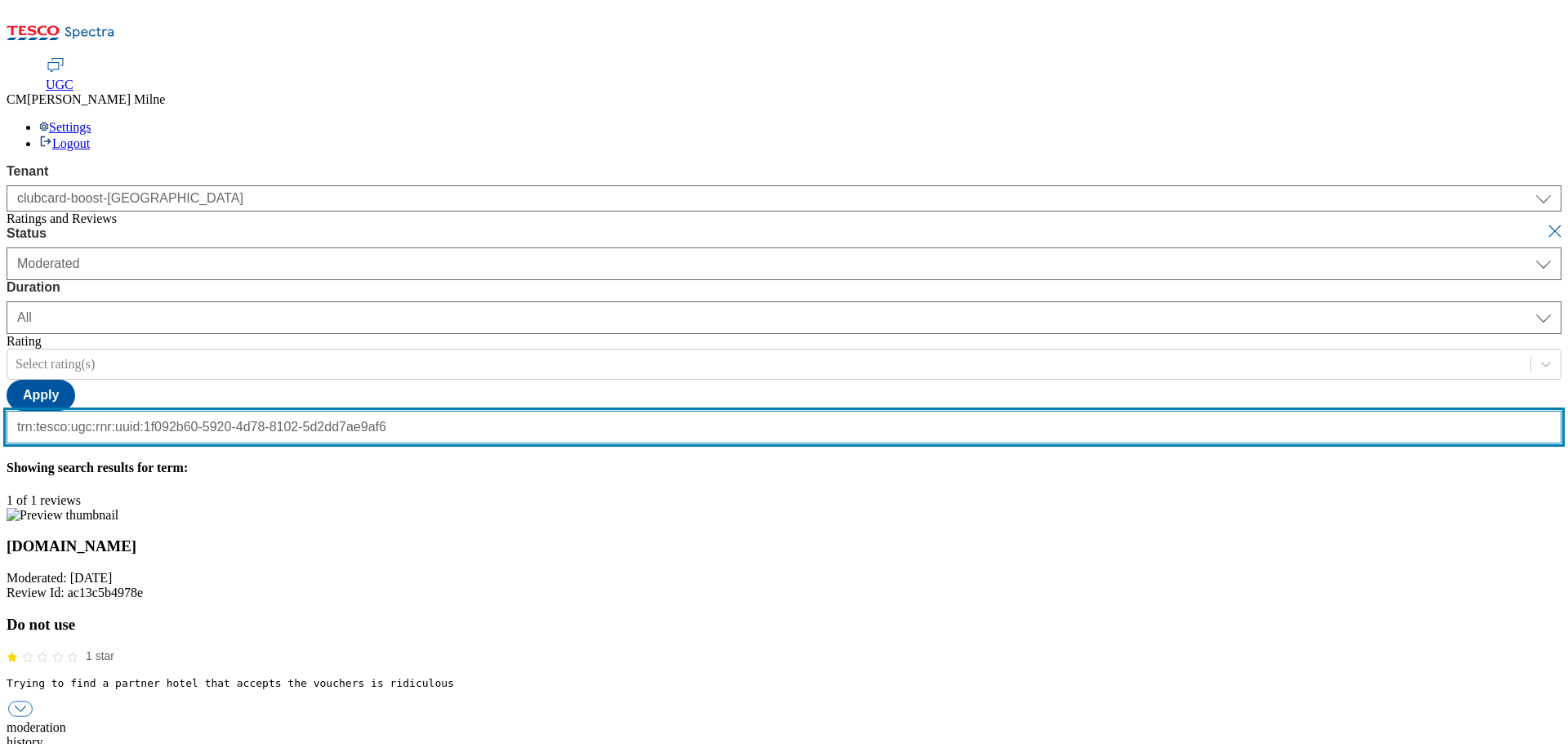
type input "trn:tesco:ugc:rnr:uuid:1f092b60-5920-4d78-8102-5d2dd7ae9af6"
click at [1545, 223] on button "submit" at bounding box center [1557, 231] width 23 height 16
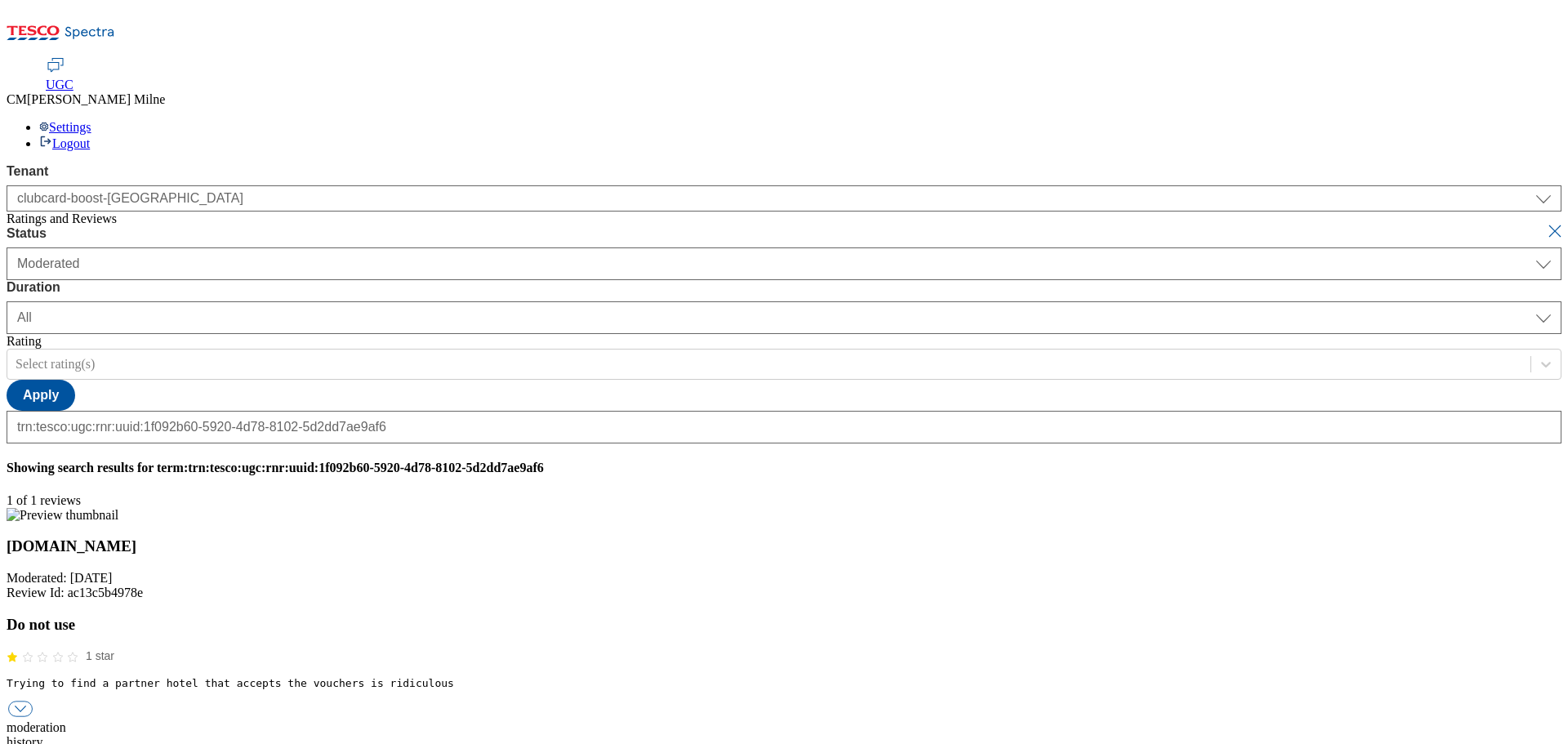
scroll to position [0, 0]
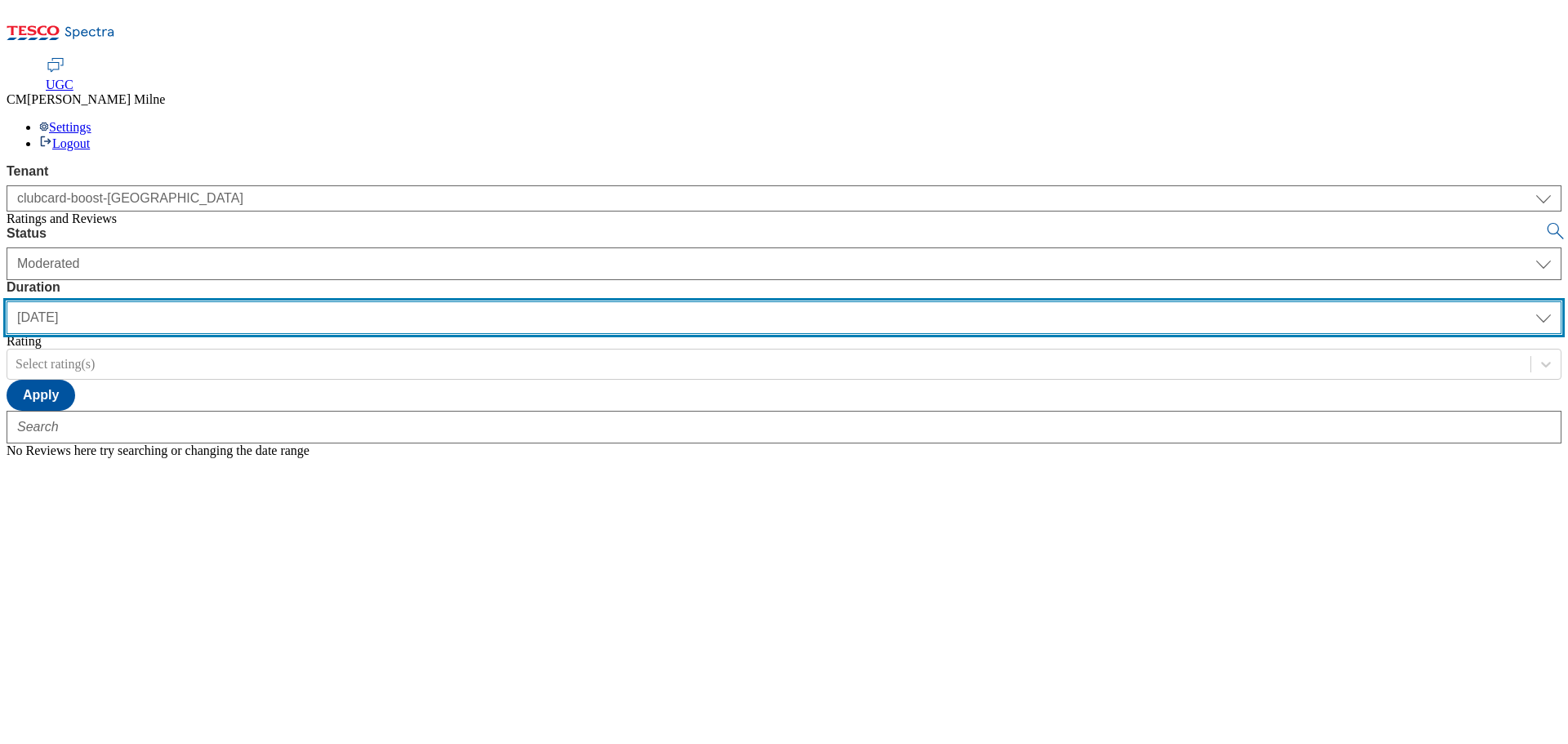
drag, startPoint x: 522, startPoint y: 113, endPoint x: 495, endPoint y: 120, distance: 27.9
click at [522, 301] on select "[DATE] last7days last30days All custom" at bounding box center [784, 318] width 1555 height 33
select select "last30days"
click at [386, 301] on select "[DATE] last7days last30days All custom" at bounding box center [784, 318] width 1555 height 33
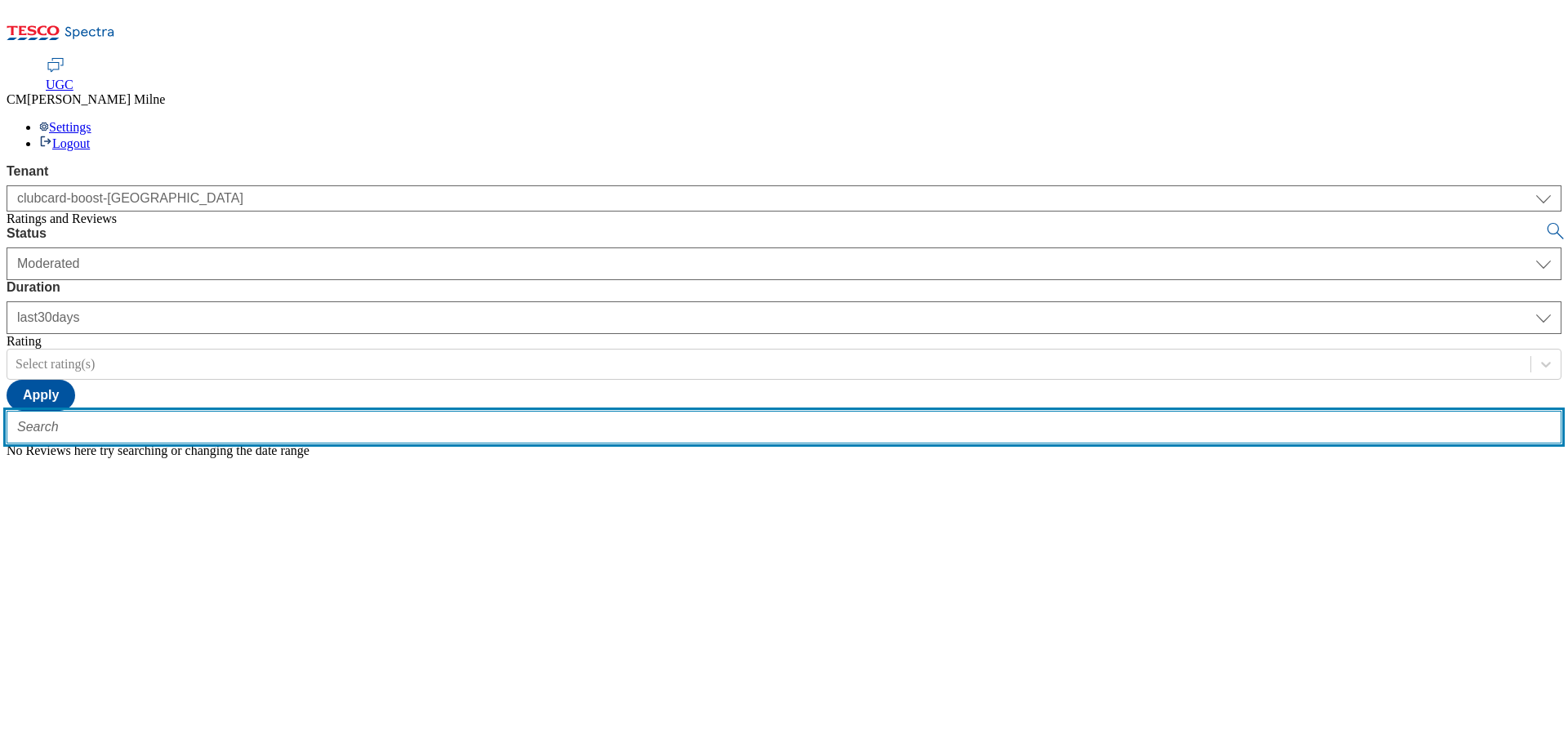
paste input "trn:tesco:ugc:rnr:uuid:1f092b60-5920-4d78-8102-5d2dd7ae9af6"
type input "trn:tesco:ugc:rnr:uuid:1f092b60-5920-4d78-8102-5d2dd7ae9af6"
click at [1545, 223] on button "submit" at bounding box center [1557, 231] width 23 height 16
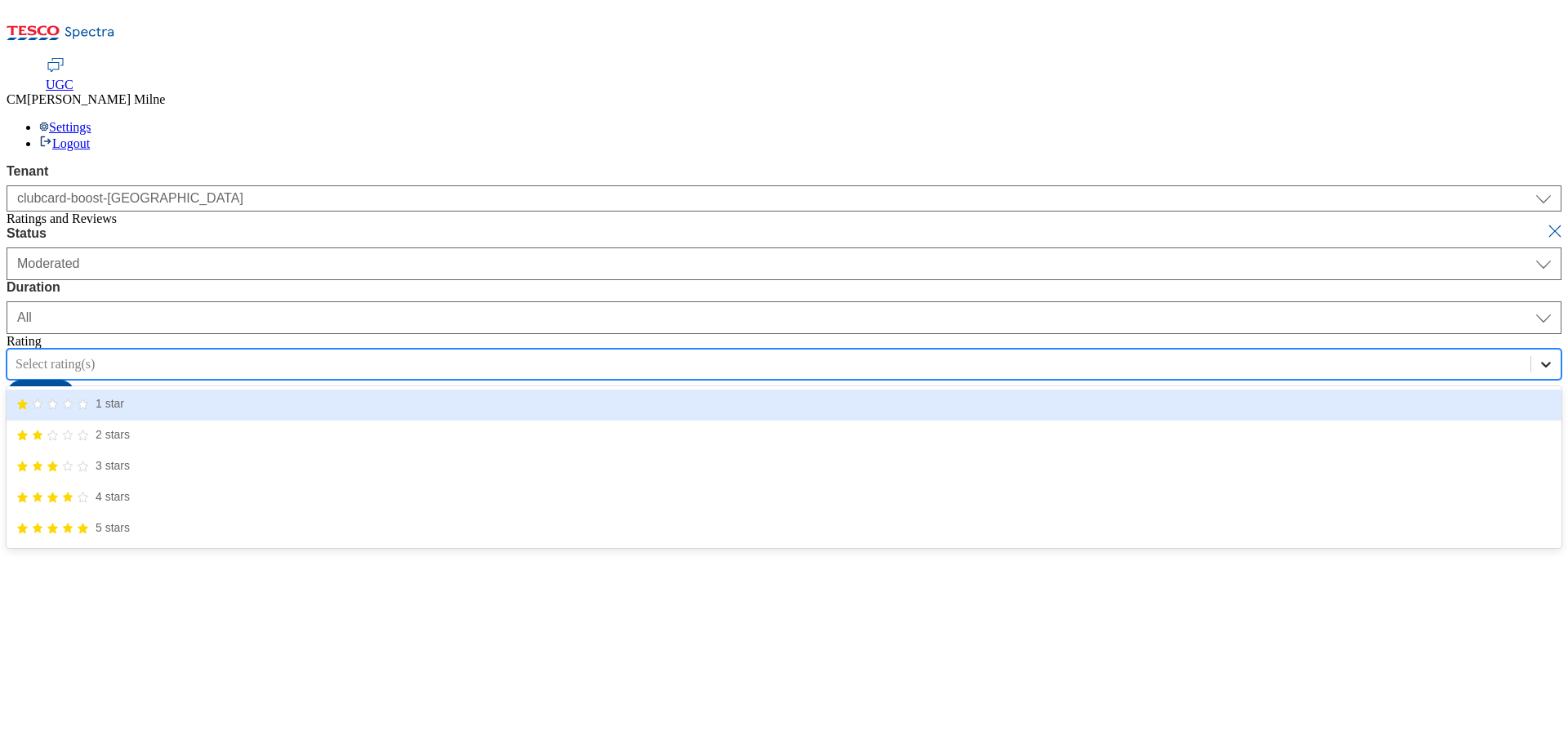
click at [1538, 356] on icon at bounding box center [1546, 364] width 16 height 16
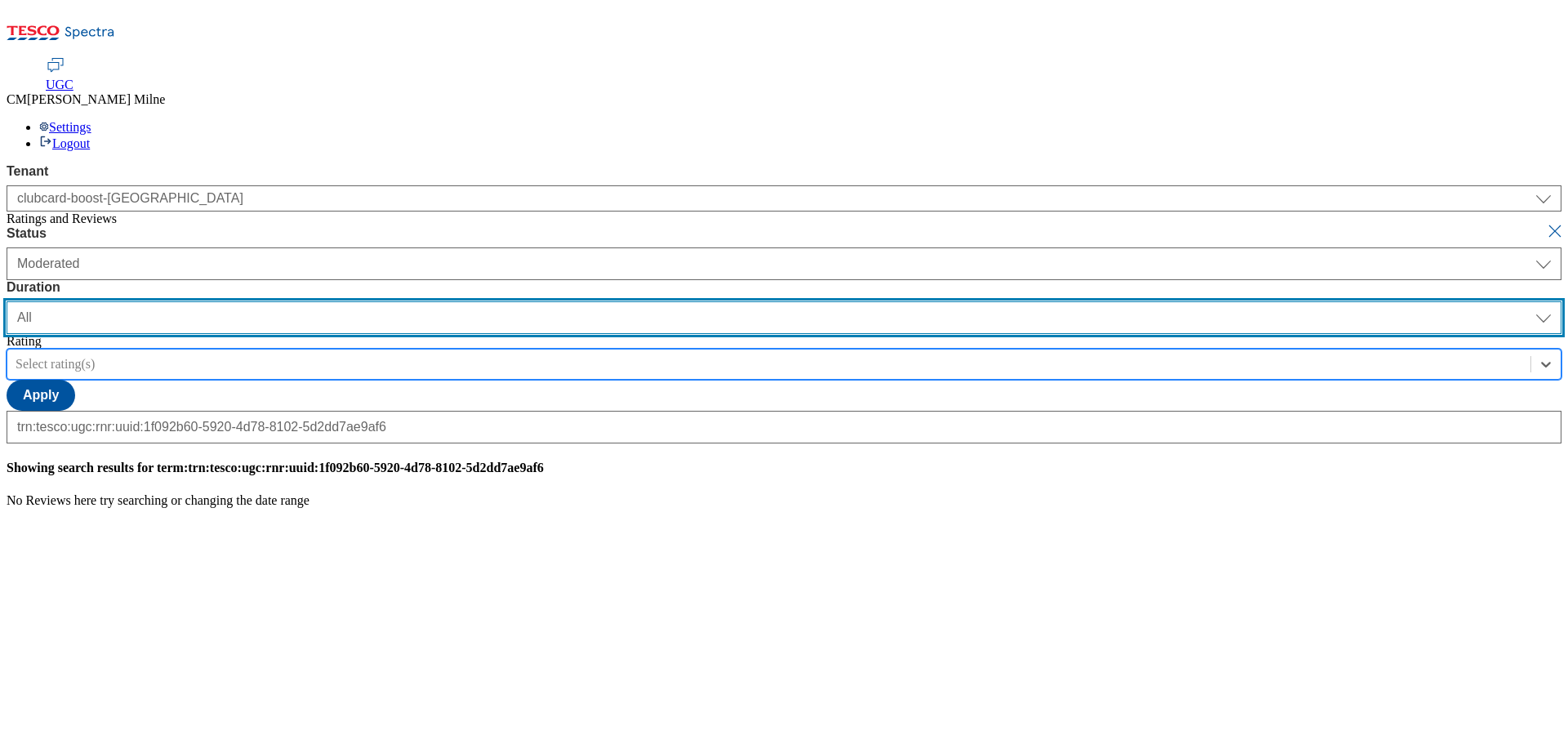
click at [521, 301] on select "[DATE] last7days last30days All custom" at bounding box center [784, 318] width 1555 height 33
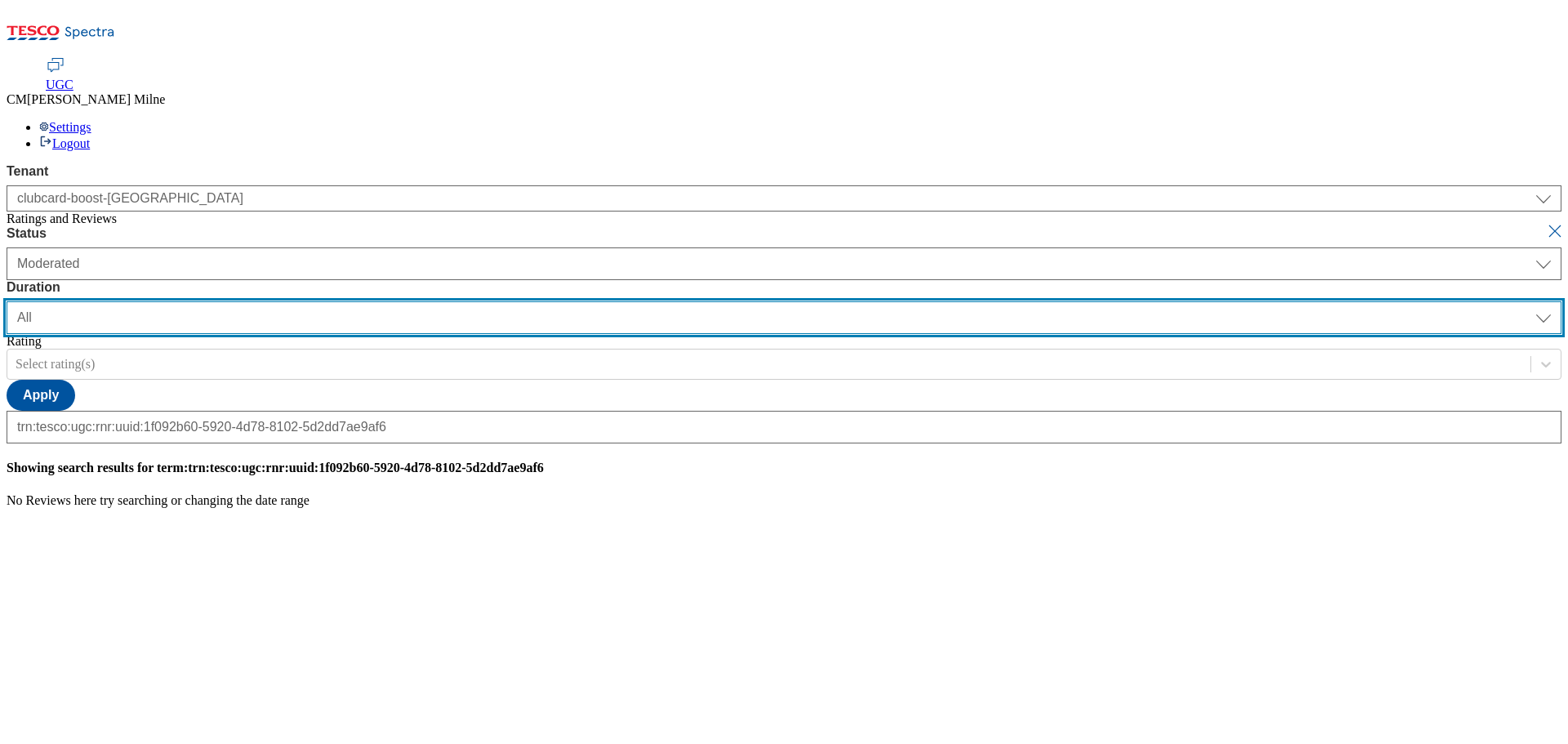
click at [386, 301] on select "[DATE] last7days last30days All custom" at bounding box center [784, 318] width 1555 height 33
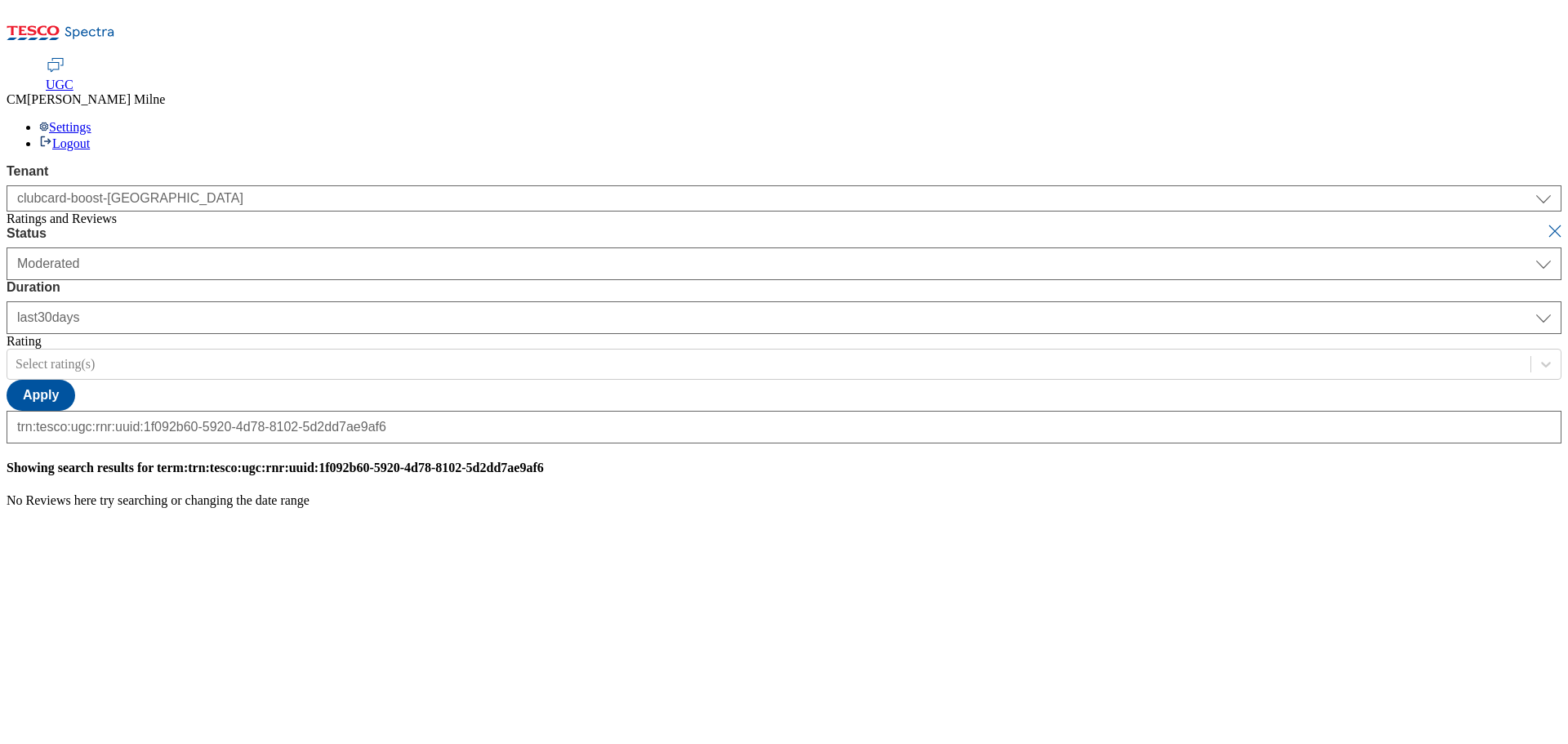
click at [1545, 223] on button "submit" at bounding box center [1557, 231] width 23 height 16
select select "[DATE]"
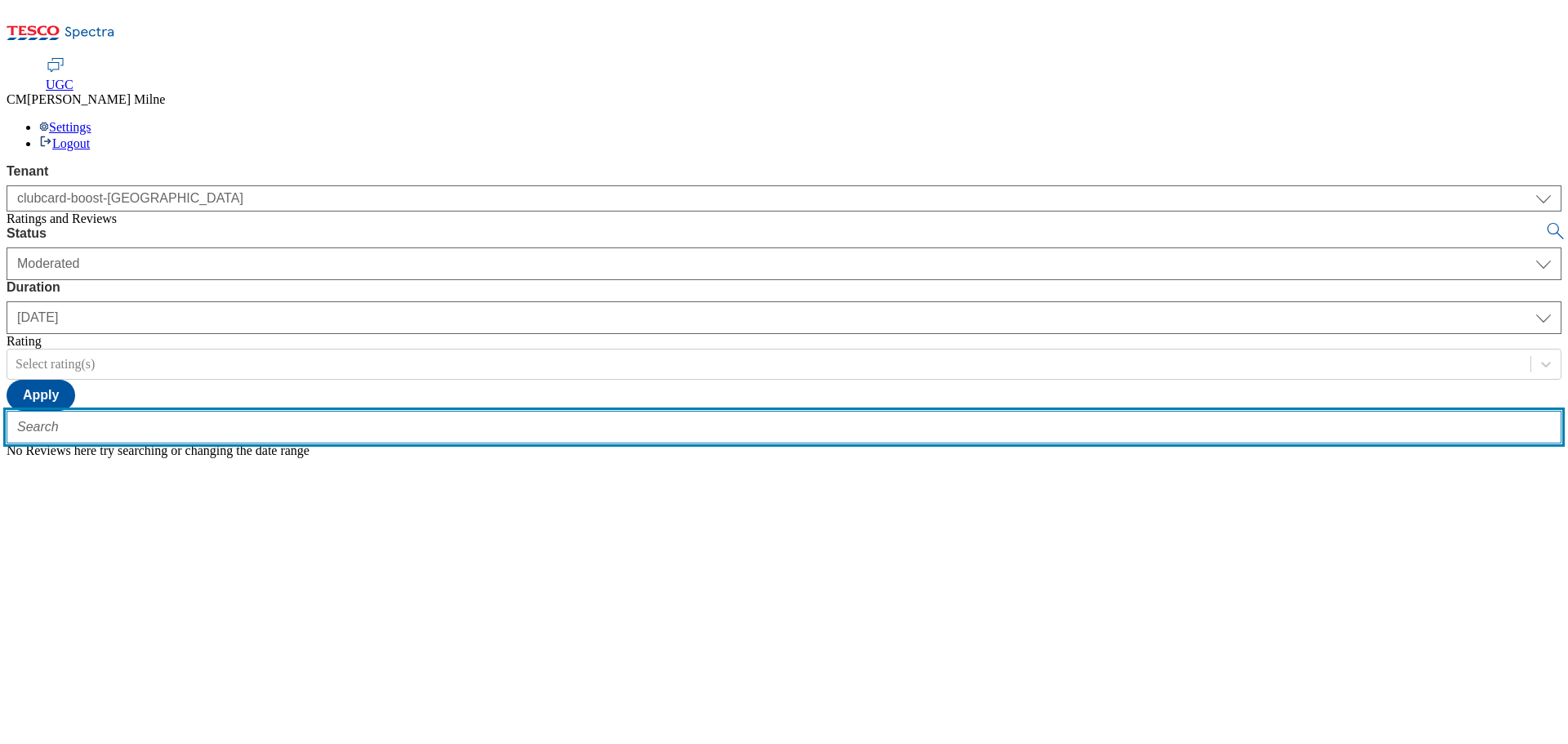
paste input "trn:tesco:ugc:rnr:uuid:1f092b60-5920-4d78-8102-5d2dd7ae9af6"
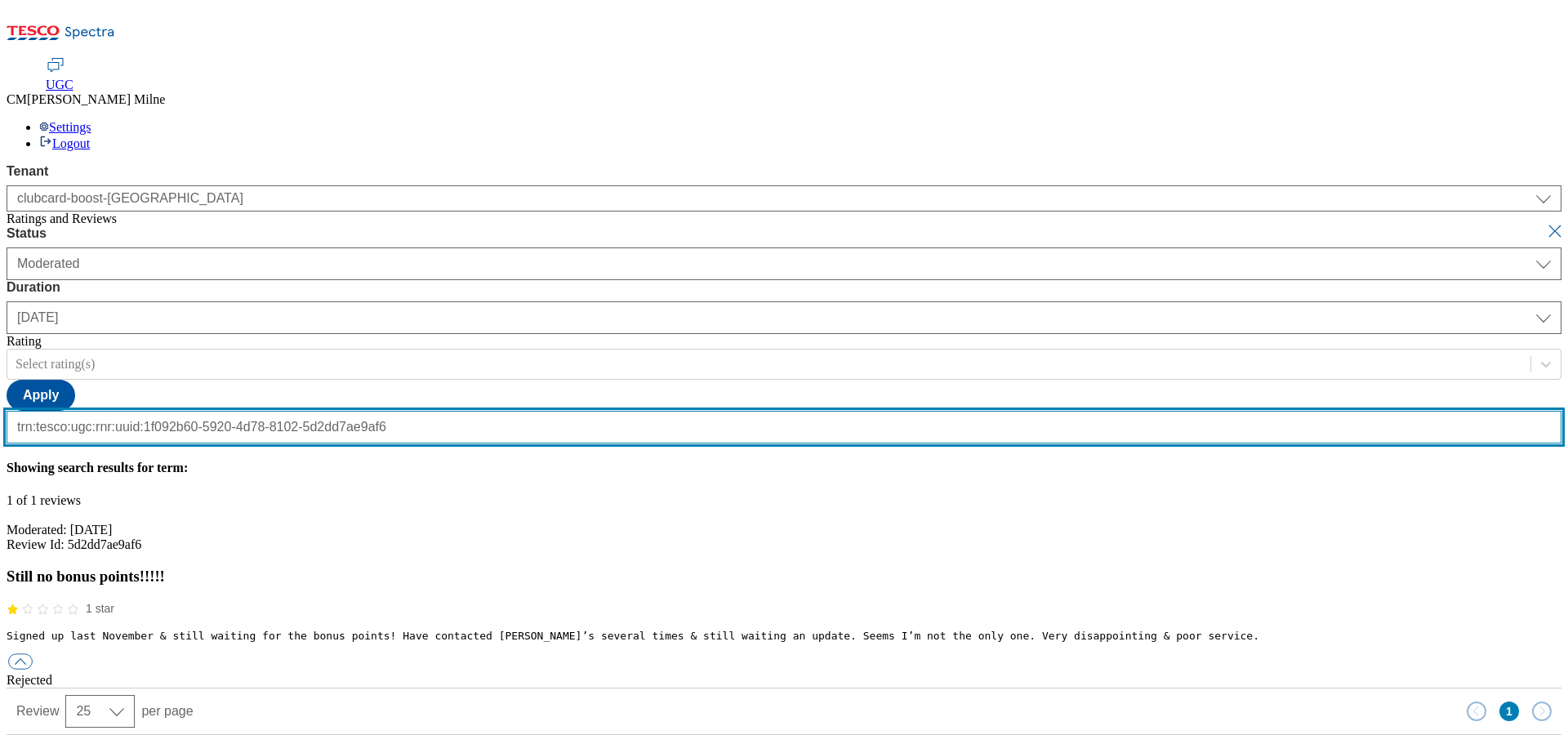
scroll to position [0, 164]
type input "trn:tesco:ugc:rnr:uuid:1f092b60-5920-4d78-8102-5d2dd7ae9af6"
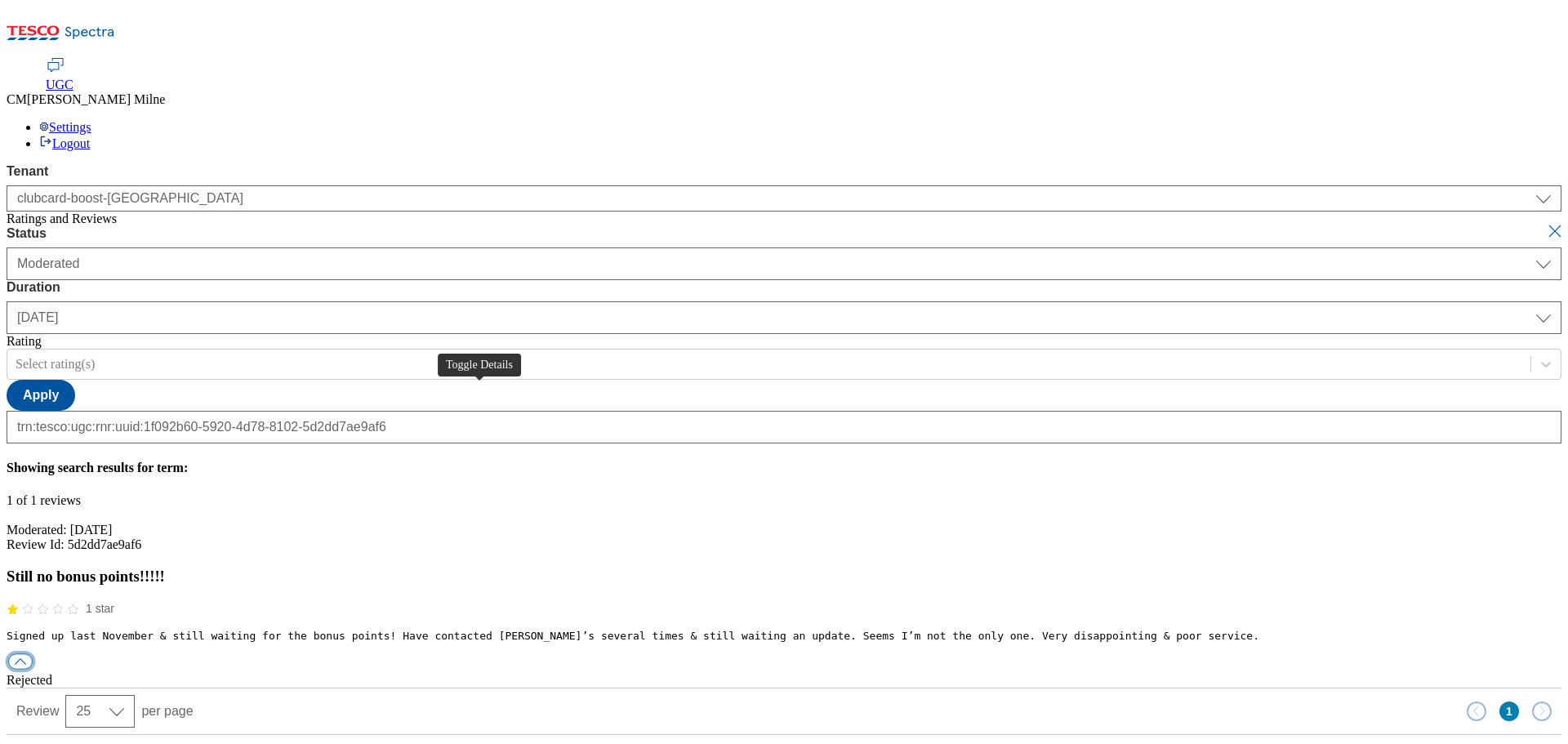
scroll to position [0, 0]
click at [33, 653] on button "button" at bounding box center [20, 661] width 25 height 16
click at [734, 702] on div "reply" at bounding box center [784, 710] width 1555 height 15
click at [633, 688] on div "history" at bounding box center [784, 695] width 1555 height 15
click at [547, 673] on div "moderation" at bounding box center [784, 680] width 1555 height 15
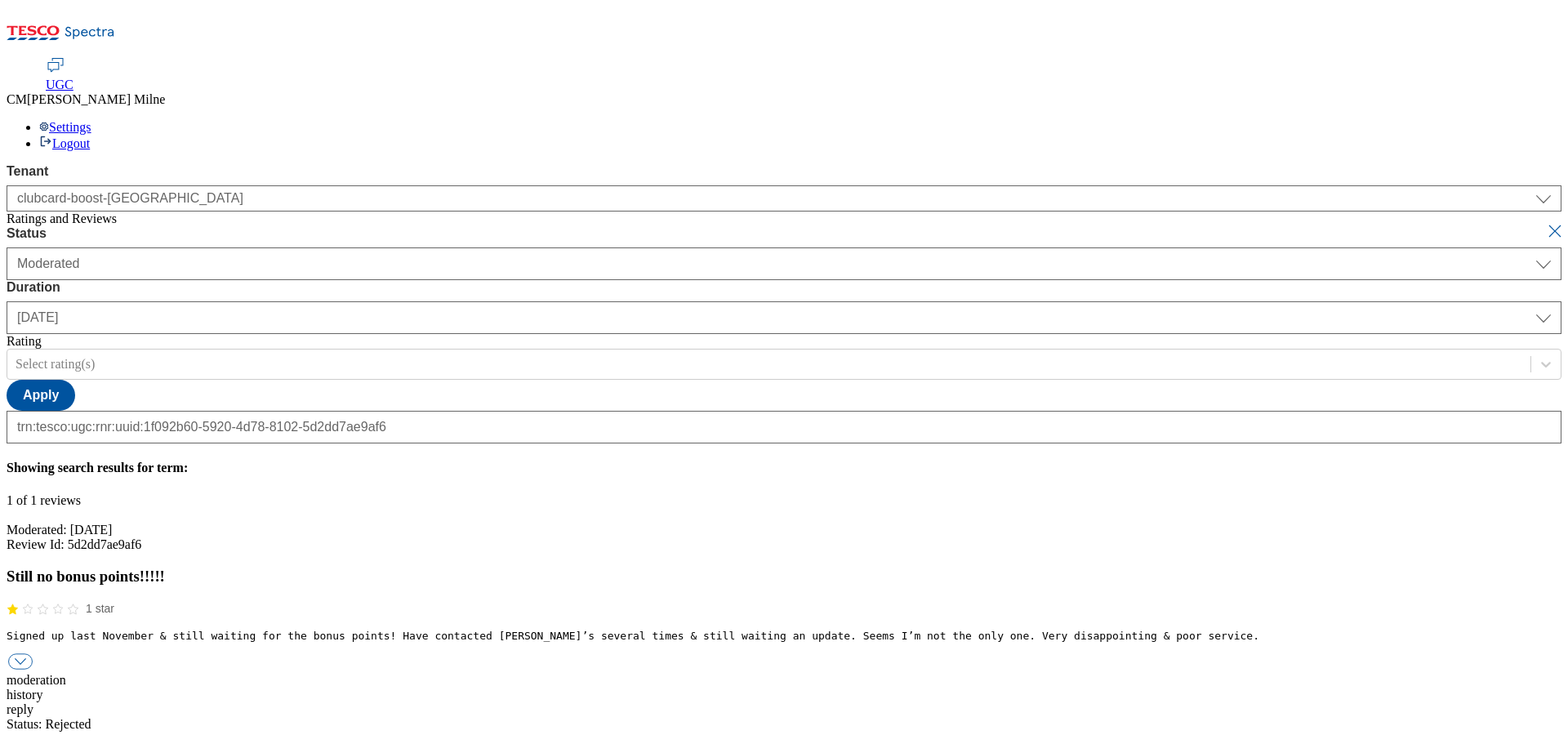
click at [734, 702] on div "reply" at bounding box center [784, 710] width 1555 height 15
click at [568, 673] on div "moderation" at bounding box center [784, 680] width 1555 height 15
click at [717, 702] on div "reply" at bounding box center [784, 710] width 1555 height 15
click at [628, 688] on div "history" at bounding box center [784, 695] width 1555 height 15
click at [551, 673] on div "moderation" at bounding box center [784, 680] width 1555 height 15
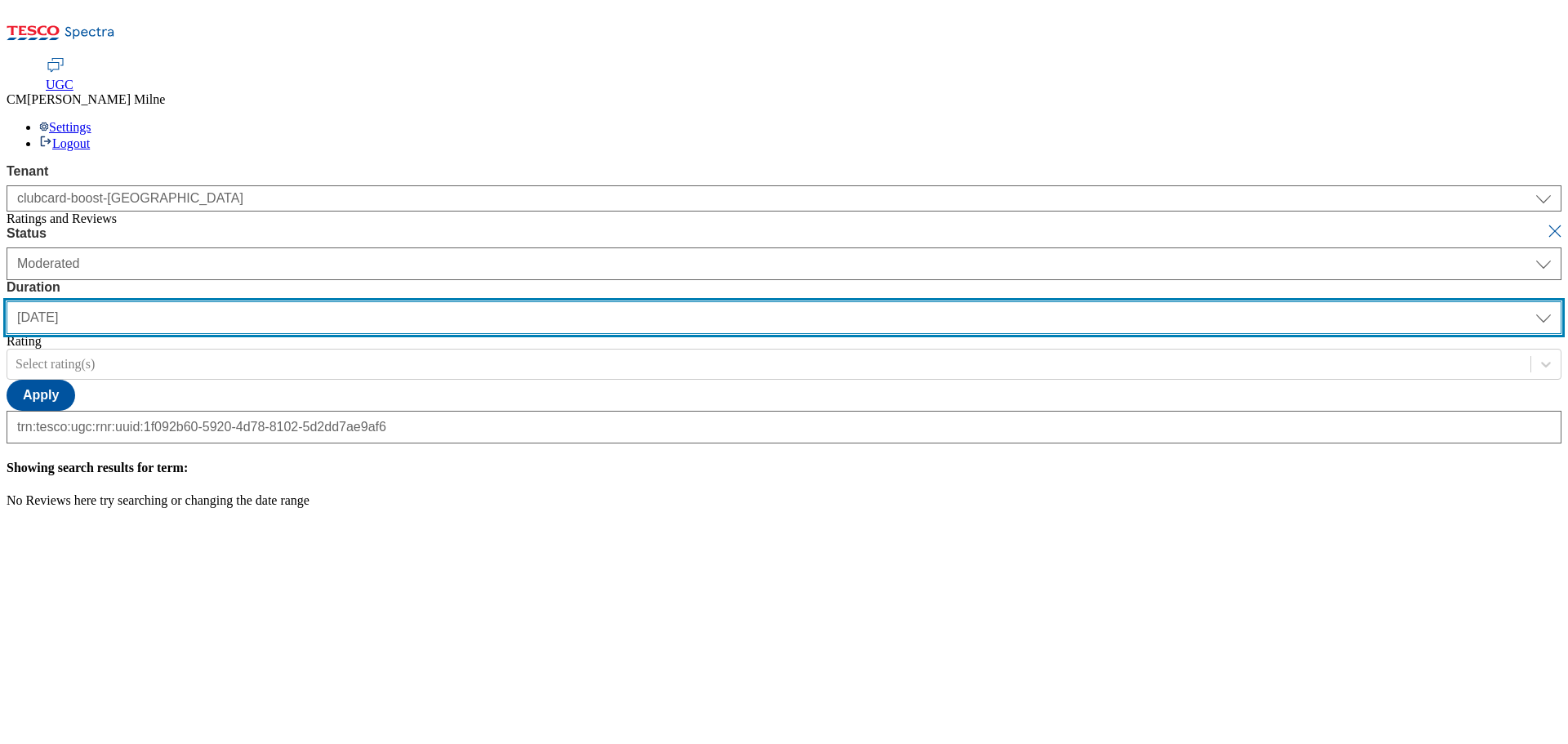
click at [521, 301] on select "[DATE] last7days last30days All custom" at bounding box center [784, 318] width 1555 height 33
select select "last30days"
click at [386, 301] on select "[DATE] last7days last30days All custom" at bounding box center [784, 318] width 1555 height 33
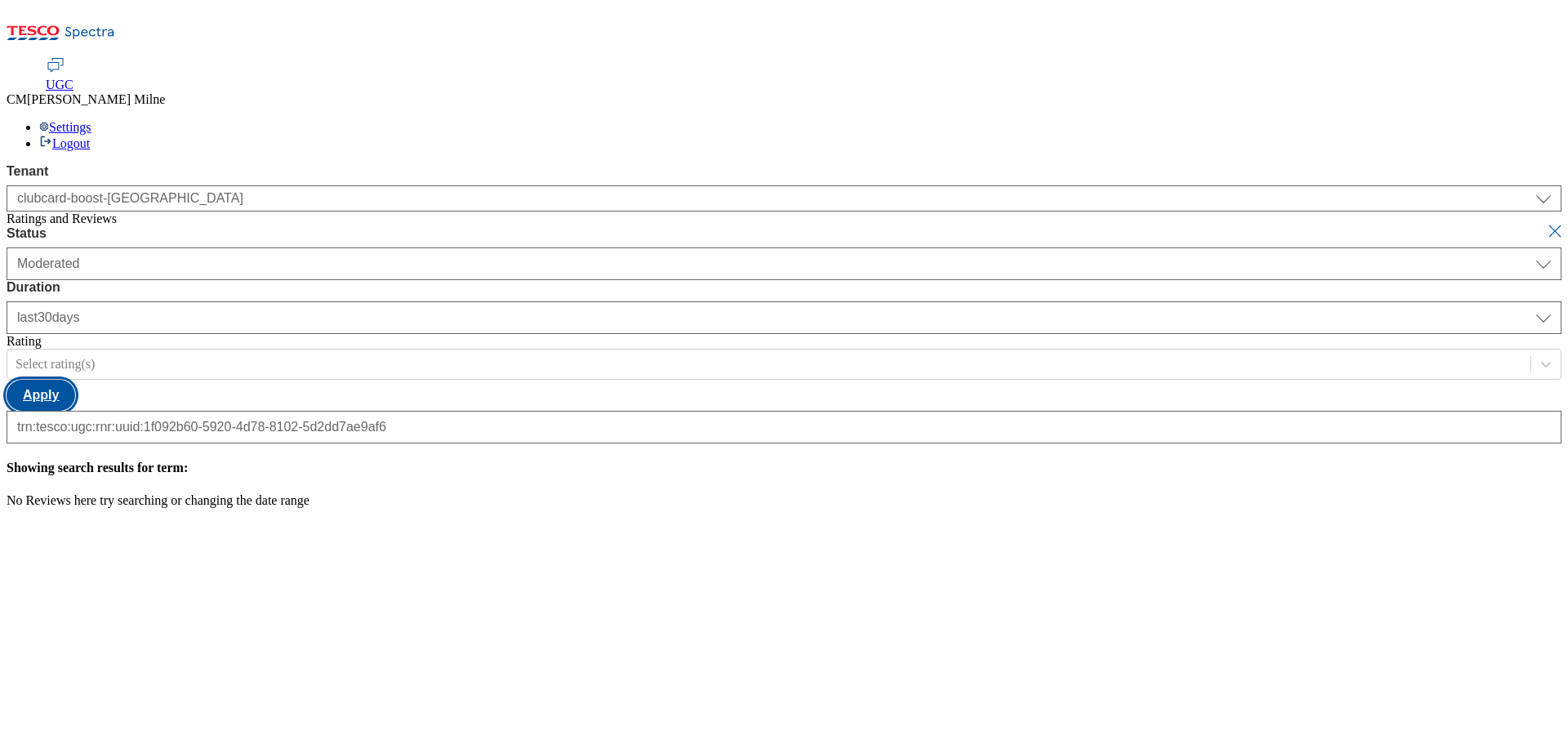
click at [75, 380] on button "Apply" at bounding box center [41, 395] width 69 height 31
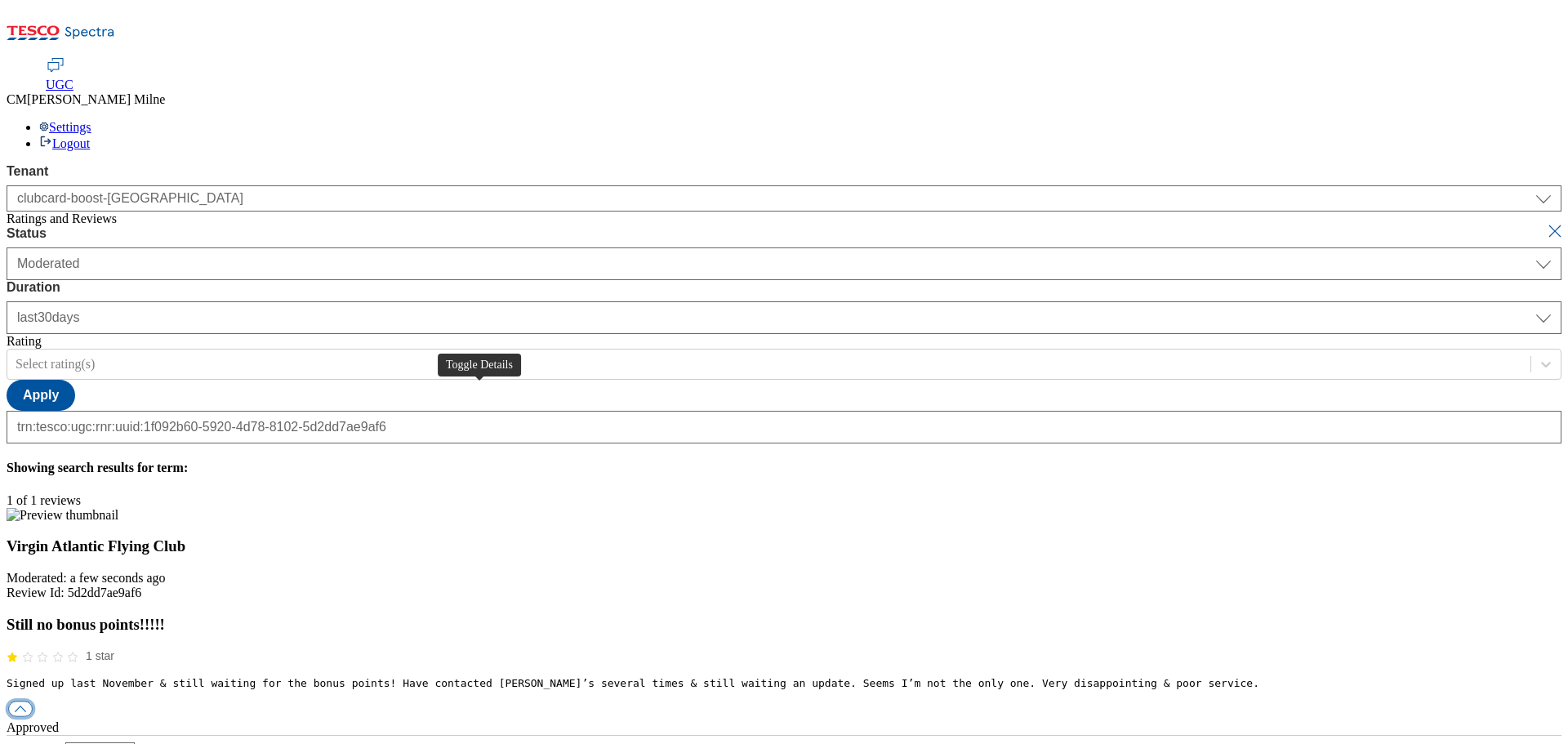
click at [33, 701] on button "button" at bounding box center [20, 709] width 25 height 16
click at [738, 743] on div "reply" at bounding box center [784, 757] width 1555 height 15
paste input "Hello, thanks for your feedback. We're sorry you were expecting to receive the …"
drag, startPoint x: 1501, startPoint y: 454, endPoint x: 19, endPoint y: 441, distance: 1482.1
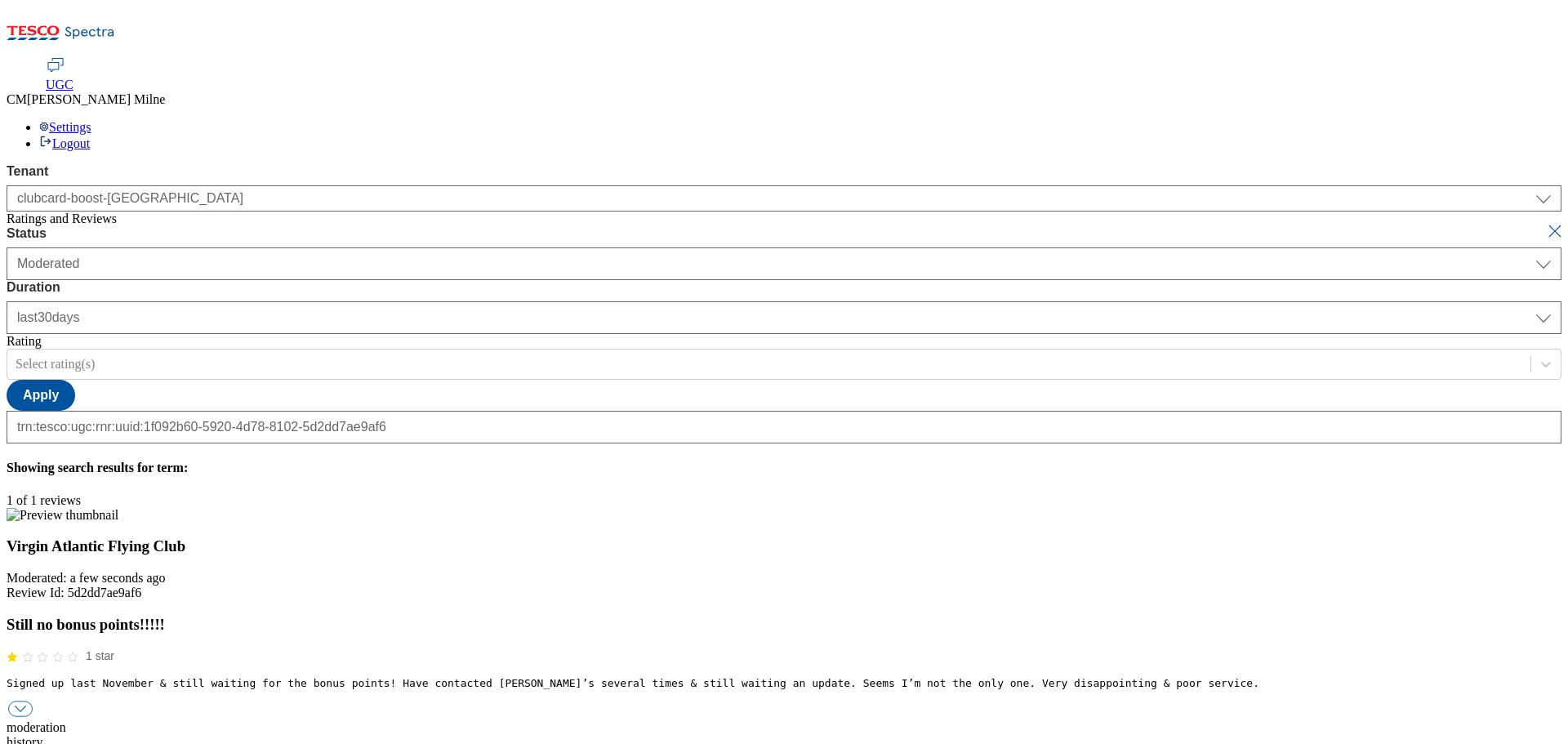
type input "Hello, thanks for your feedback. We're sorry you were expecting to receive the …"
click at [1545, 223] on button "submit" at bounding box center [1557, 231] width 23 height 16
select select "[DATE]"
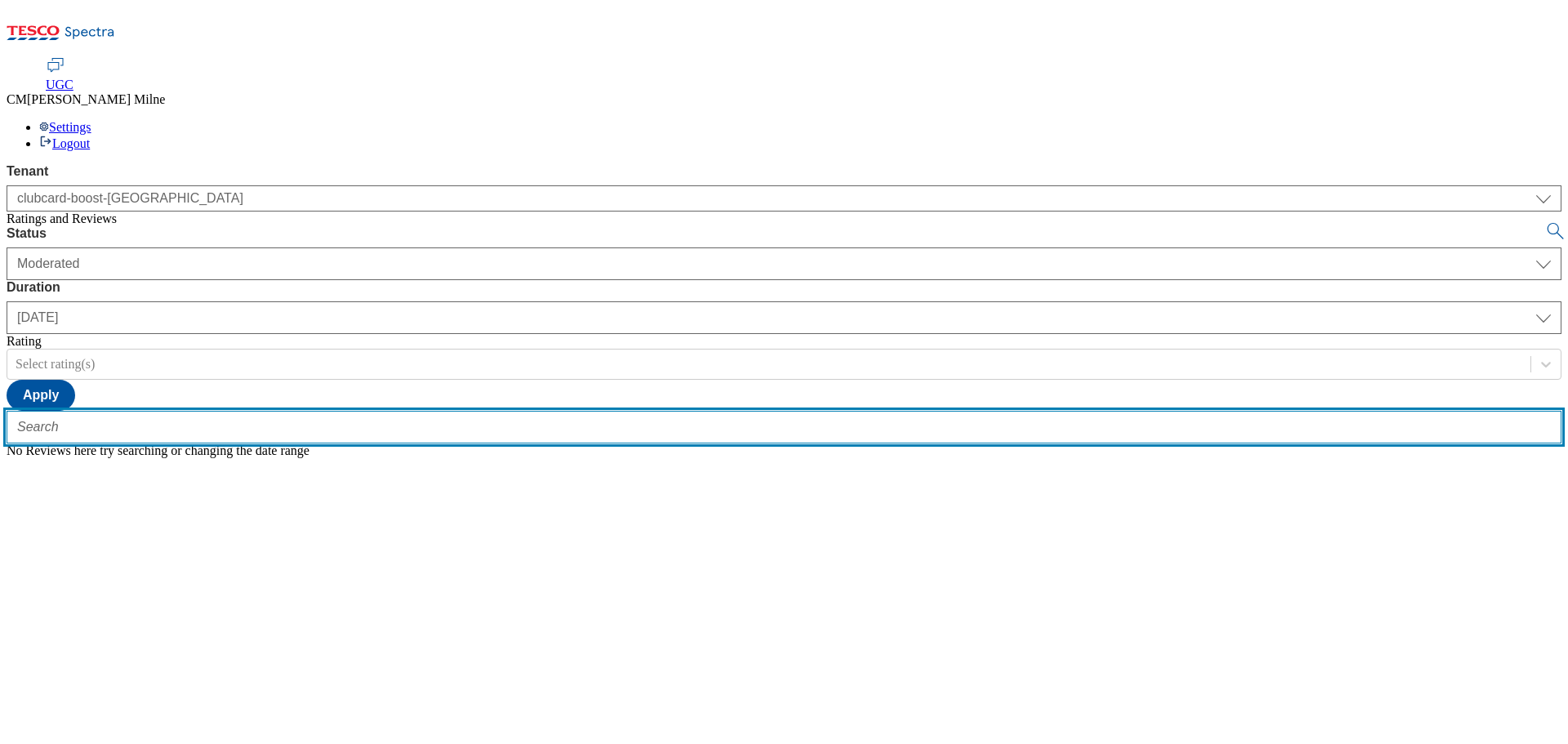
paste input "trn:tesco:ugc:rnr:uuid:67696c68-3a6d-49b1-83dc-25a0acf8f8b0"
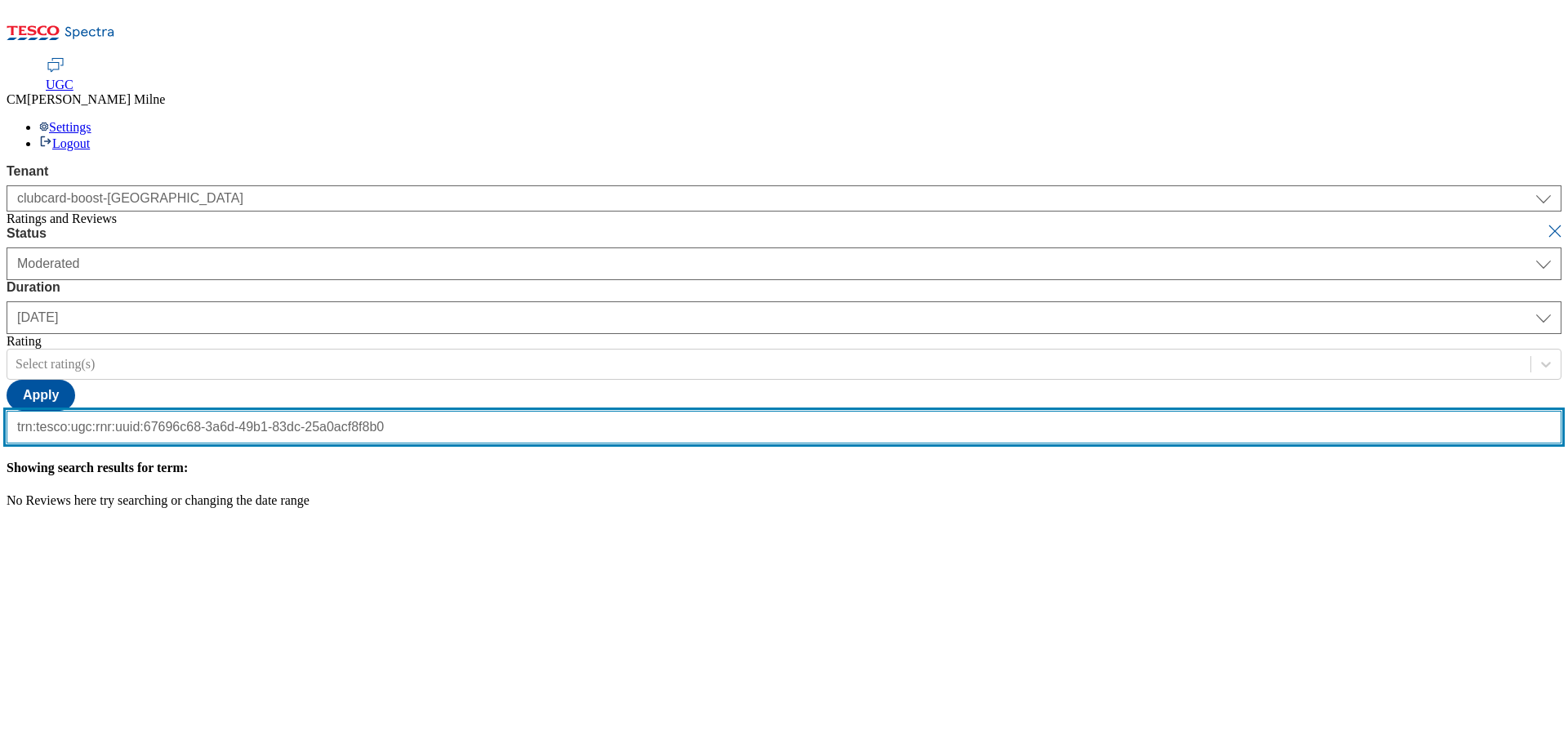
scroll to position [0, 167]
type input "trn:tesco:ugc:rnr:uuid:67696c68-3a6d-49b1-83dc-25a0acf8f8b0"
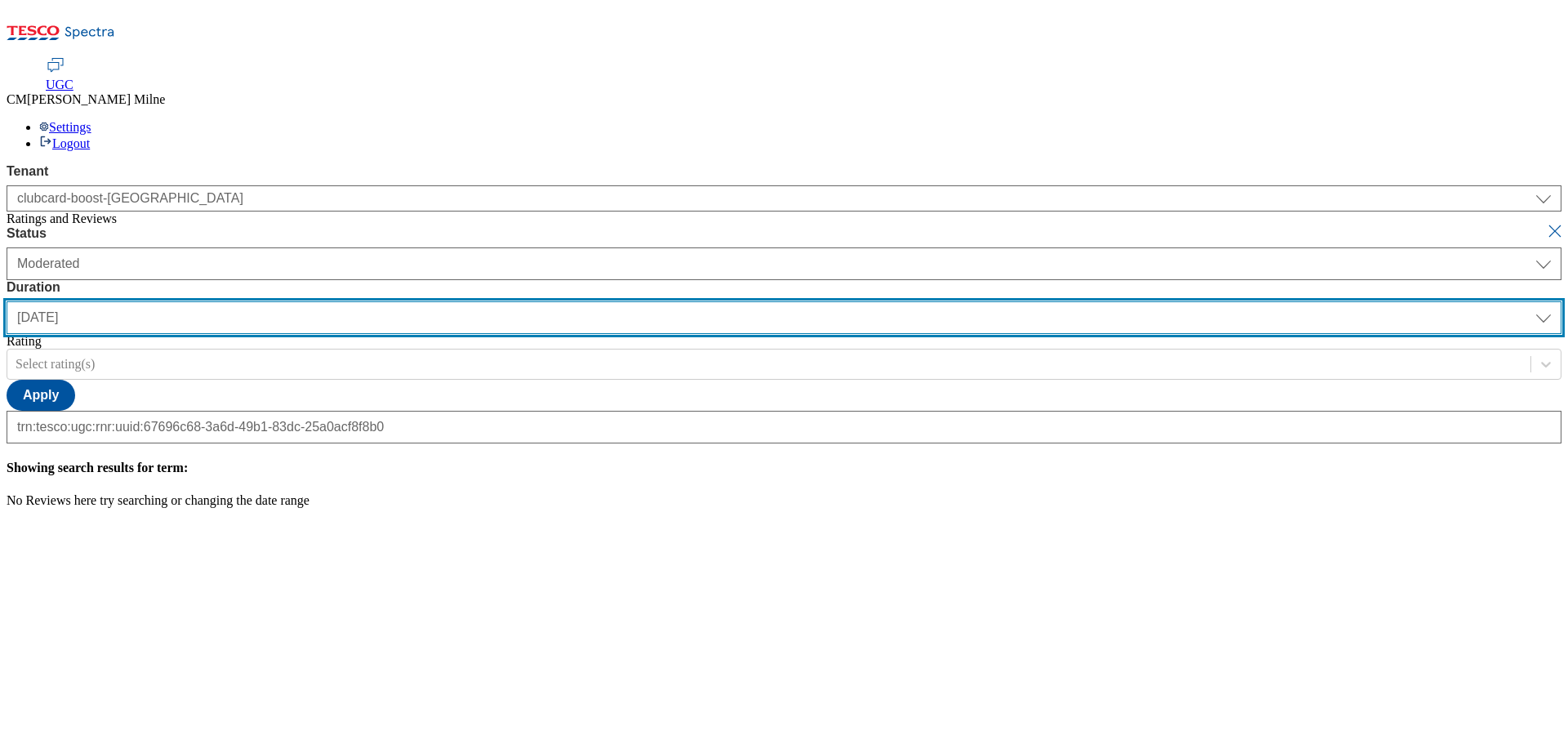
scroll to position [0, 0]
click at [521, 301] on select "[DATE] last7days last30days All custom" at bounding box center [784, 318] width 1555 height 33
select select "All"
click at [386, 301] on select "[DATE] last7days last30days All custom" at bounding box center [784, 318] width 1555 height 33
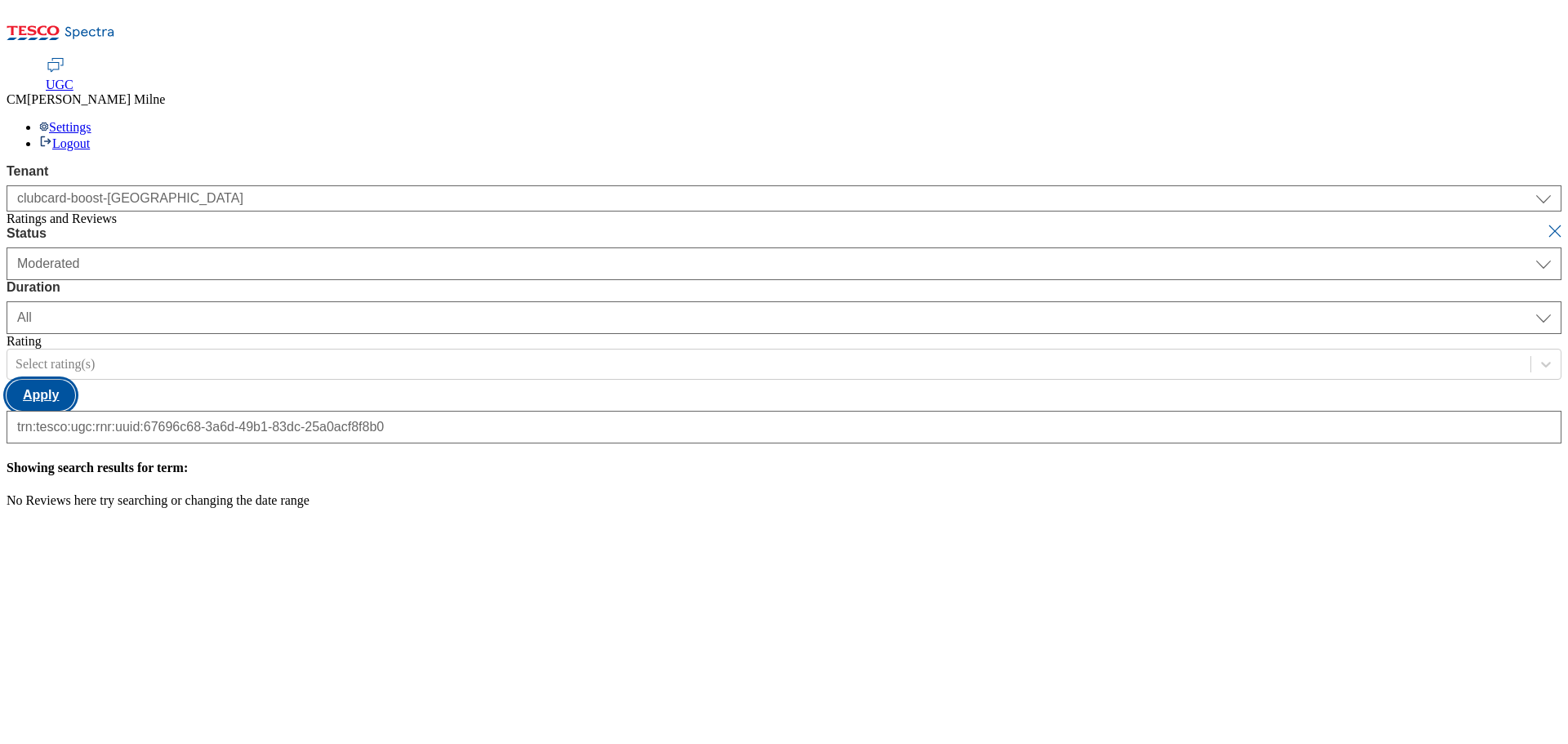
click at [75, 380] on button "Apply" at bounding box center [41, 395] width 69 height 31
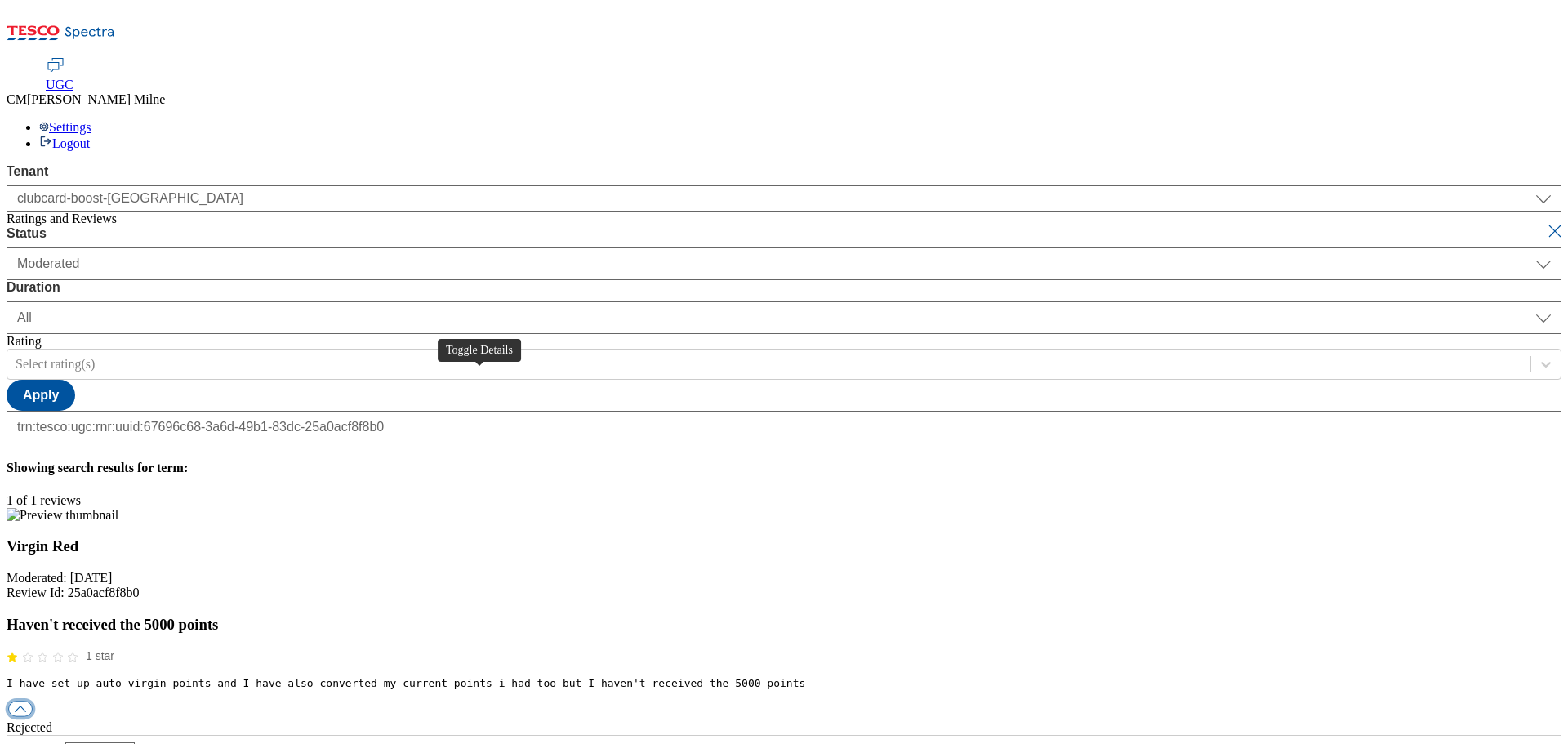
click at [33, 701] on button "button" at bounding box center [20, 709] width 25 height 16
click at [738, 743] on div "reply" at bounding box center [784, 757] width 1555 height 15
paste input "Hello, thanks for your feedback. We're sorry you were expecting to receive the …"
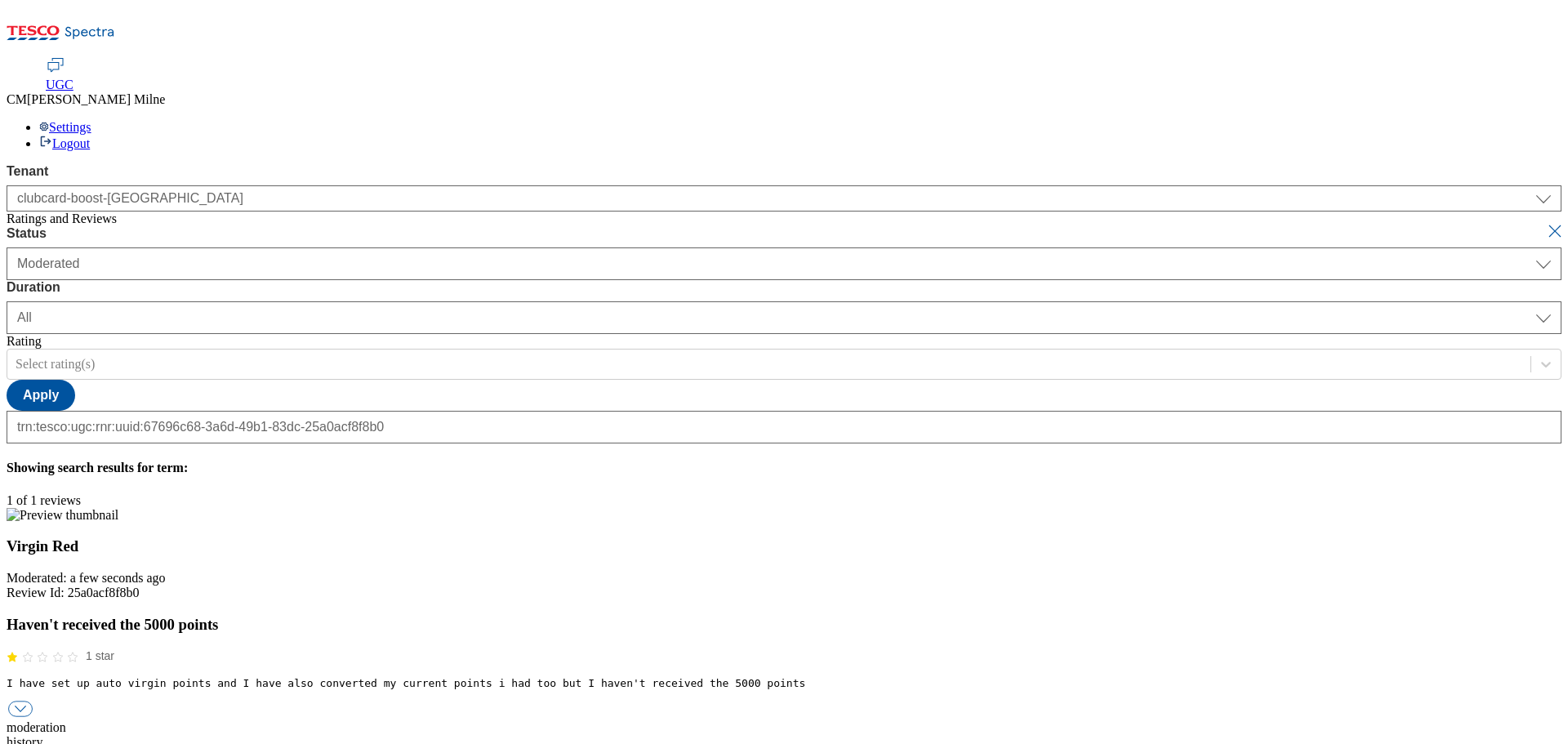
scroll to position [0, 325]
type input "Hello, thanks for your feedback. We're sorry you were expecting to receive the …"
drag, startPoint x: 447, startPoint y: 157, endPoint x: 466, endPoint y: 155, distance: 19.1
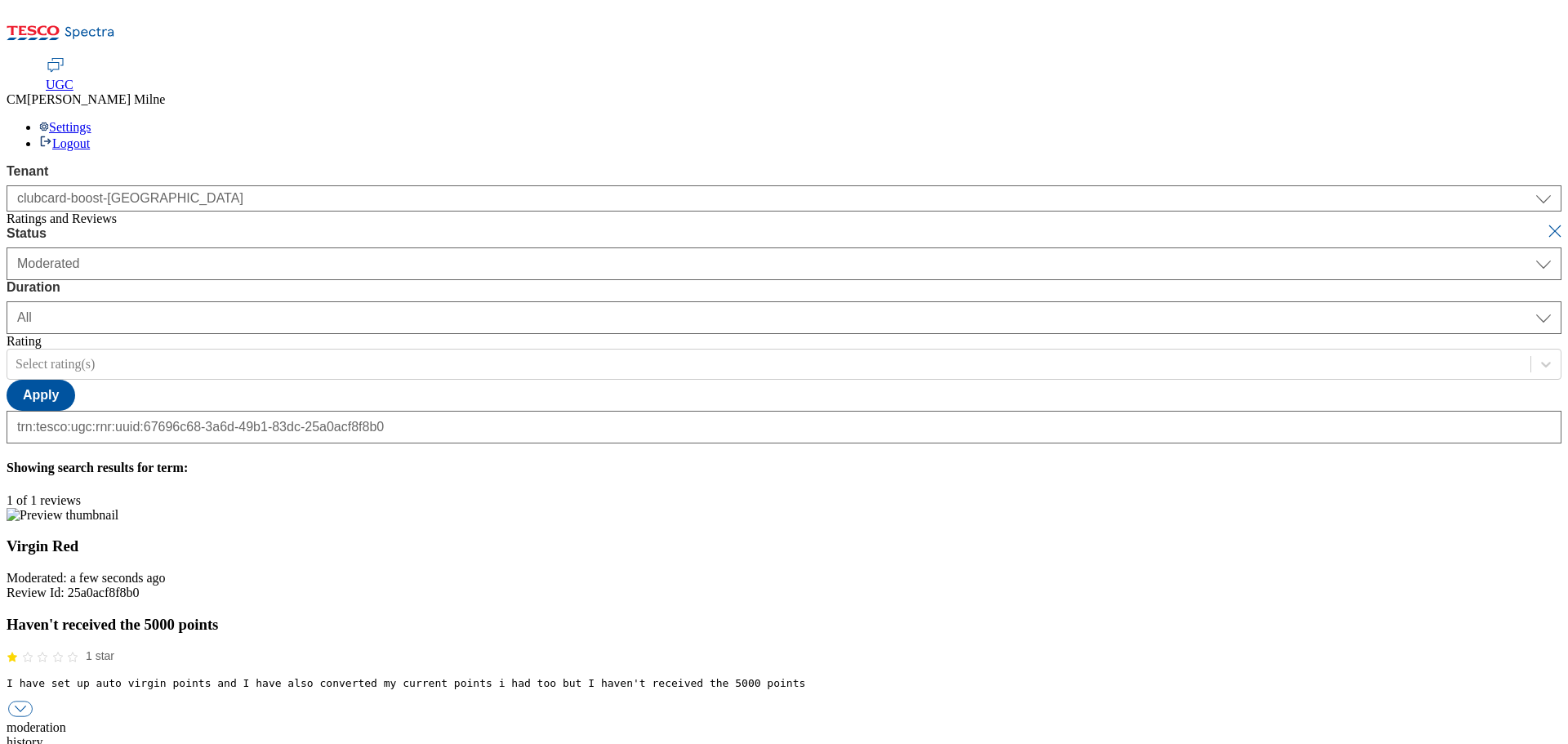
click at [1545, 223] on button "submit" at bounding box center [1557, 231] width 23 height 16
select select "[DATE]"
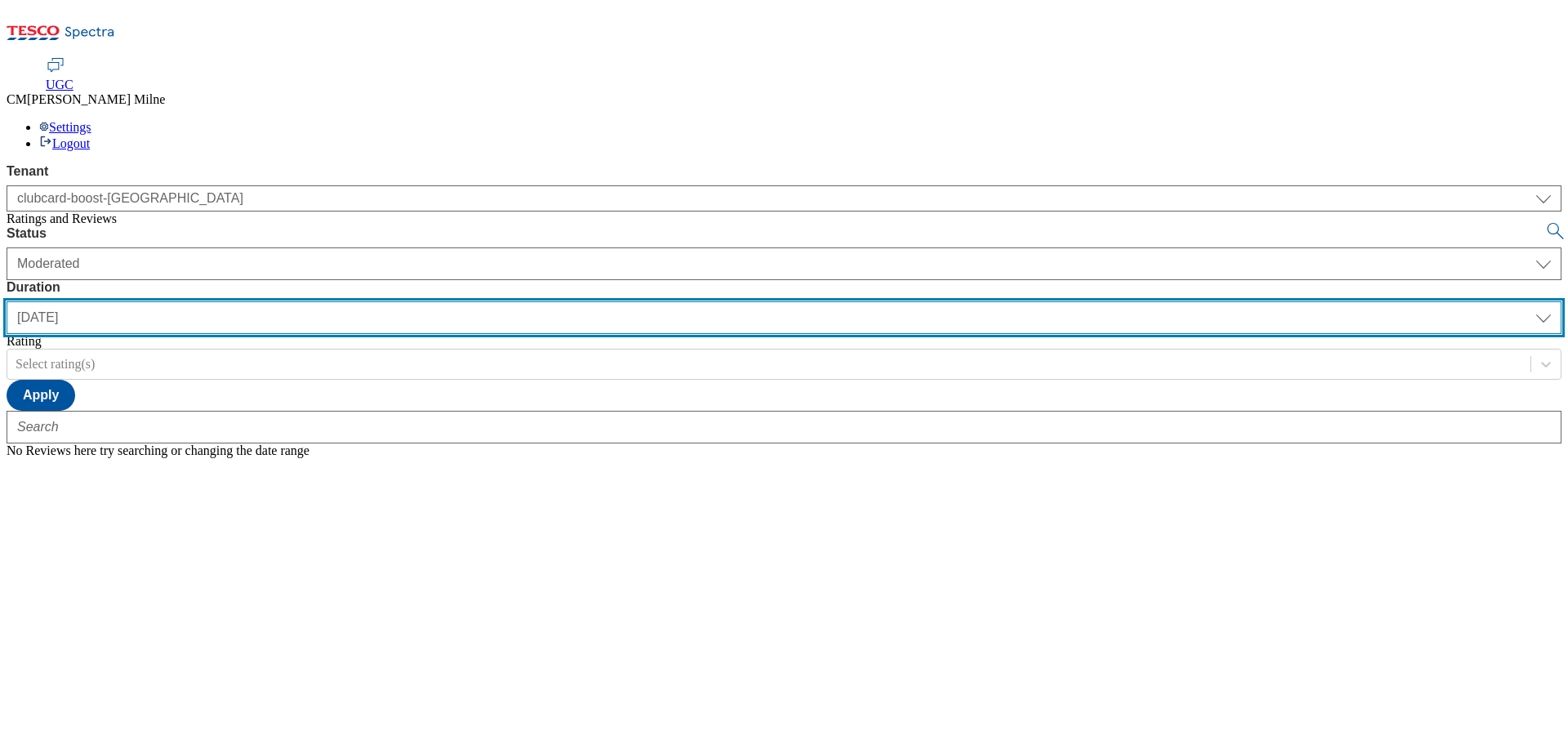
click at [523, 301] on select "[DATE] last7days last30days All custom" at bounding box center [784, 318] width 1555 height 33
select select "All"
click at [386, 301] on select "[DATE] last7days last30days All custom" at bounding box center [784, 318] width 1555 height 33
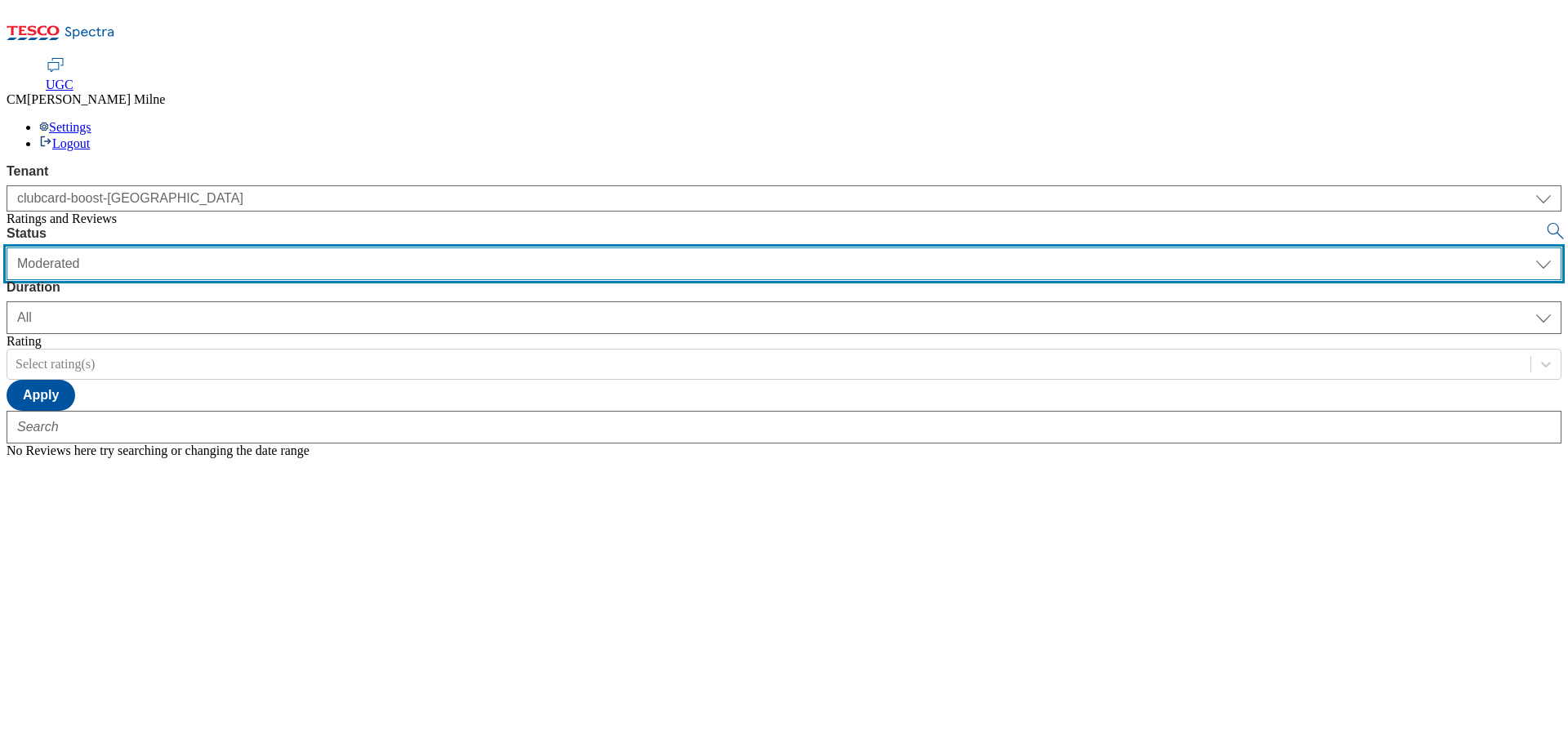
click at [290, 247] on select "Moderated Approved Rejected" at bounding box center [784, 264] width 1555 height 33
click at [220, 247] on select "Moderated Approved Rejected" at bounding box center [784, 264] width 1555 height 33
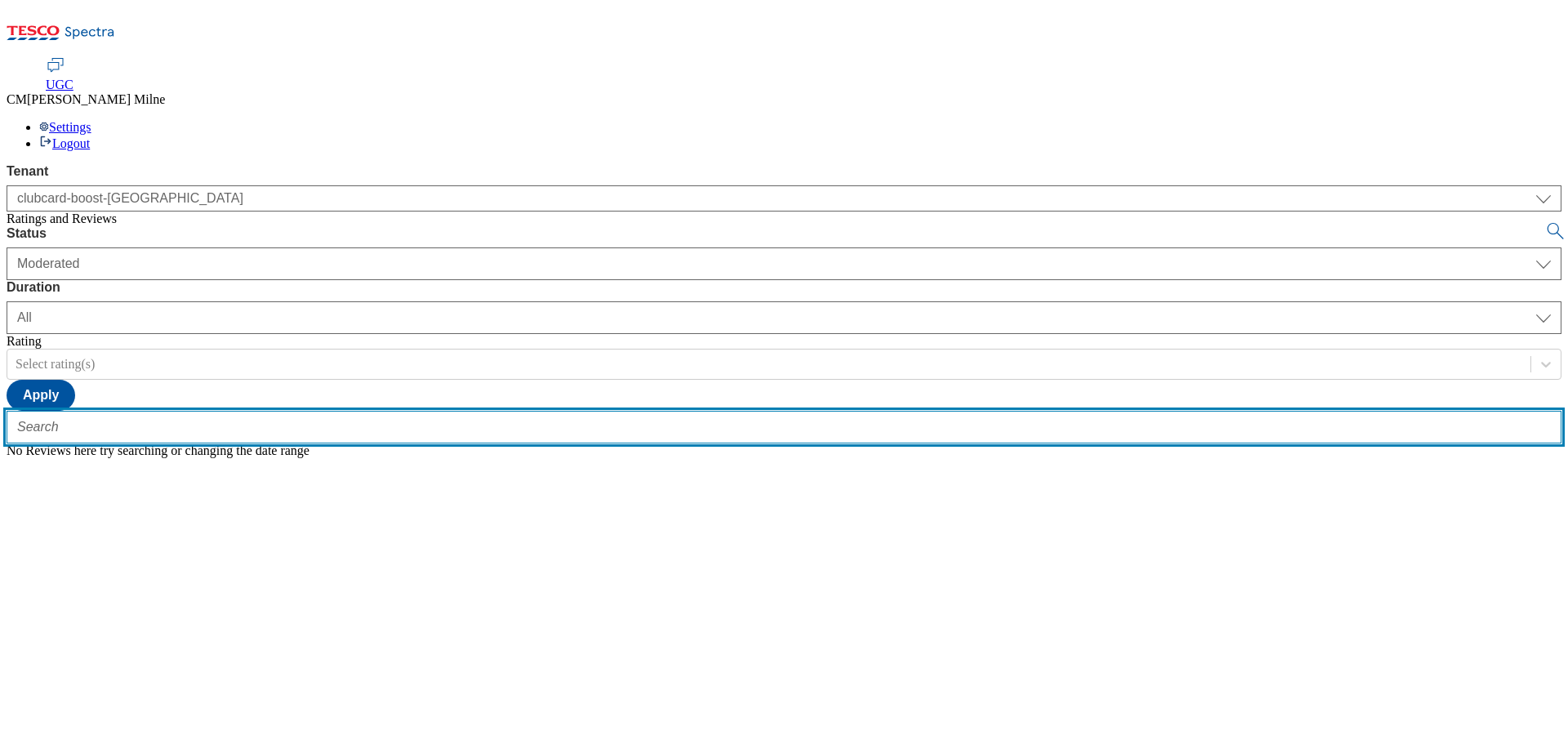
click at [269, 411] on input "text" at bounding box center [784, 427] width 1555 height 33
paste input "trn:tesco:ugc:rnr:uuid:d1b24b88-7465-4975-8d6f-a6834301ca71"
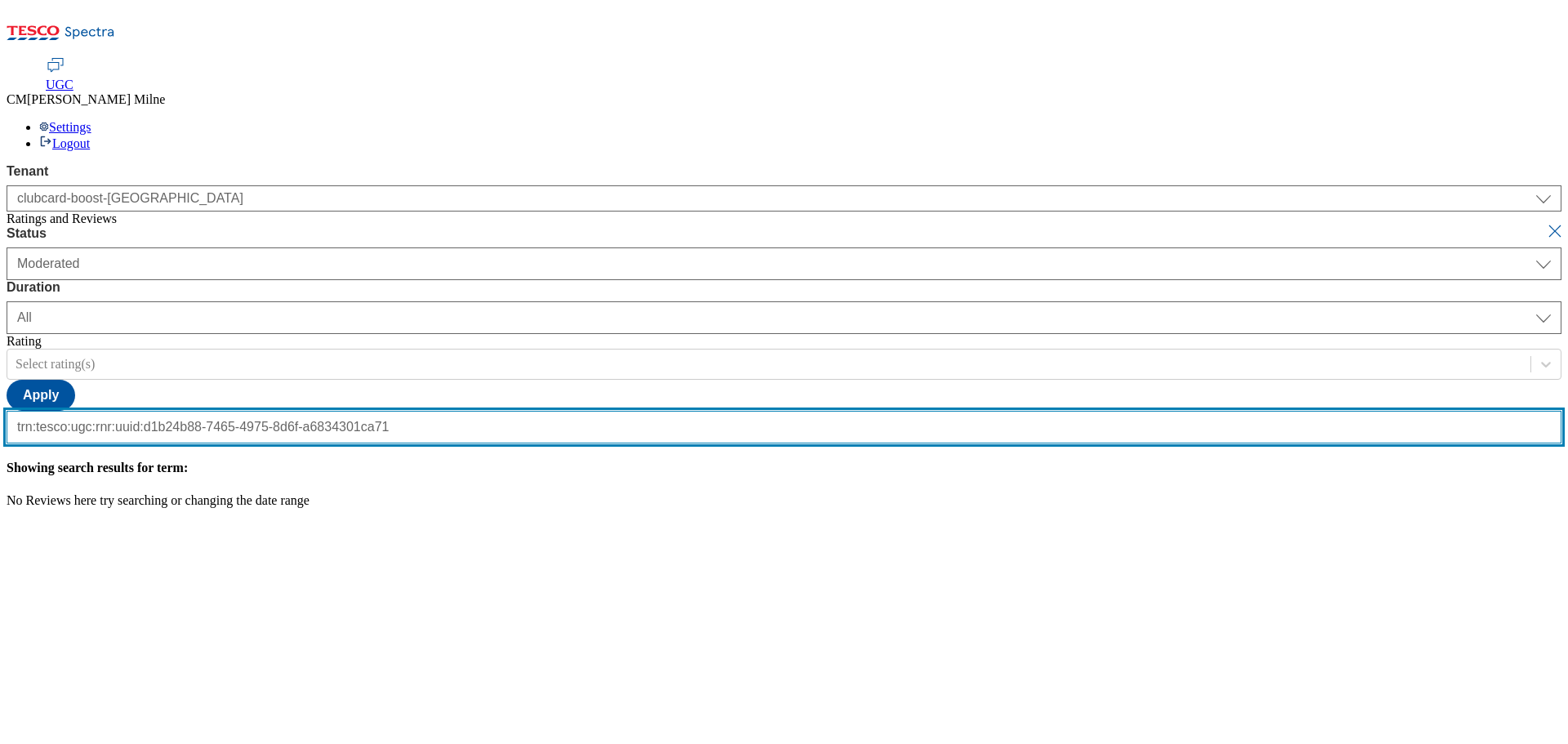
type input "trn:tesco:ugc:rnr:uuid:d1b24b88-7465-4975-8d6f-a6834301ca71"
click at [1545, 223] on button "submit" at bounding box center [1557, 231] width 23 height 16
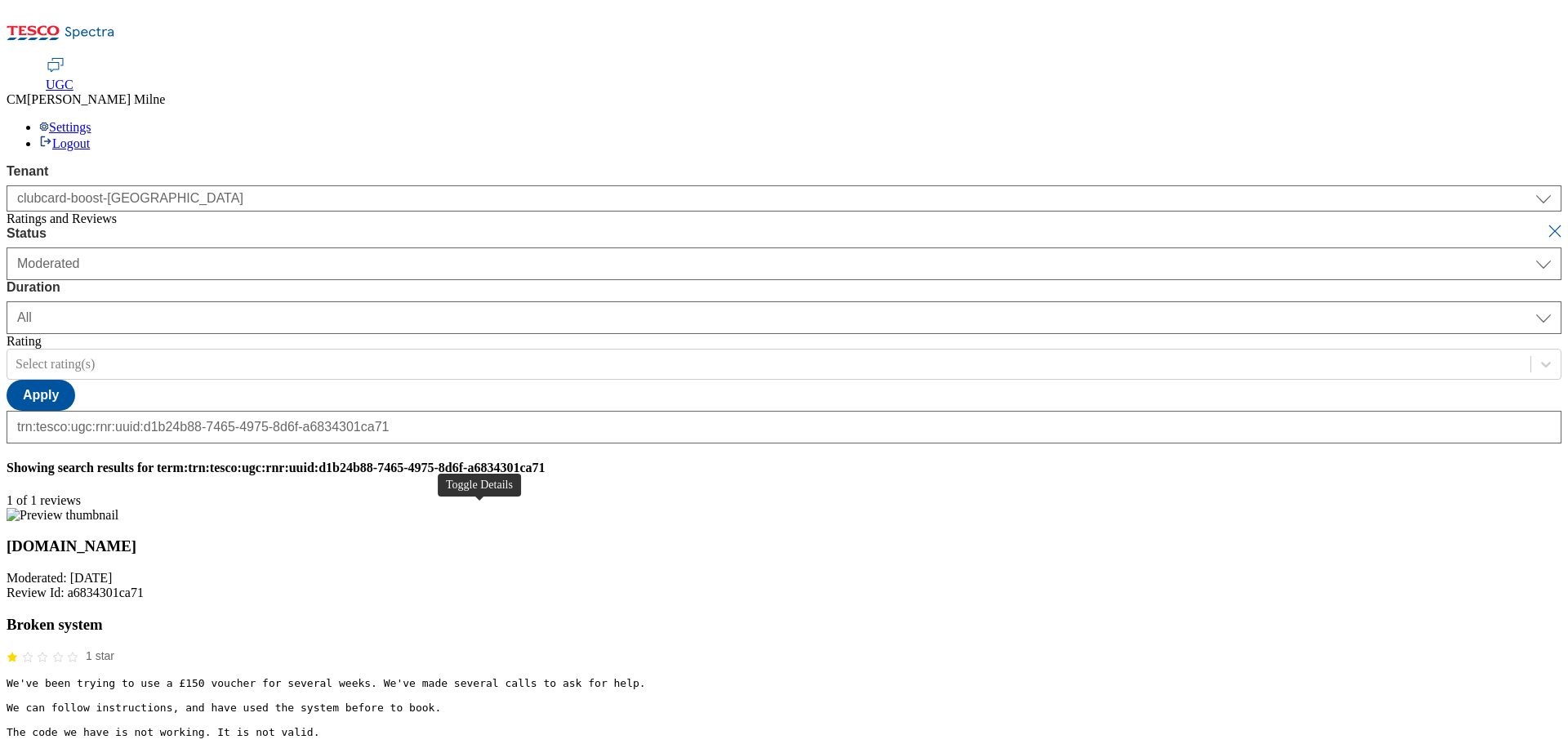
scroll to position [0, 0]
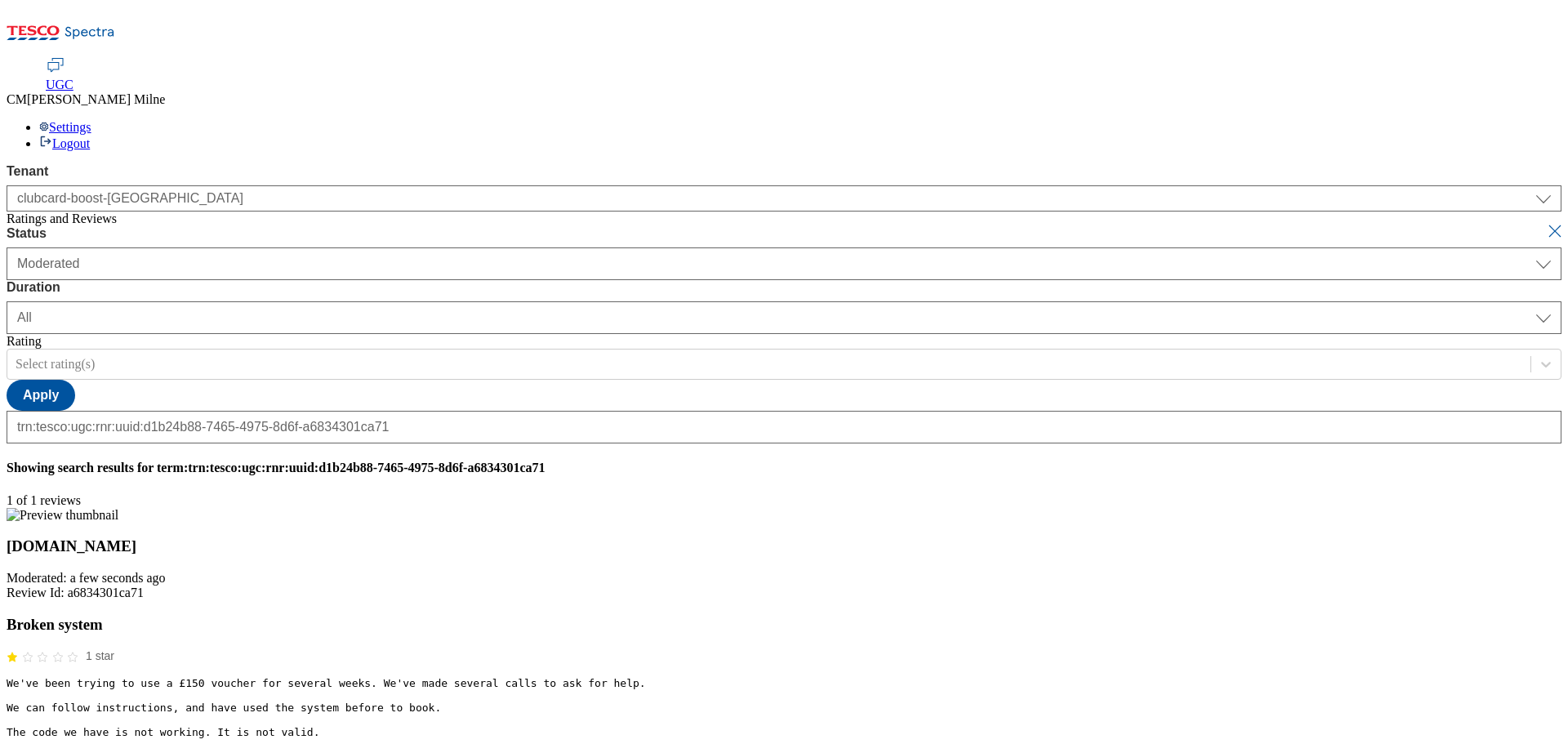
paste input "Hello, thank you for your comments. We're sorry you had trouble with your order…"
type input "Hello, thank you for your comments. We're sorry you had trouble with your order…"
